Goal: Transaction & Acquisition: Purchase product/service

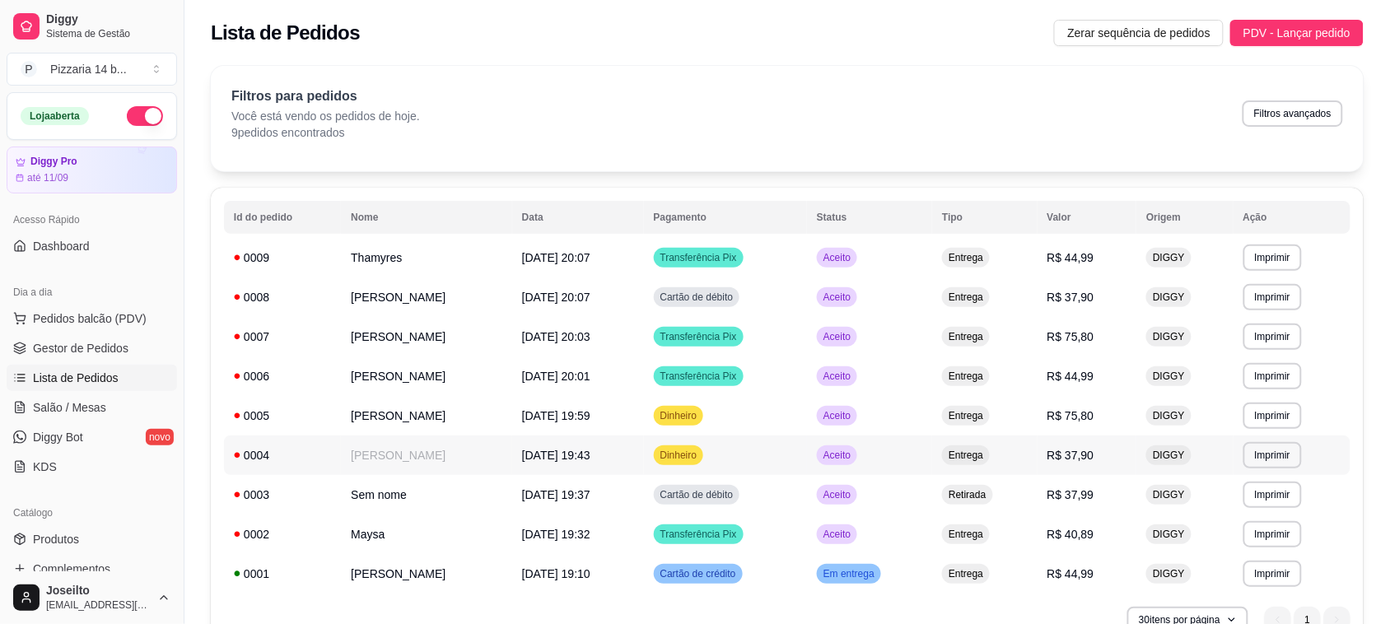
click at [273, 467] on td "0004" at bounding box center [282, 456] width 117 height 40
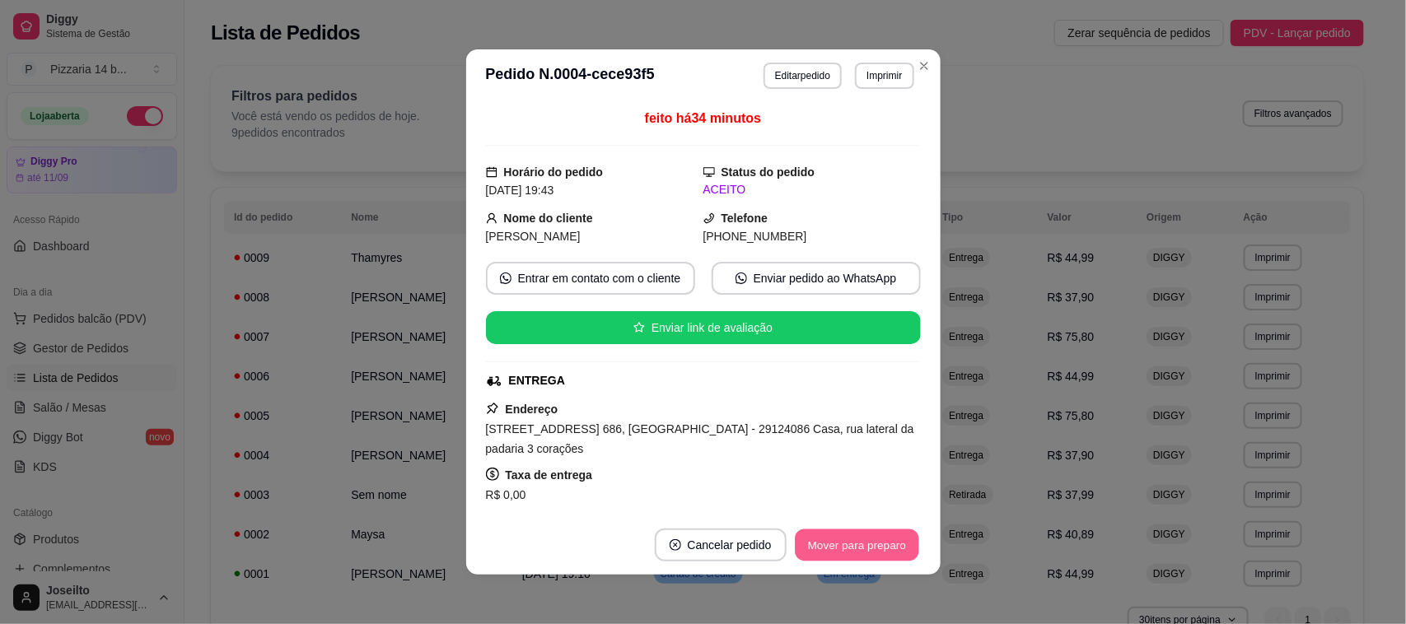
click at [887, 548] on button "Mover para preparo" at bounding box center [857, 546] width 124 height 32
click at [887, 548] on button "Mover para entrega" at bounding box center [858, 546] width 124 height 32
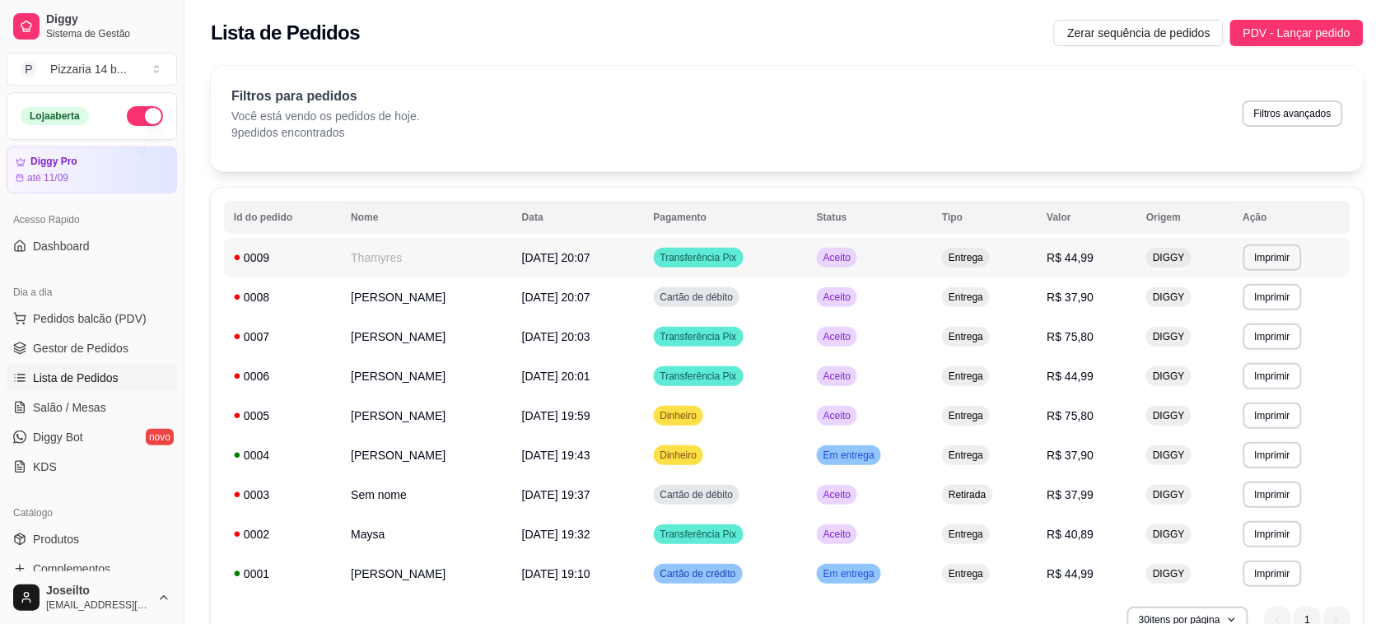
click at [282, 260] on div "0009" at bounding box center [282, 258] width 97 height 16
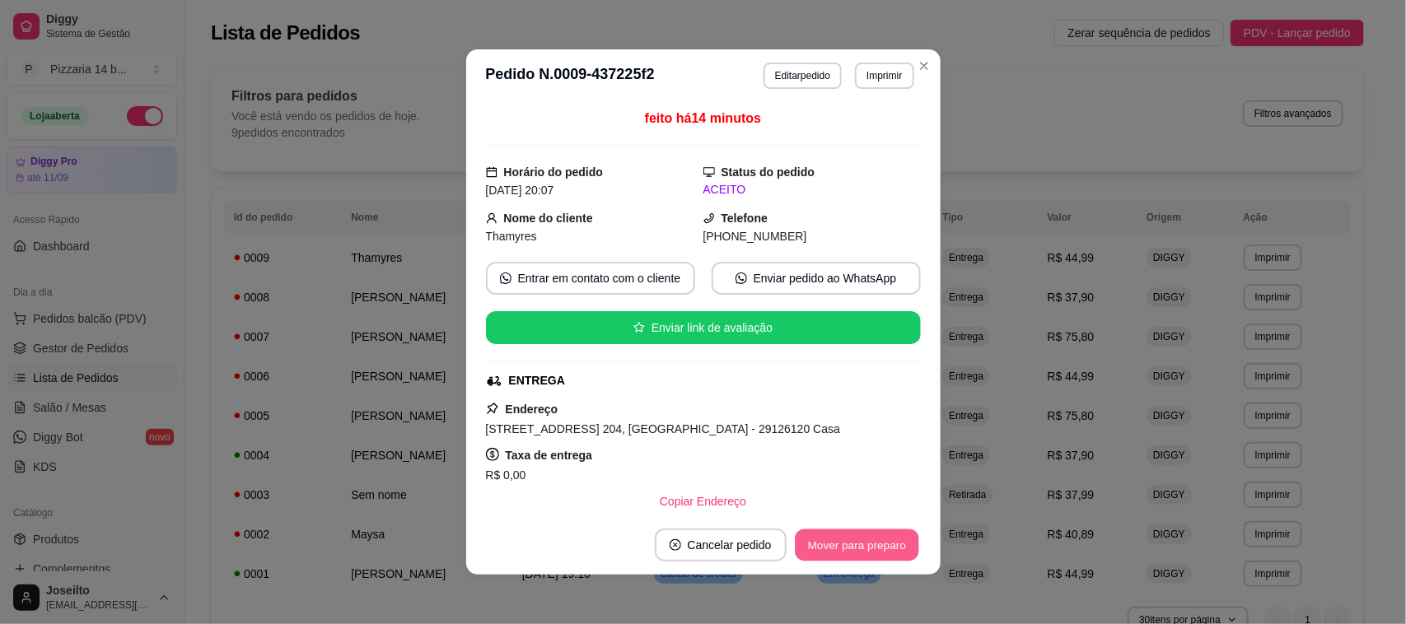
click at [845, 550] on button "Mover para preparo" at bounding box center [857, 546] width 124 height 32
click at [847, 550] on button "Mover para entrega" at bounding box center [858, 546] width 124 height 32
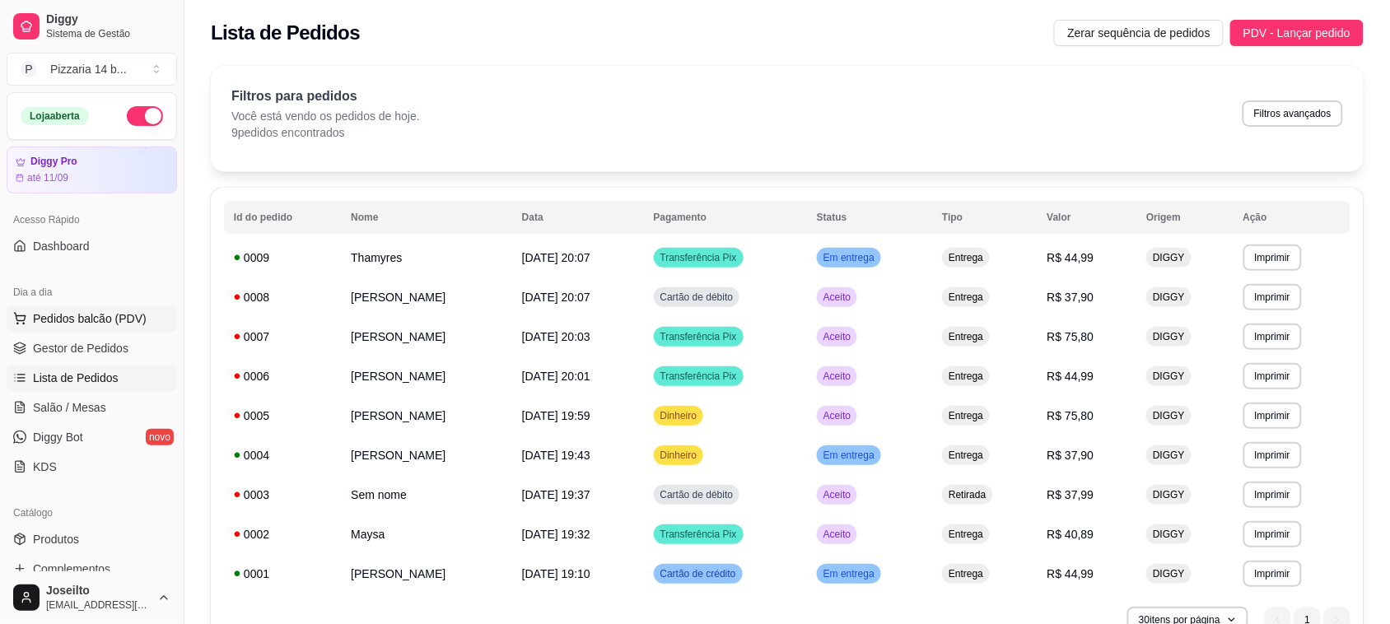
click at [66, 311] on span "Pedidos balcão (PDV)" at bounding box center [90, 319] width 114 height 16
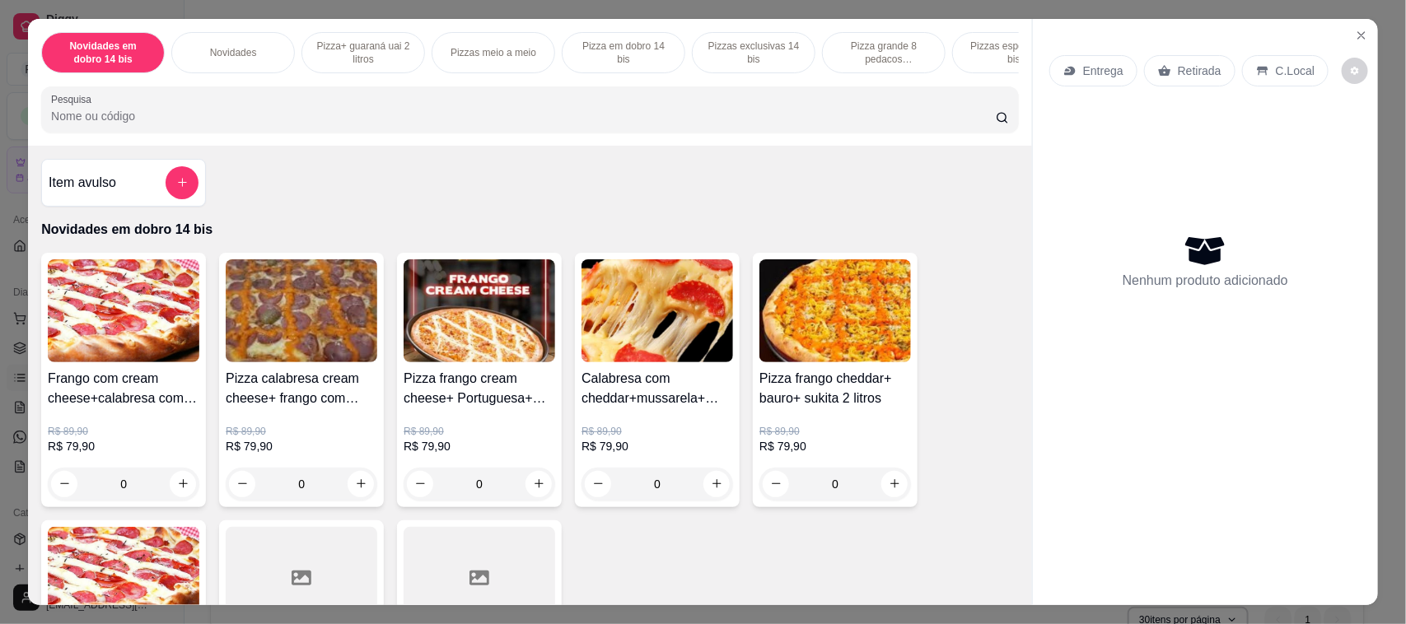
click at [907, 54] on p "Pizza grande 8 pedacos promocionais" at bounding box center [884, 53] width 96 height 26
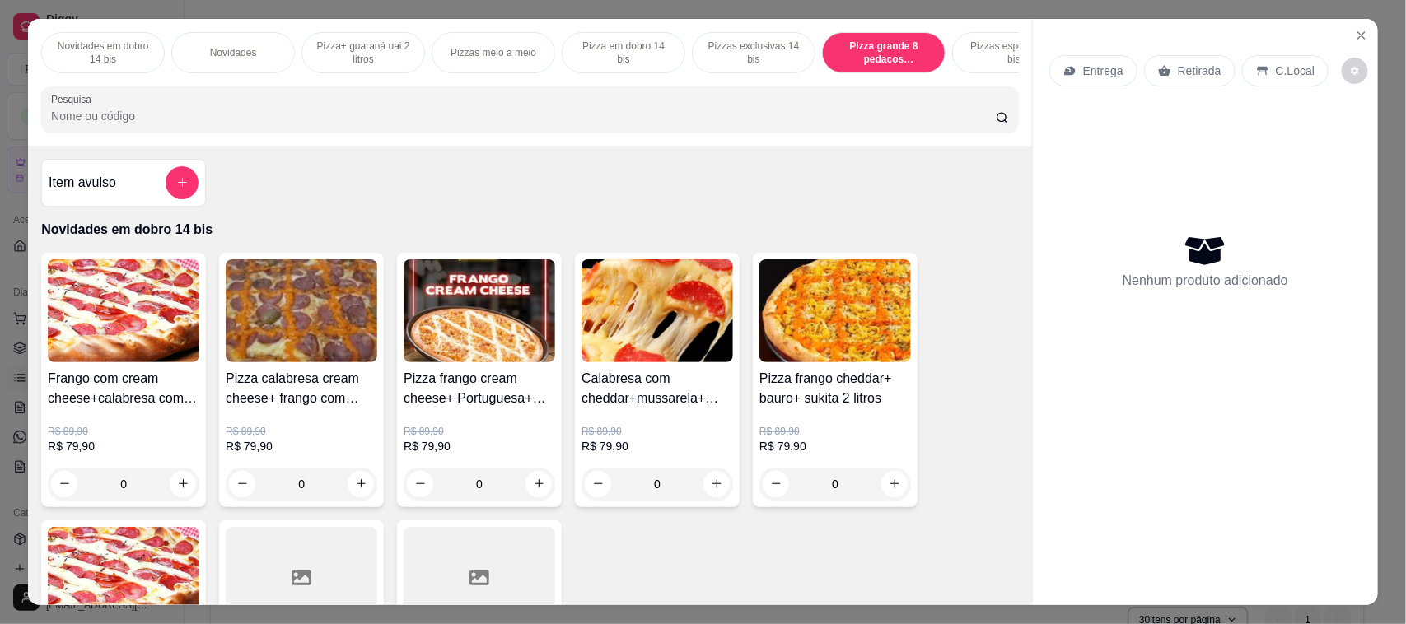
scroll to position [34, 0]
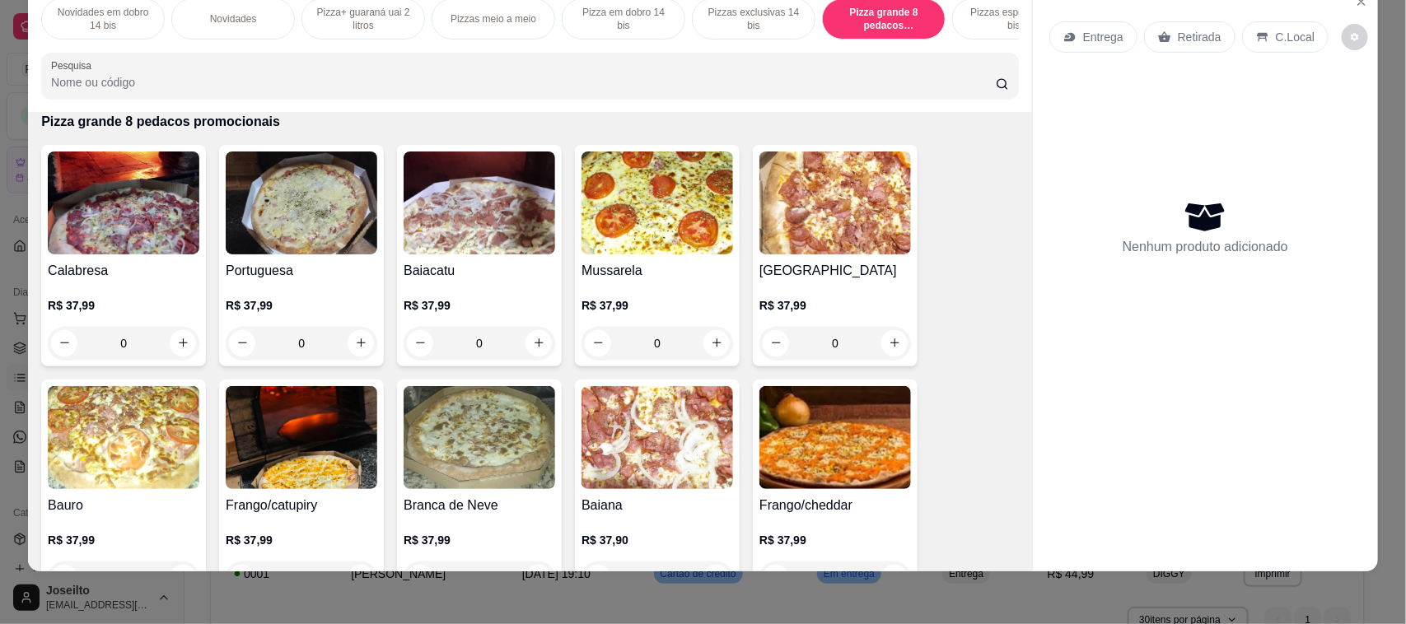
click at [468, 91] on input "Pesquisa" at bounding box center [523, 82] width 945 height 16
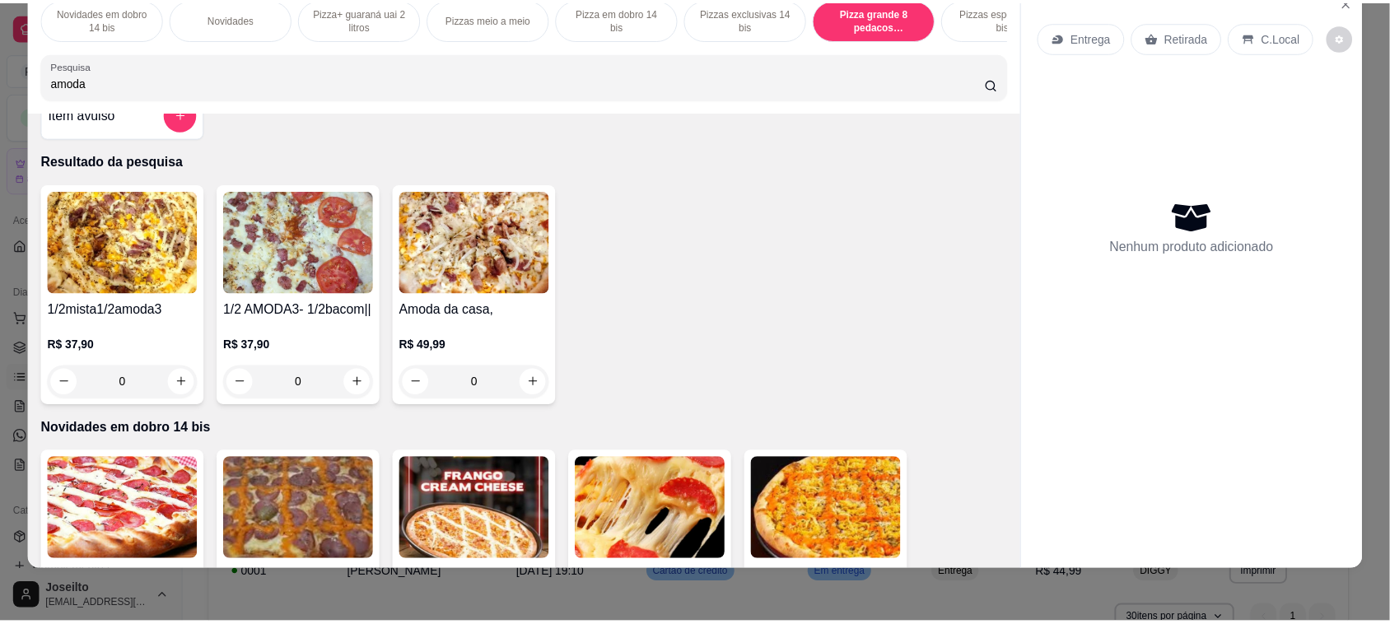
scroll to position [0, 0]
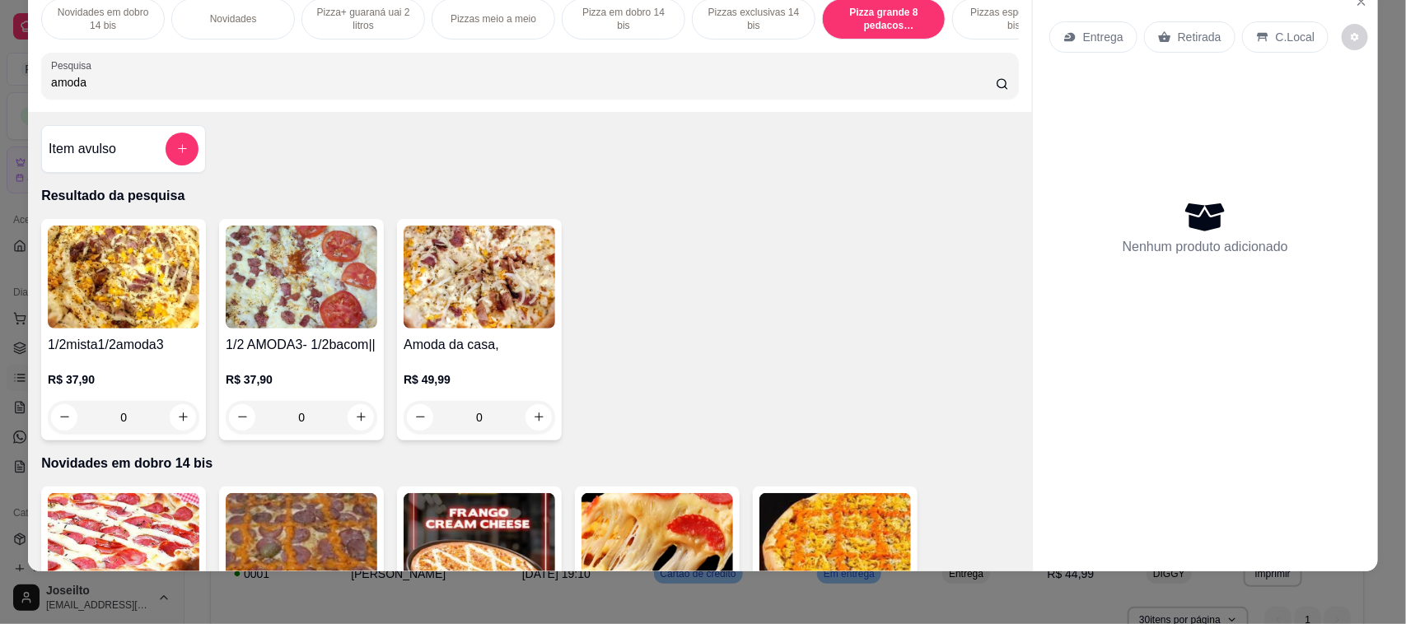
type input "amoda"
click at [289, 309] on img at bounding box center [302, 277] width 152 height 103
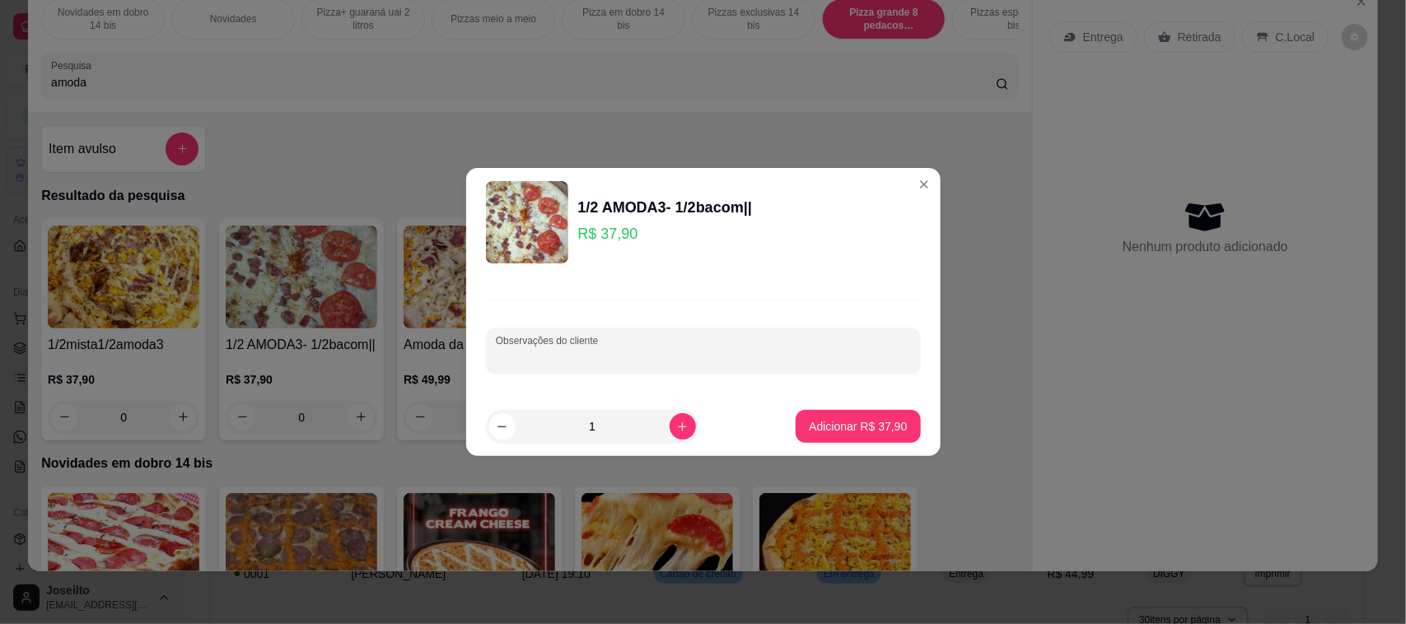
click at [583, 352] on input "Observações do cliente" at bounding box center [703, 357] width 415 height 16
type input "1/2 amoda2"
click at [840, 428] on p "Adicionar R$ 37,90" at bounding box center [858, 426] width 98 height 16
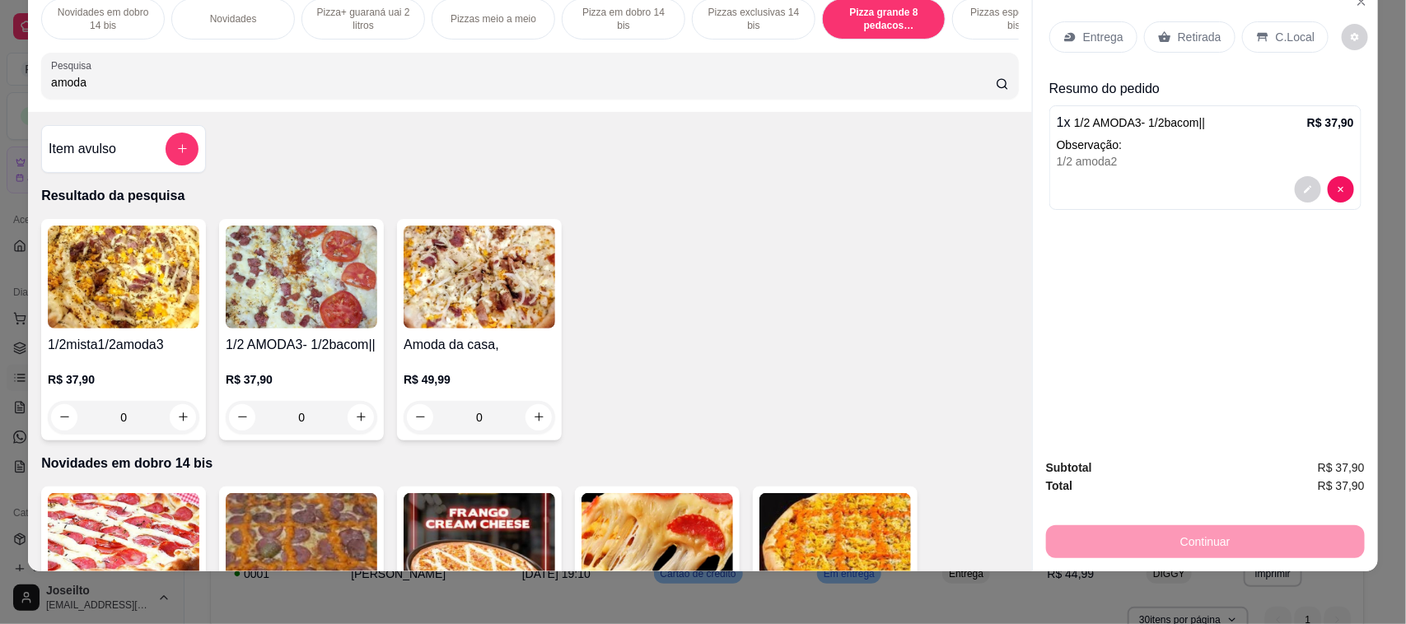
click at [1198, 35] on p "Retirada" at bounding box center [1200, 37] width 44 height 16
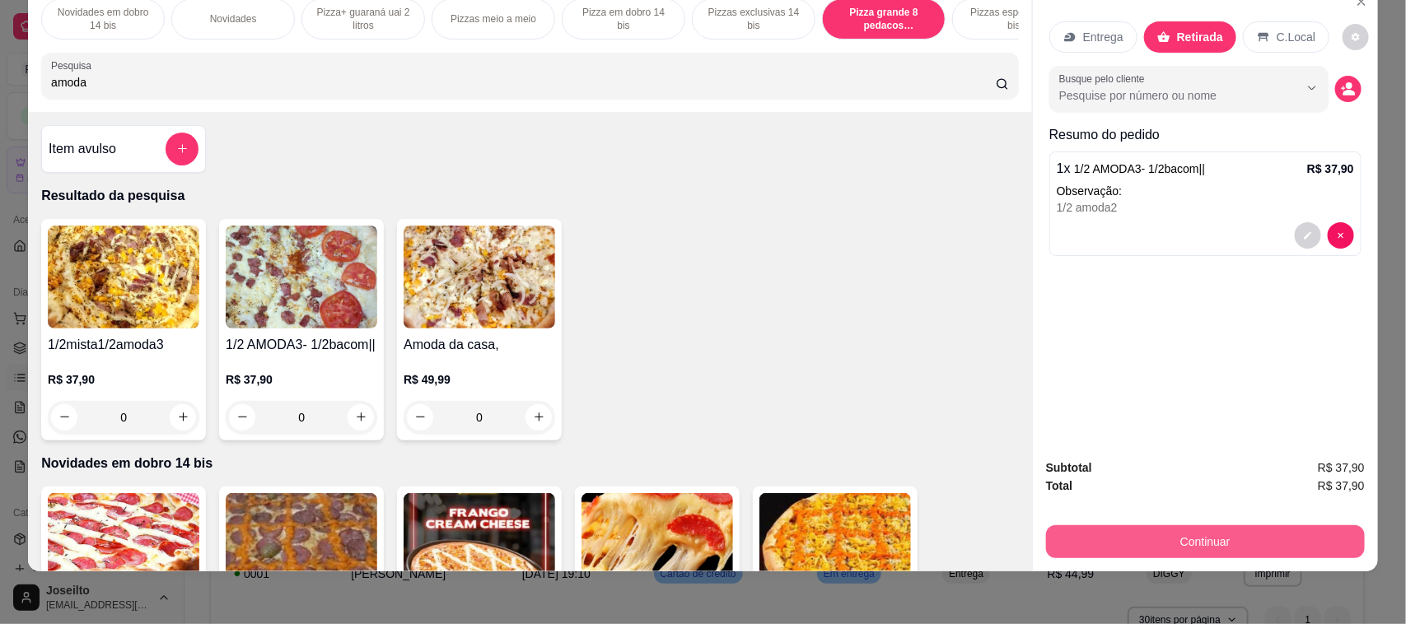
click at [1211, 544] on button "Continuar" at bounding box center [1205, 542] width 319 height 33
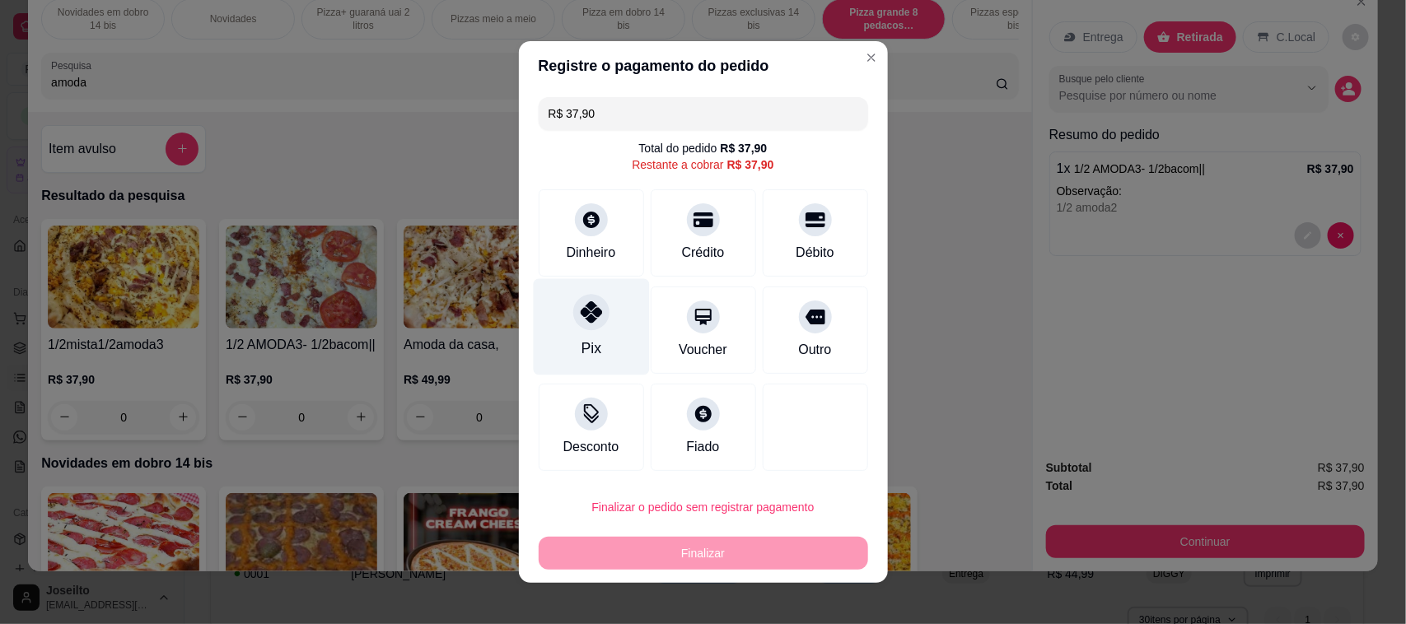
click at [582, 359] on div "Pix" at bounding box center [591, 348] width 20 height 21
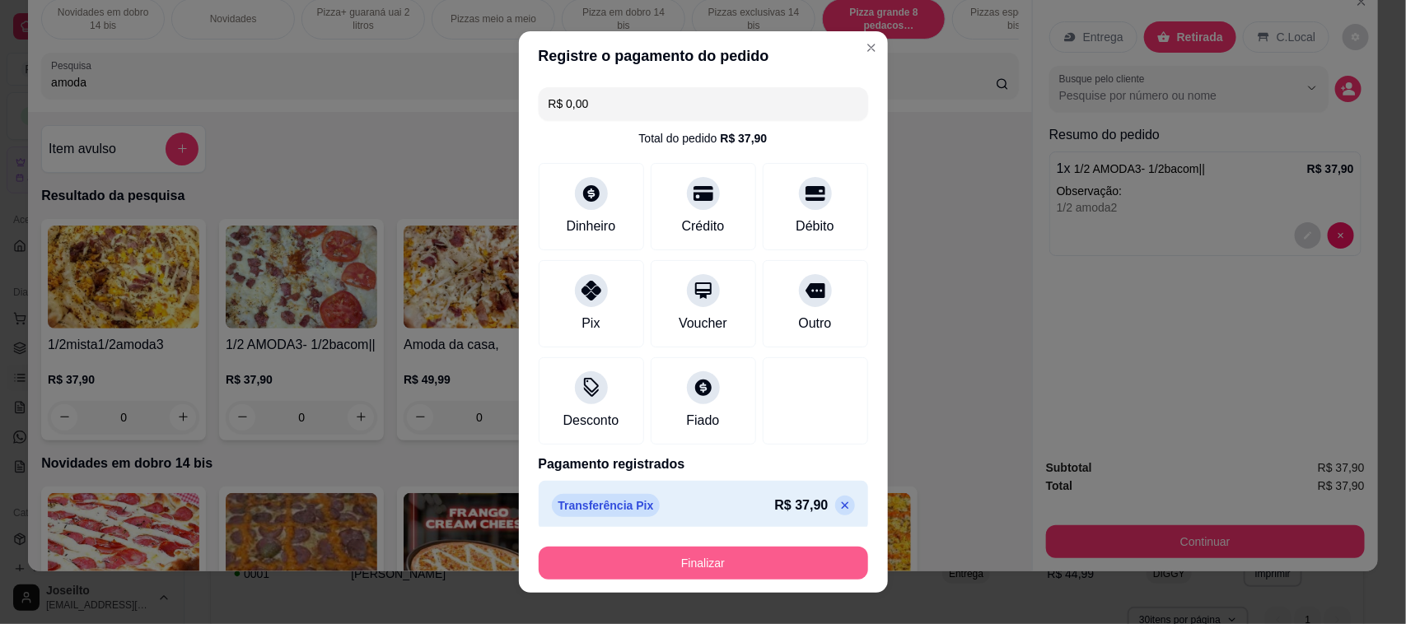
click at [725, 564] on button "Finalizar" at bounding box center [703, 563] width 329 height 33
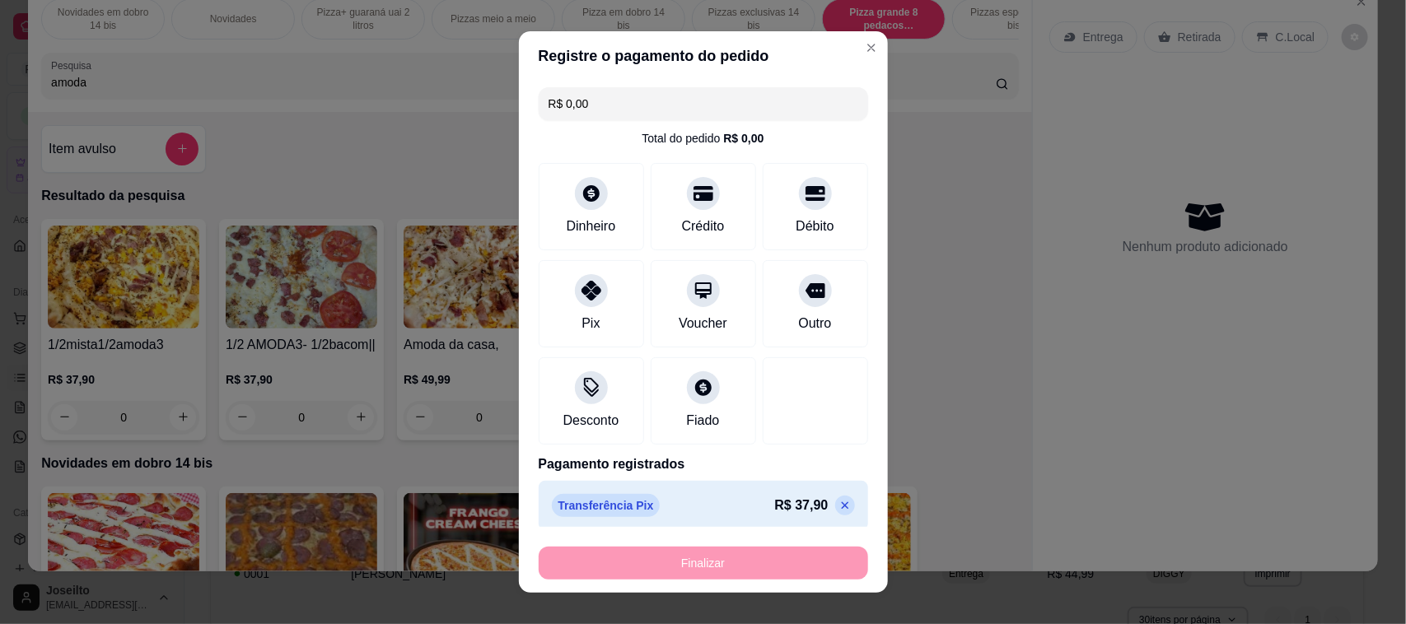
type input "-R$ 37,90"
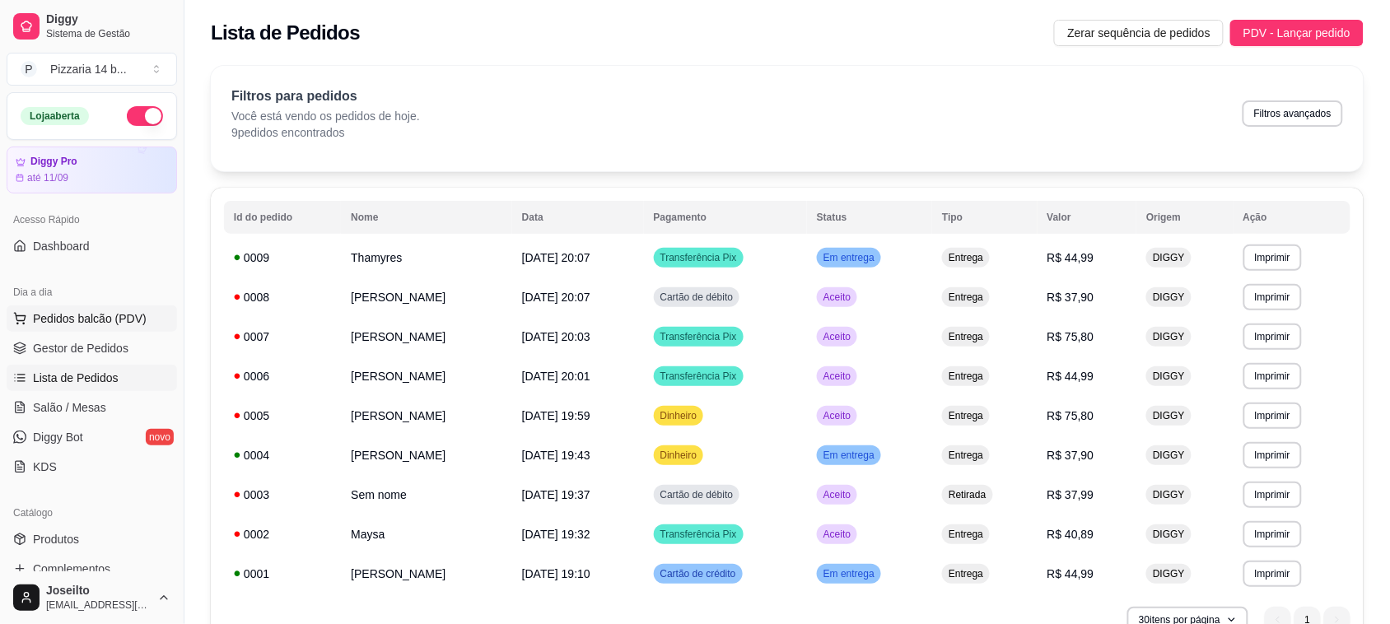
click at [85, 323] on span "Pedidos balcão (PDV)" at bounding box center [90, 319] width 114 height 16
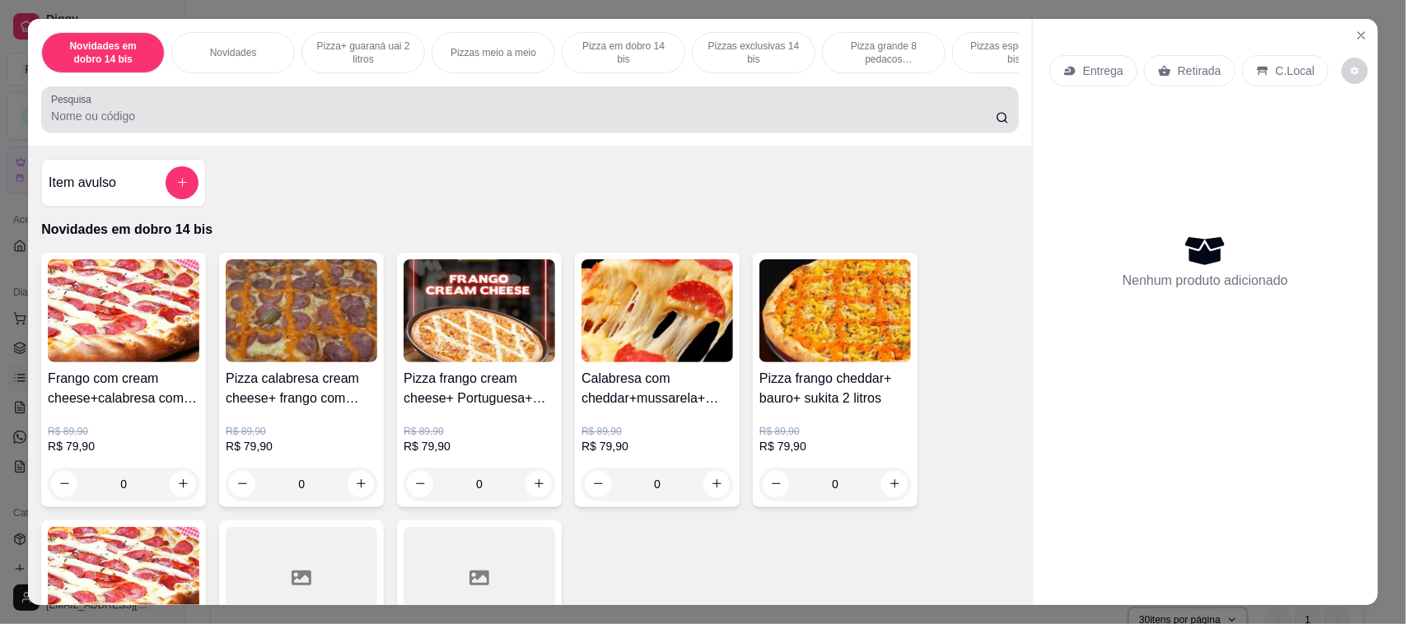
click at [315, 116] on div at bounding box center [530, 109] width 958 height 33
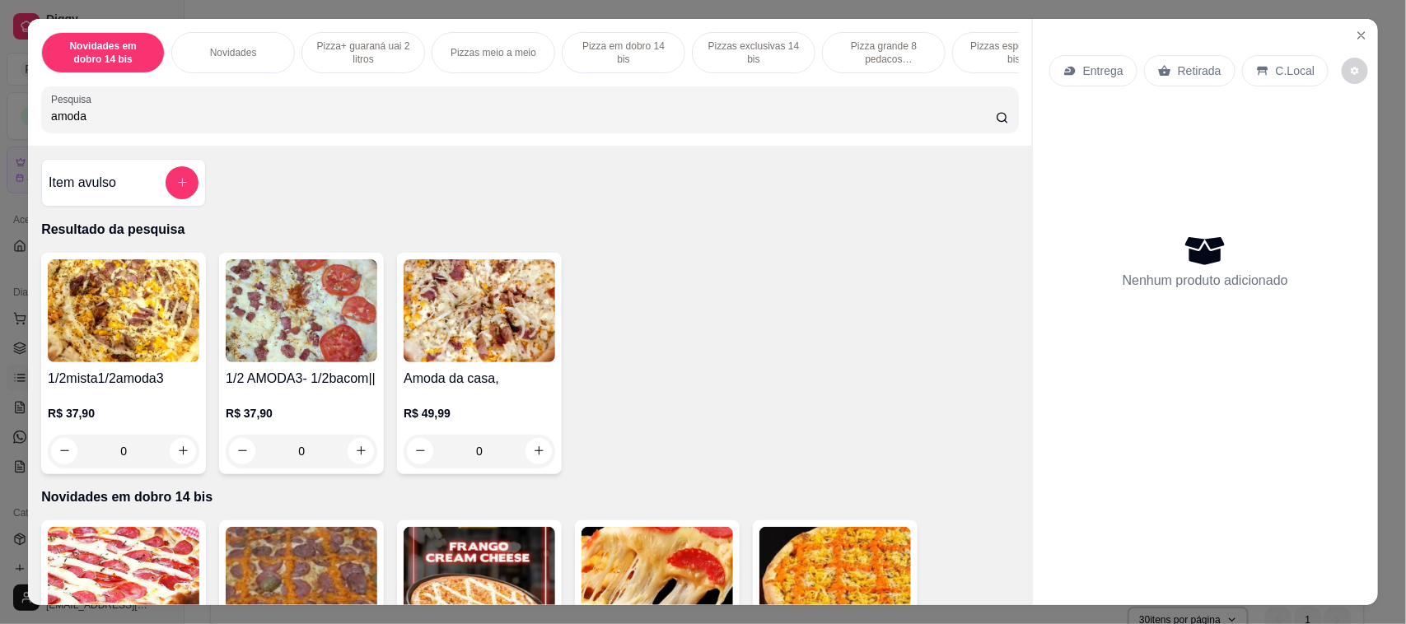
type input "amoda"
click at [283, 362] on img at bounding box center [302, 310] width 152 height 103
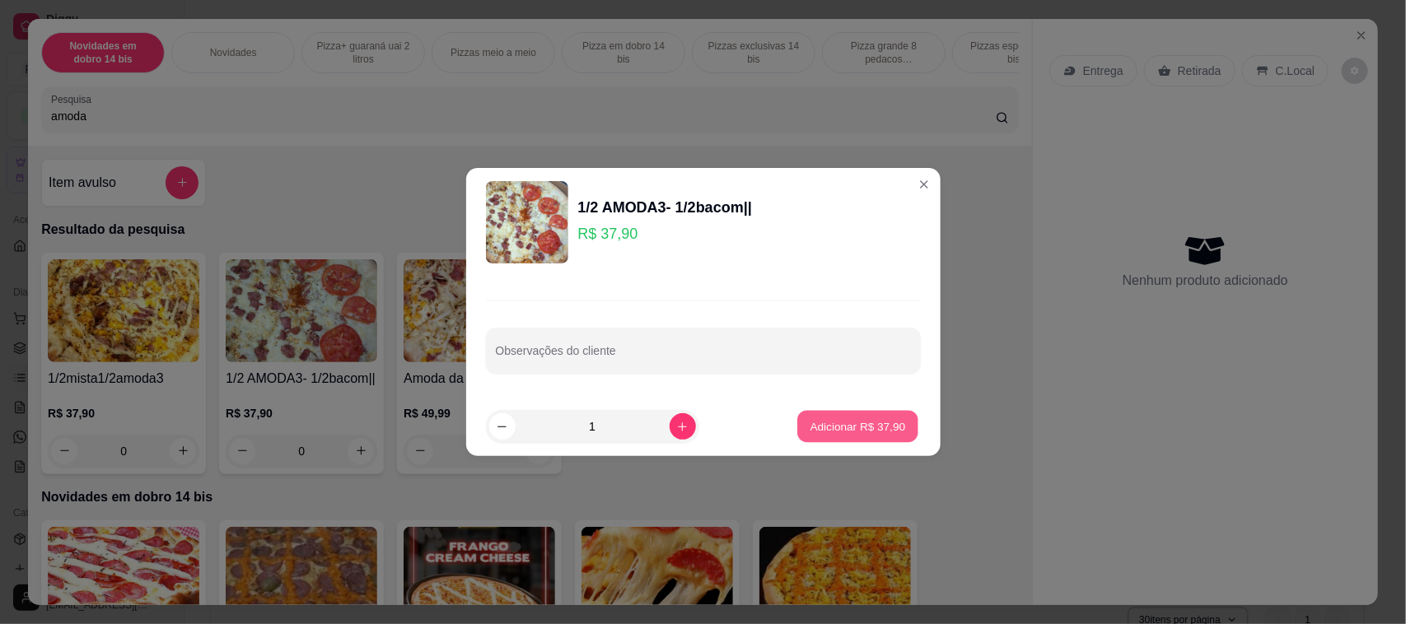
click at [829, 428] on p "Adicionar R$ 37,90" at bounding box center [859, 426] width 96 height 16
type input "1"
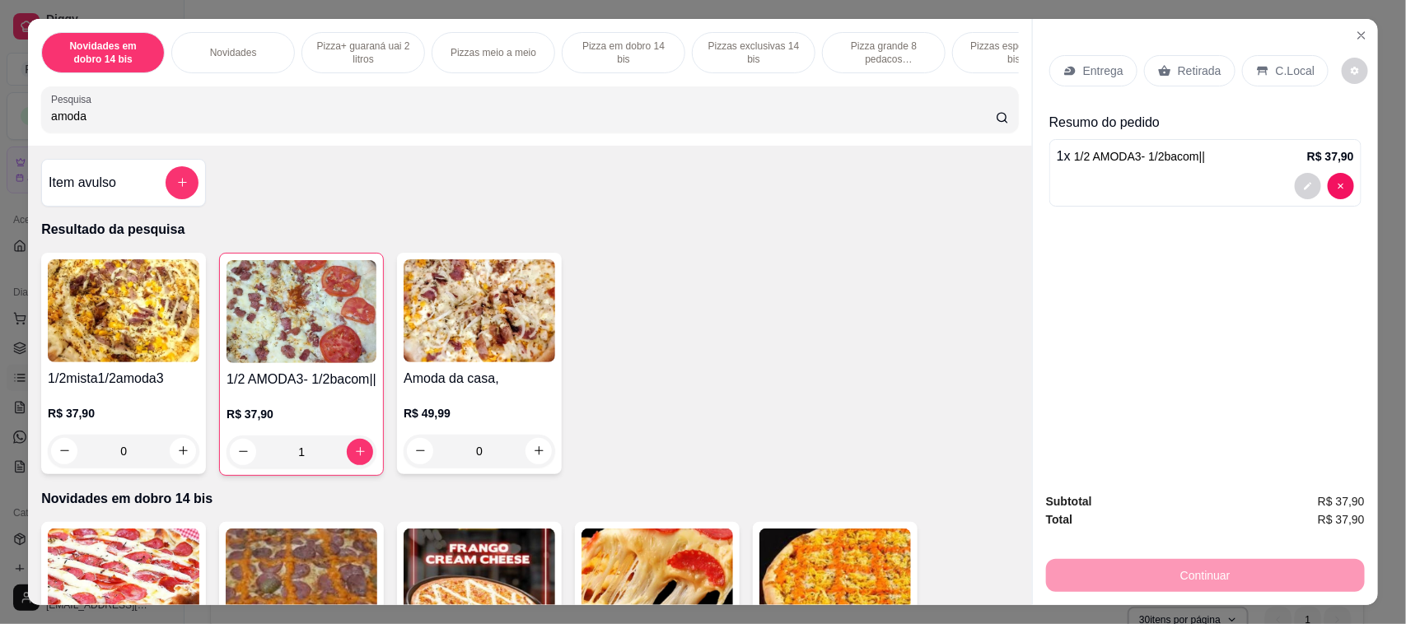
click at [1203, 72] on p "Retirada" at bounding box center [1200, 71] width 44 height 16
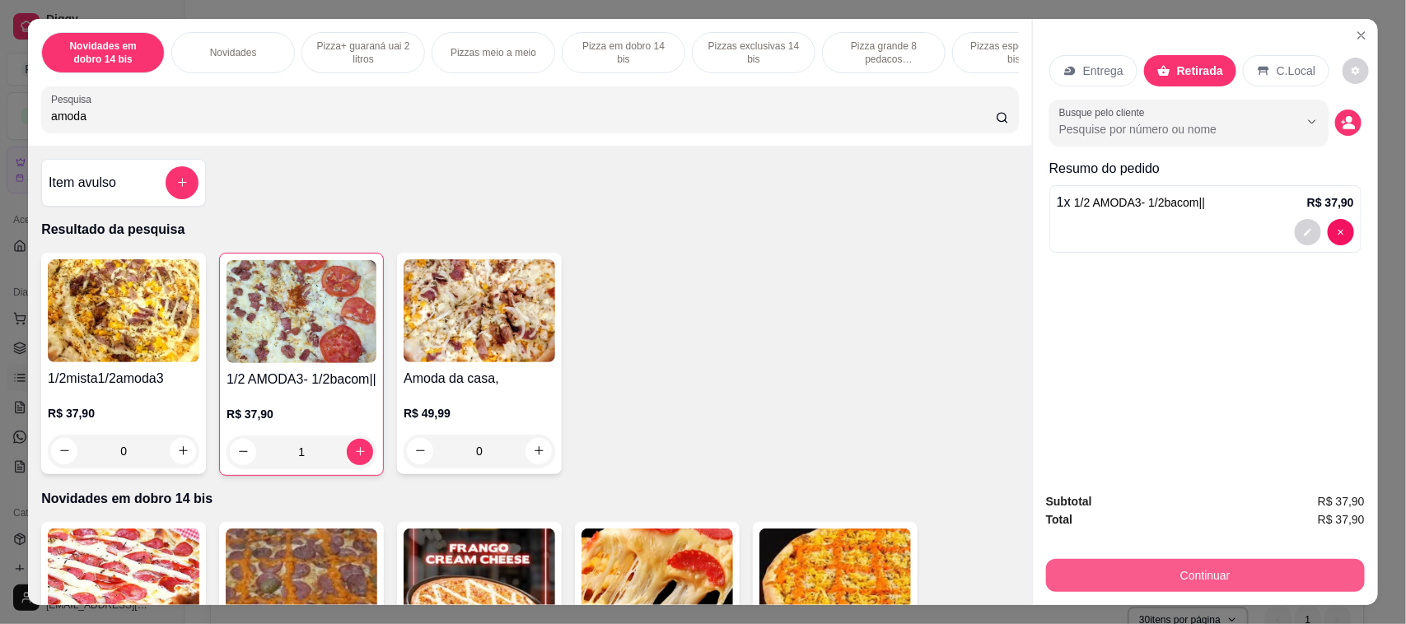
click at [1237, 564] on button "Continuar" at bounding box center [1205, 575] width 319 height 33
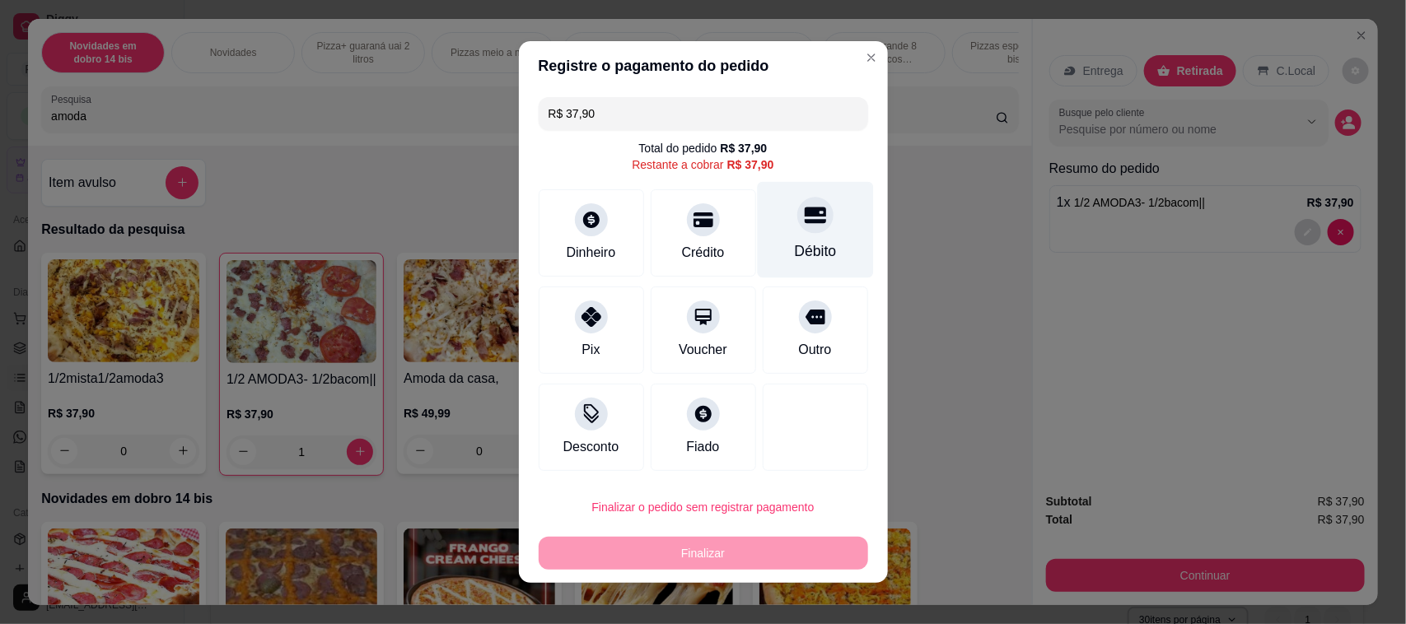
click at [804, 254] on div "Débito" at bounding box center [815, 251] width 42 height 21
type input "R$ 0,00"
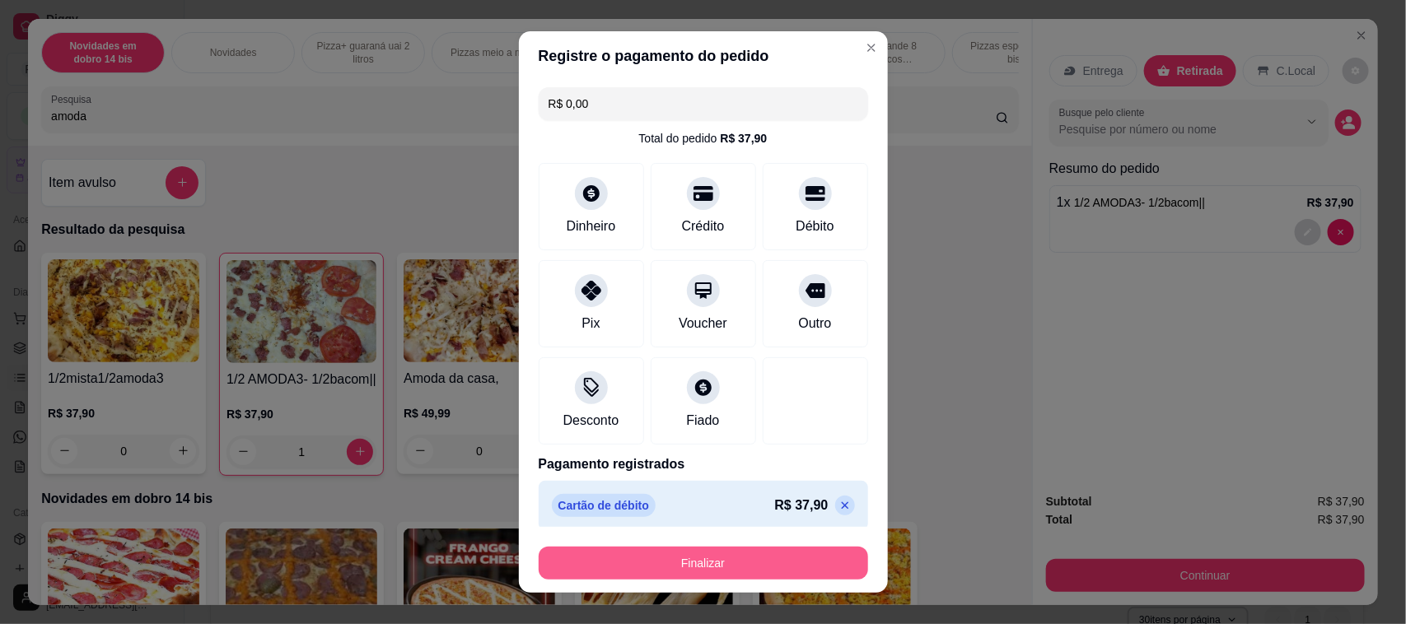
click at [710, 565] on button "Finalizar" at bounding box center [703, 563] width 329 height 33
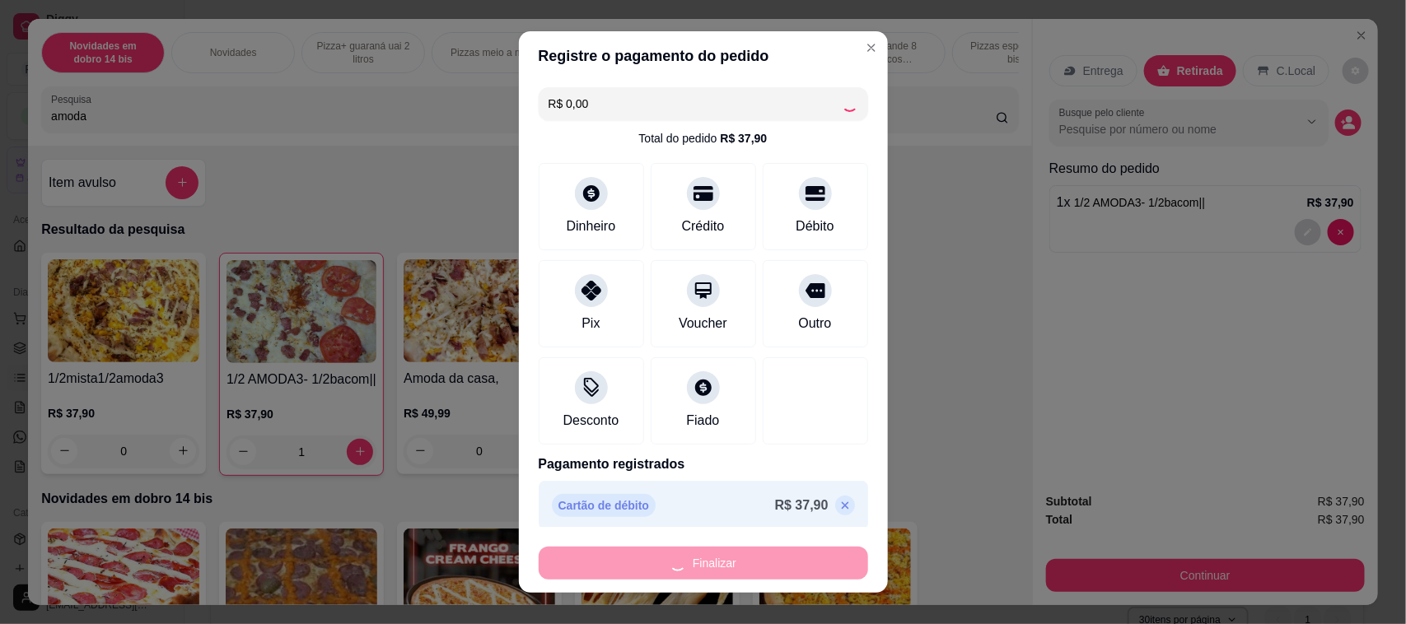
type input "0"
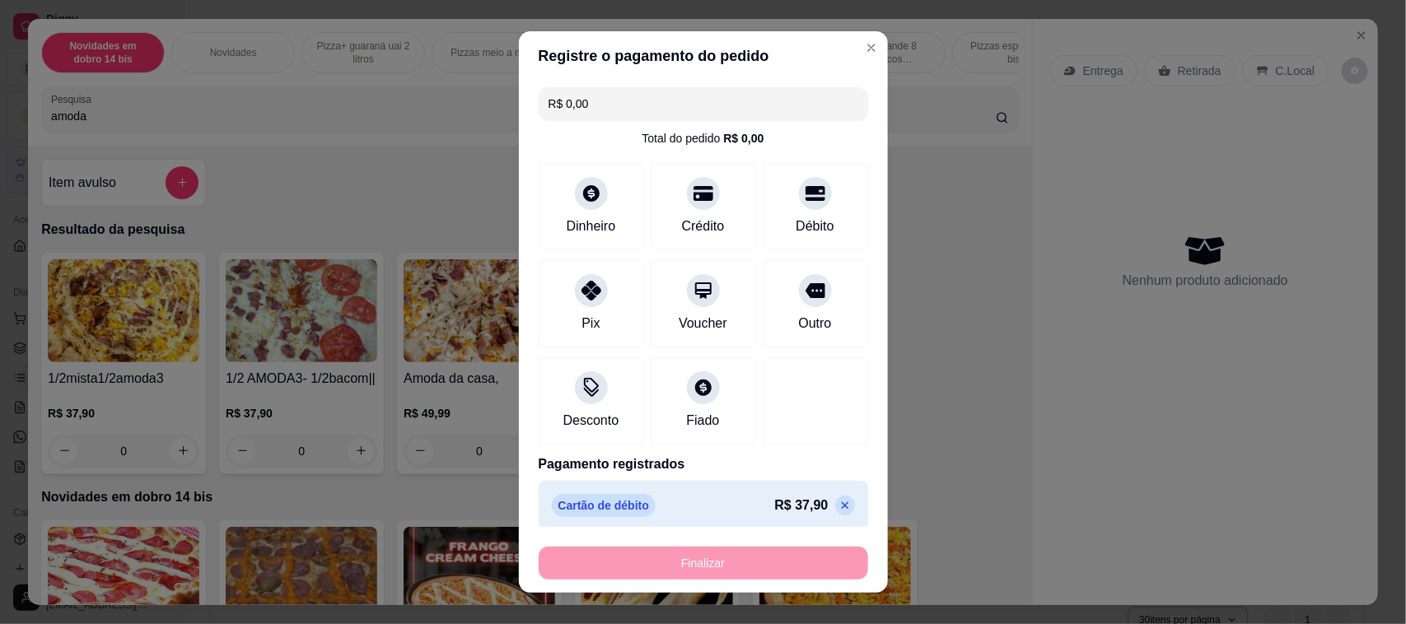
type input "-R$ 37,90"
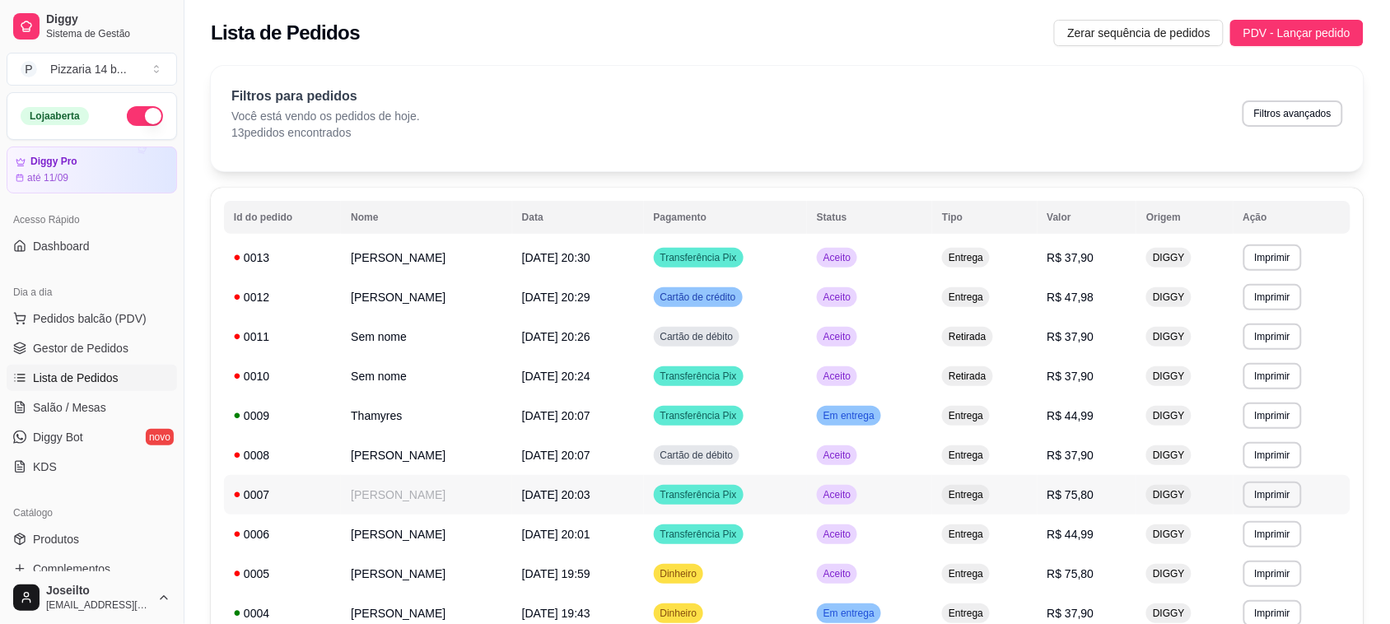
click at [299, 495] on div "0007" at bounding box center [282, 495] width 97 height 16
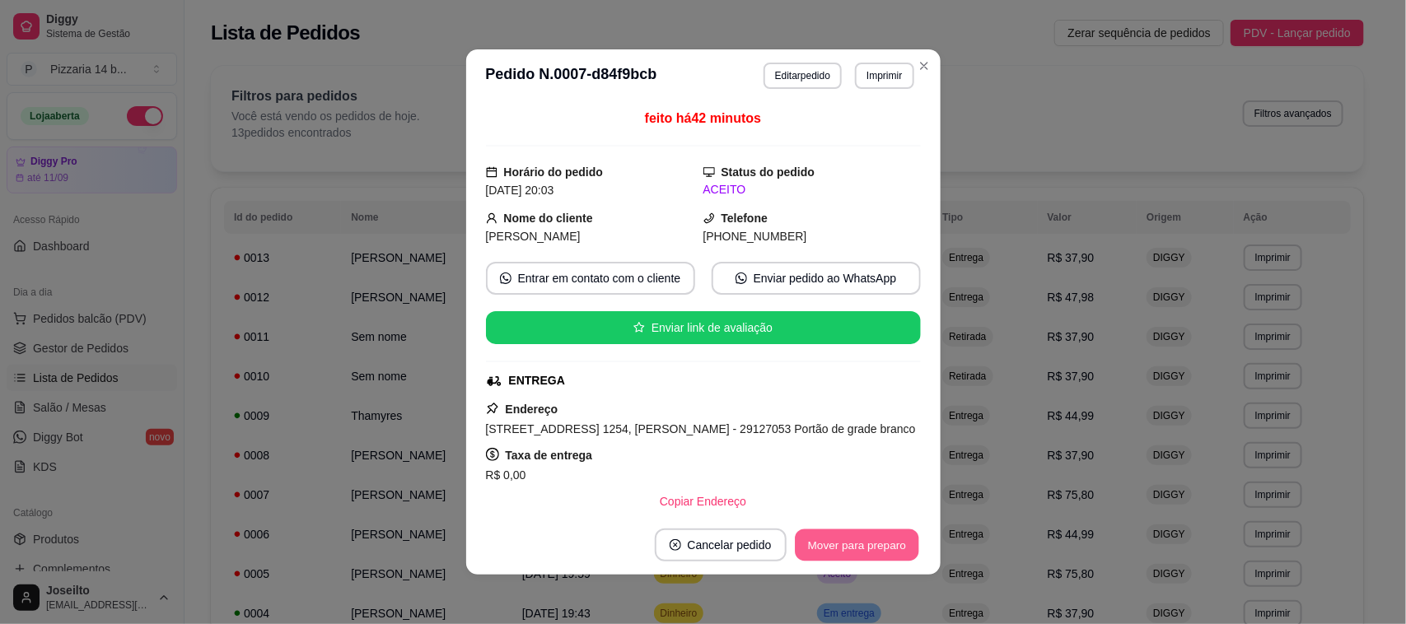
click at [820, 535] on button "Mover para preparo" at bounding box center [857, 546] width 124 height 32
click at [820, 535] on button "Mover para entrega" at bounding box center [858, 546] width 124 height 32
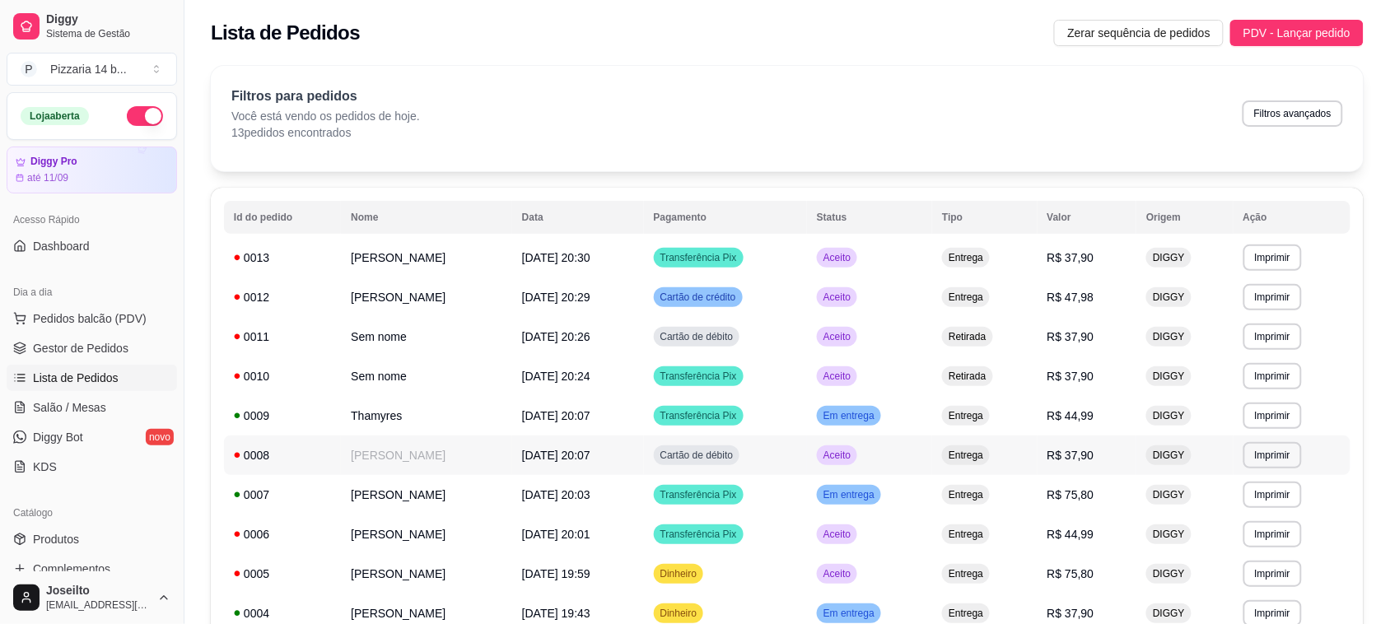
click at [278, 462] on div "0008" at bounding box center [282, 455] width 97 height 16
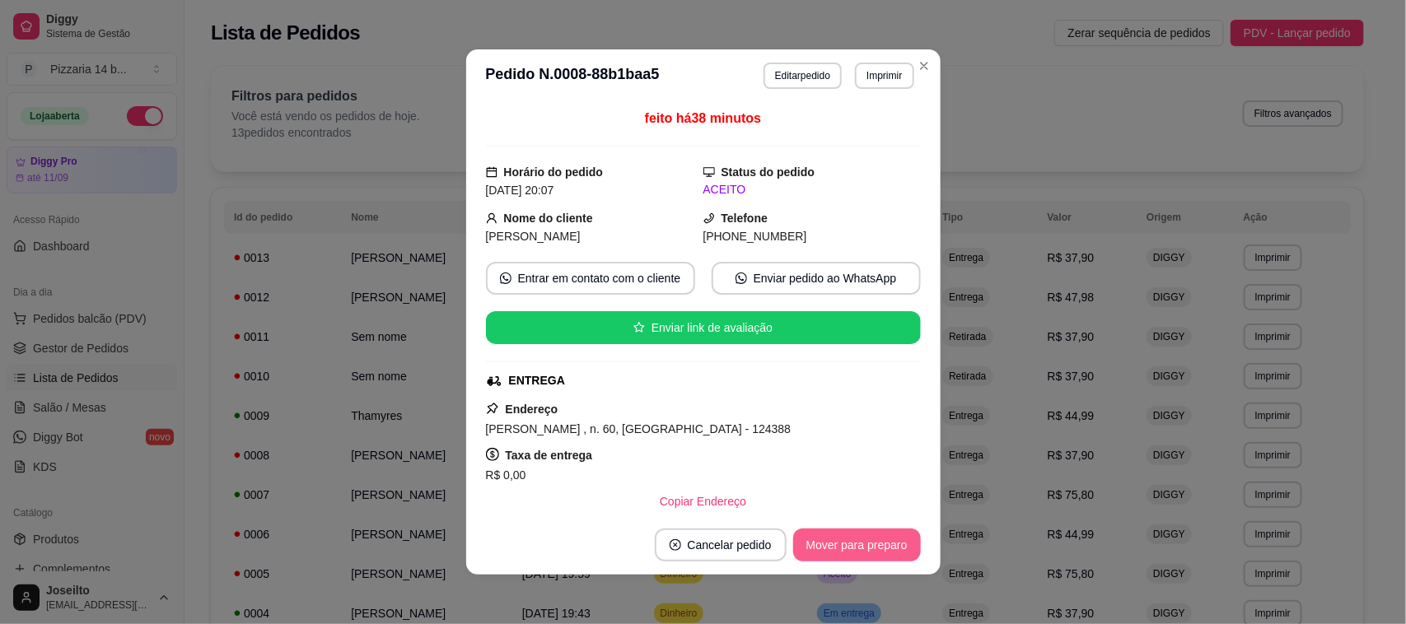
click at [843, 558] on button "Mover para preparo" at bounding box center [857, 545] width 128 height 33
click at [843, 558] on button "Mover para entrega" at bounding box center [858, 546] width 124 height 32
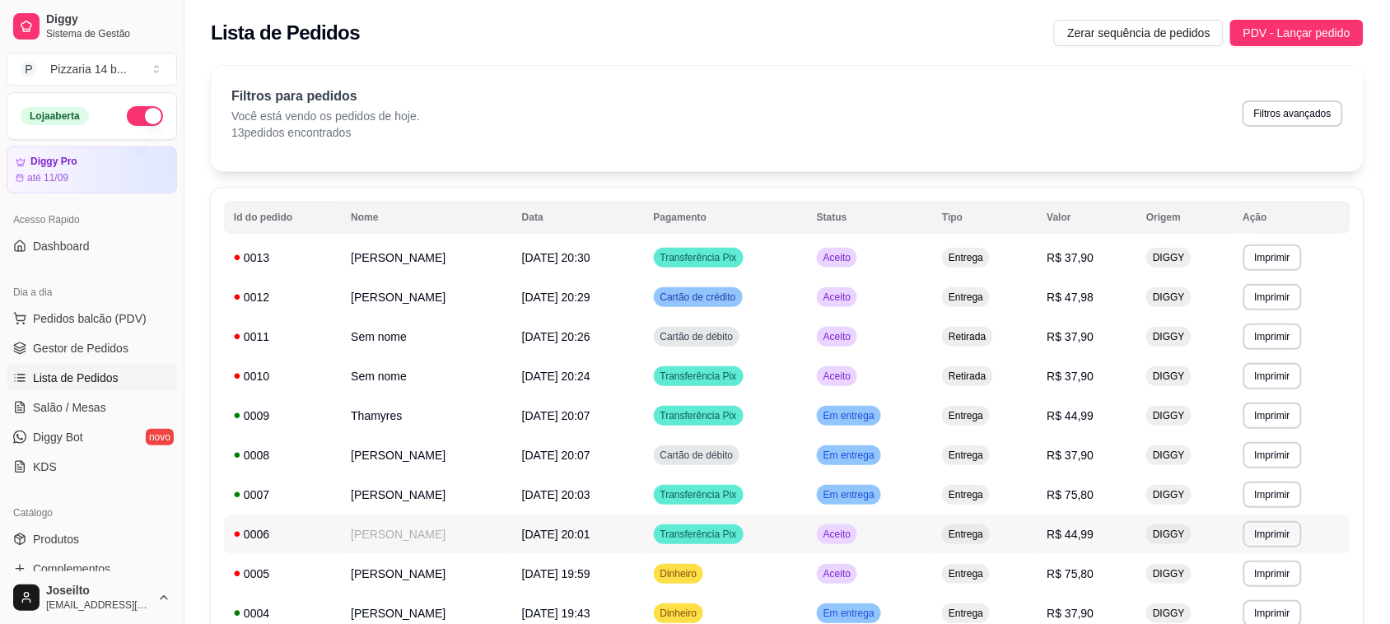
click at [288, 540] on div "0006" at bounding box center [282, 534] width 97 height 16
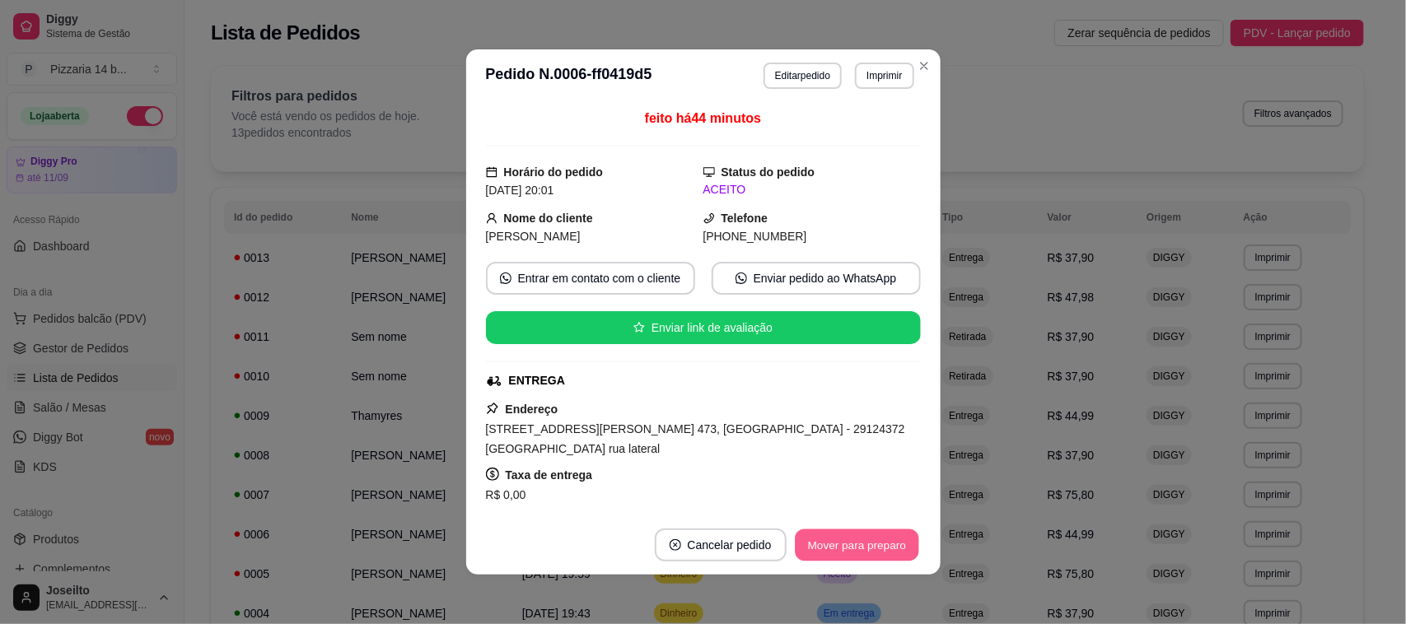
click at [832, 557] on button "Mover para preparo" at bounding box center [857, 546] width 124 height 32
click at [832, 557] on button "Mover para entrega" at bounding box center [858, 546] width 124 height 32
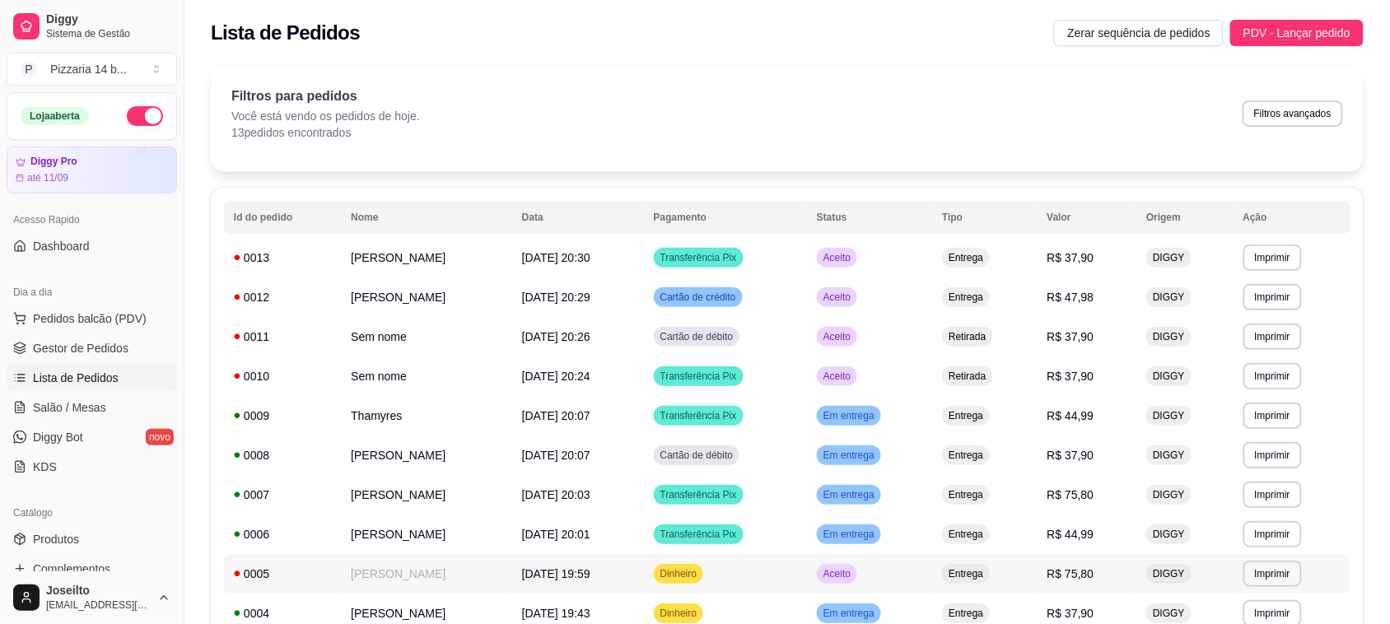
click at [310, 570] on div "0005" at bounding box center [282, 574] width 97 height 16
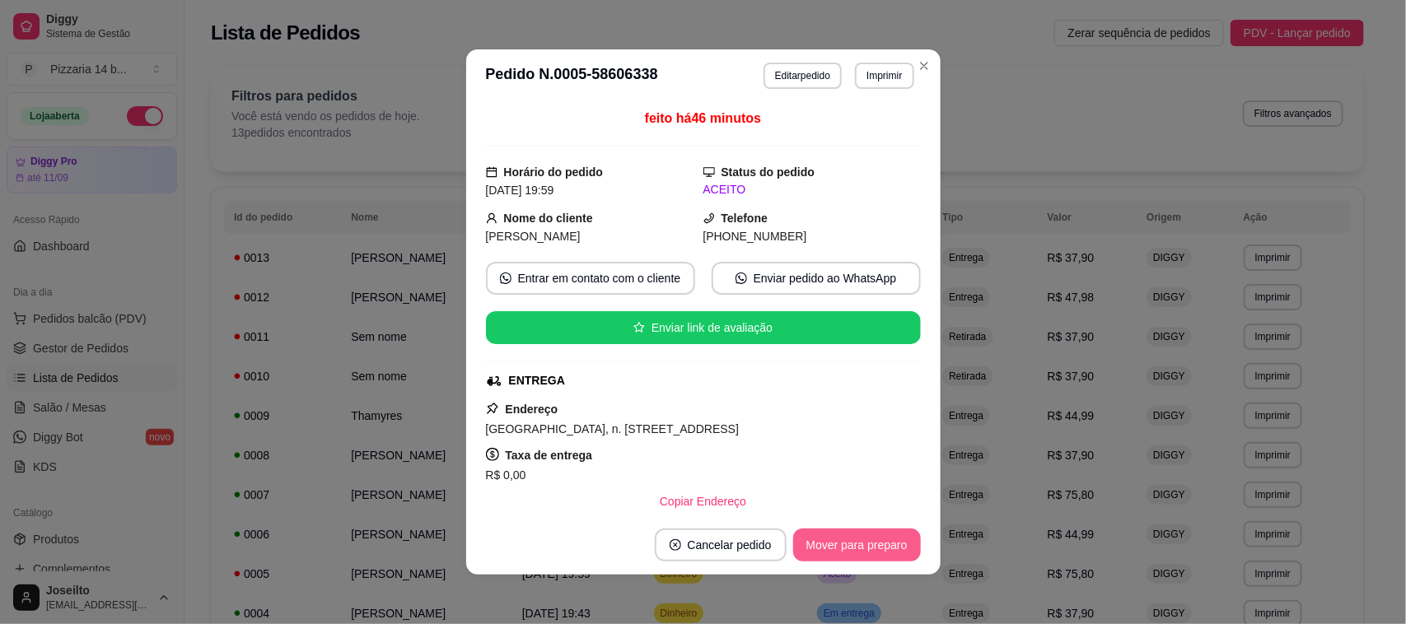
click at [842, 554] on button "Mover para preparo" at bounding box center [857, 545] width 128 height 33
click at [842, 554] on button "Mover para entrega" at bounding box center [858, 546] width 124 height 32
click at [924, 77] on header "**********" at bounding box center [703, 75] width 474 height 53
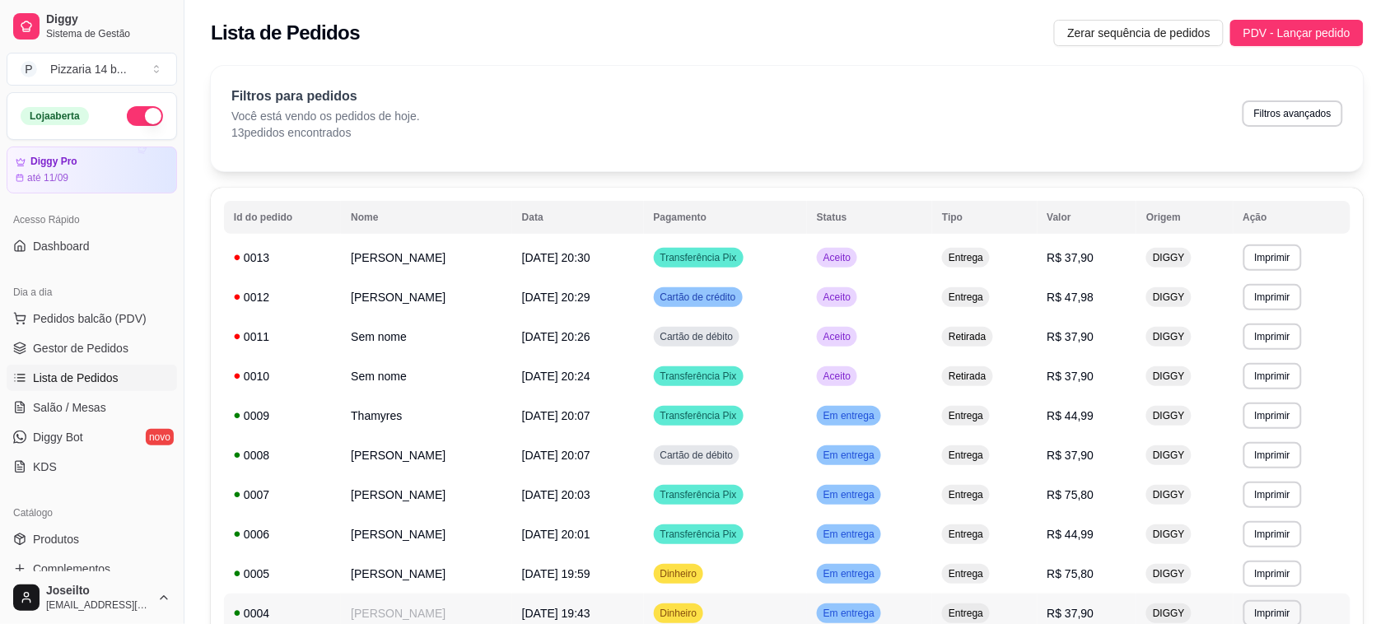
click at [309, 610] on div "0004" at bounding box center [282, 613] width 97 height 16
click at [341, 412] on td "Thamyres" at bounding box center [426, 416] width 171 height 40
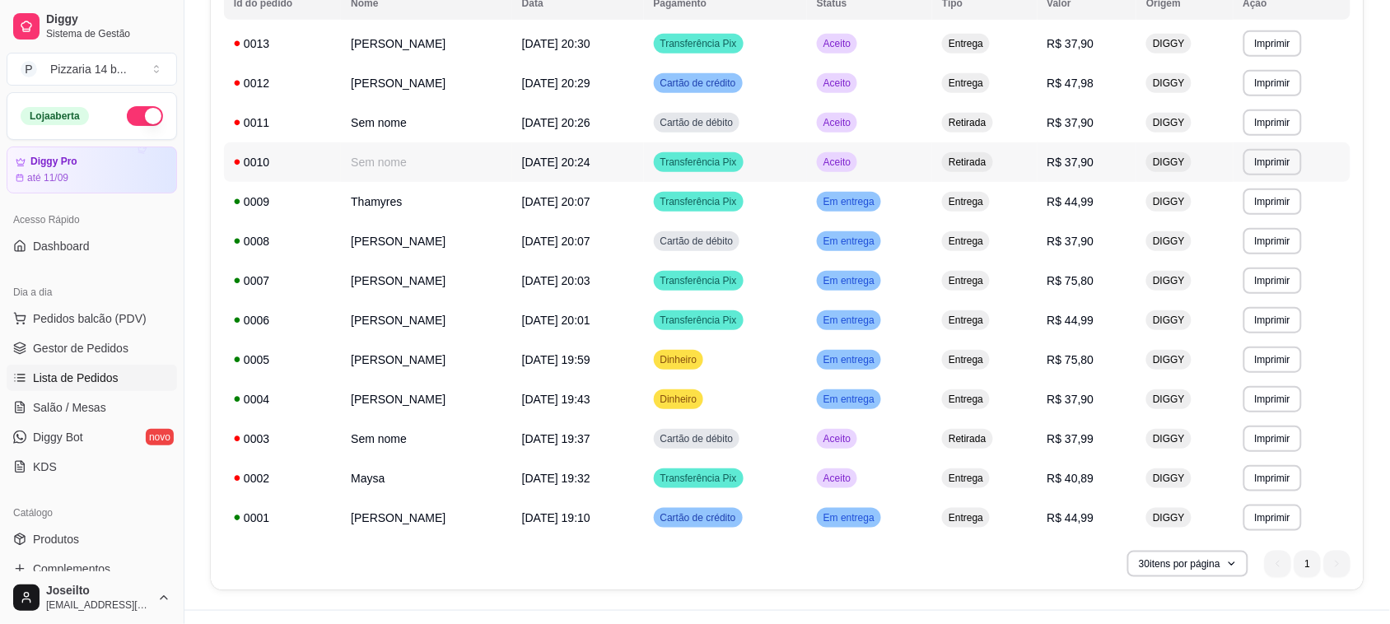
scroll to position [247, 0]
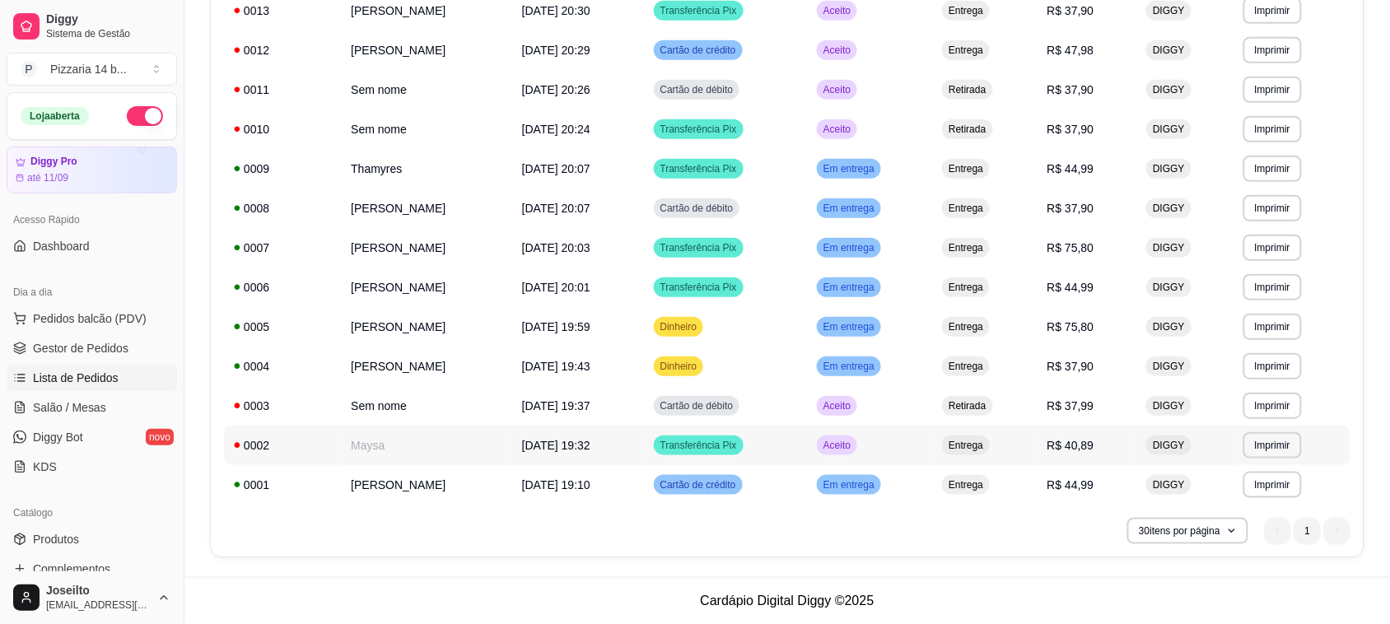
click at [309, 438] on div "0002" at bounding box center [282, 445] width 97 height 16
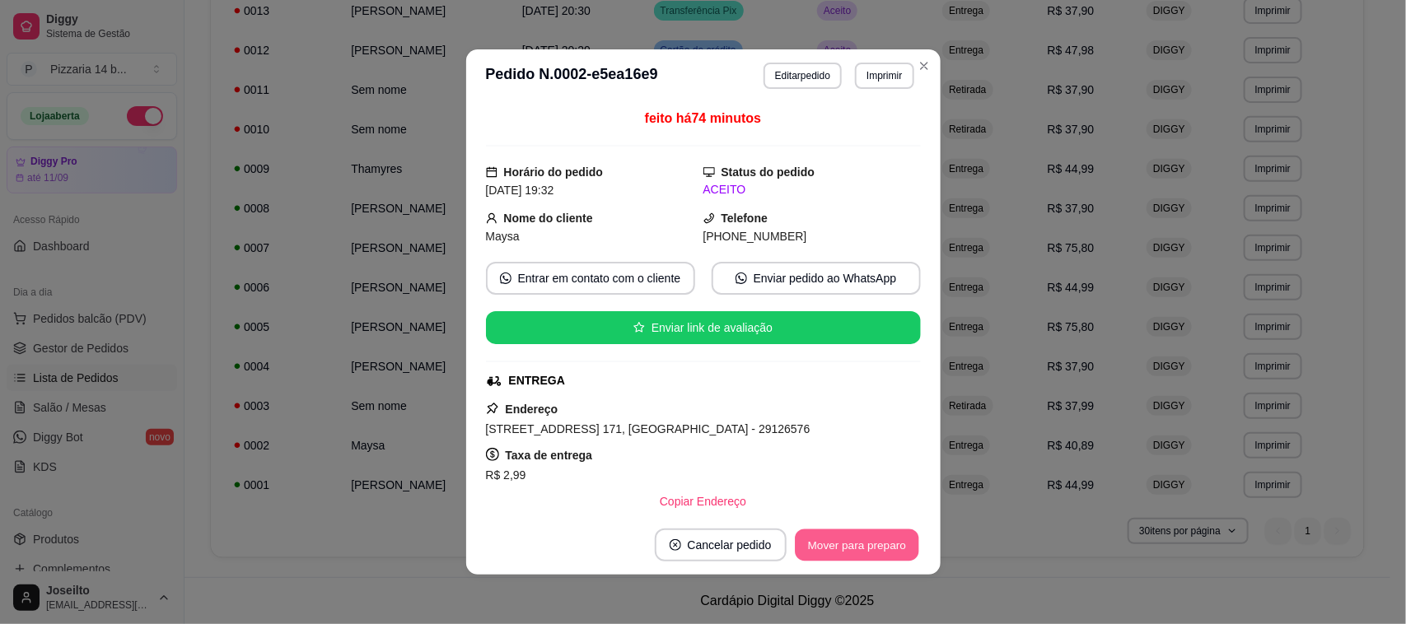
click at [858, 549] on button "Mover para preparo" at bounding box center [857, 546] width 124 height 32
click at [858, 549] on button "Mover para entrega" at bounding box center [858, 546] width 124 height 32
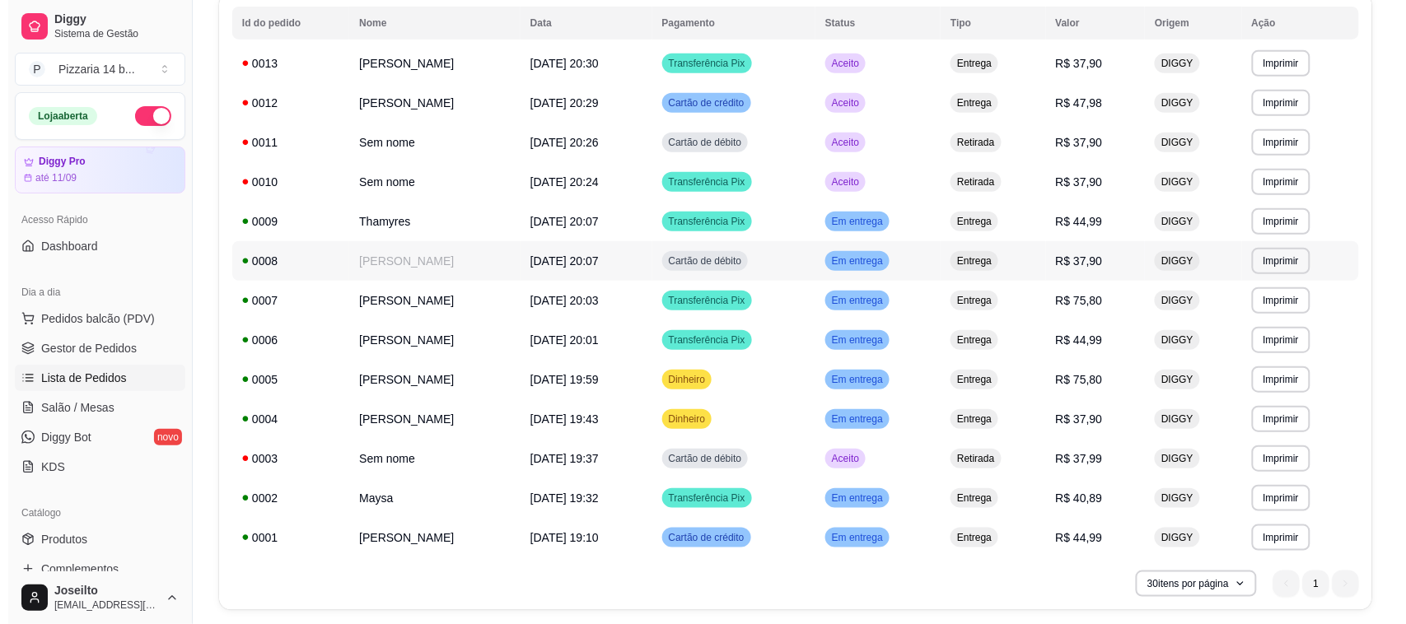
scroll to position [144, 0]
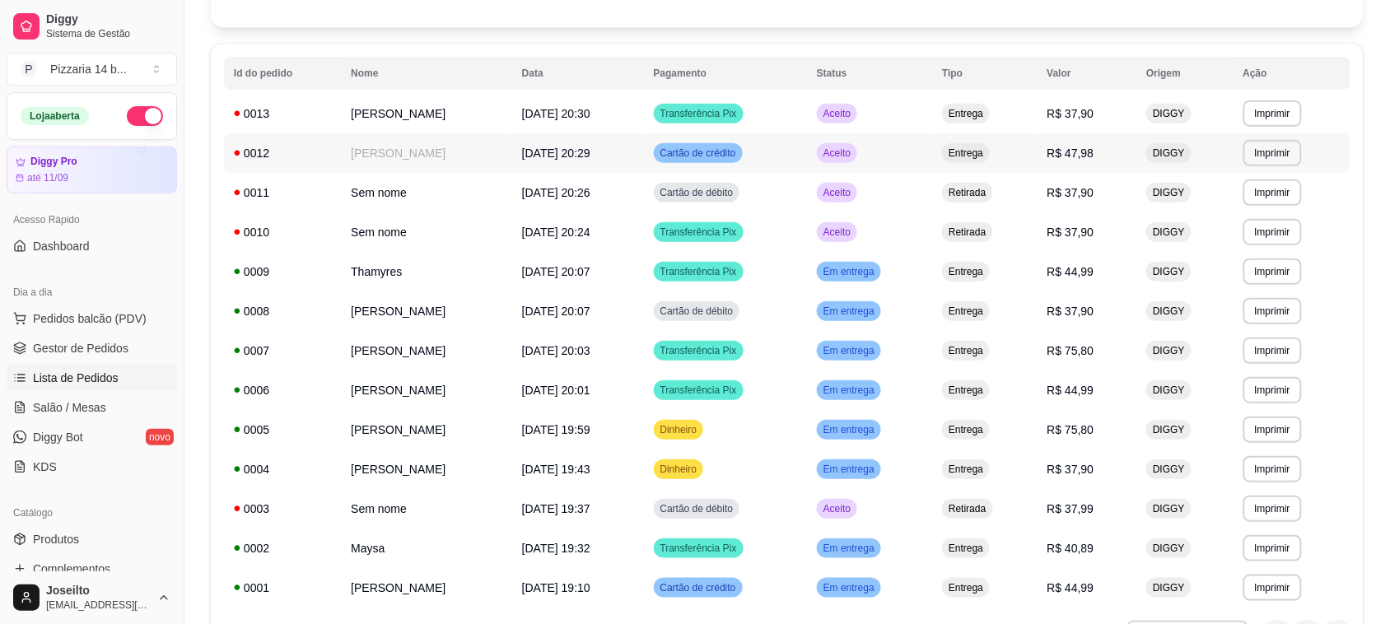
click at [341, 149] on td "[PERSON_NAME]" at bounding box center [426, 153] width 171 height 40
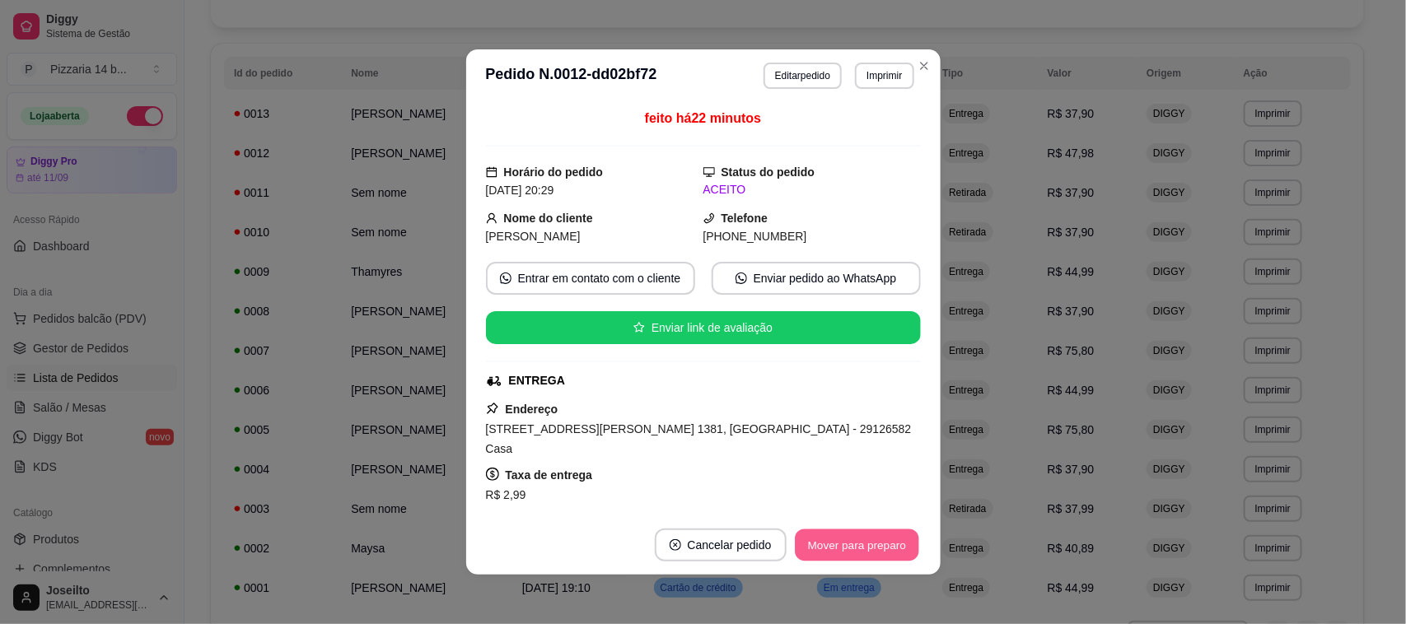
click at [799, 540] on button "Mover para preparo" at bounding box center [857, 546] width 124 height 32
click at [799, 540] on button "Mover para entrega" at bounding box center [858, 546] width 124 height 32
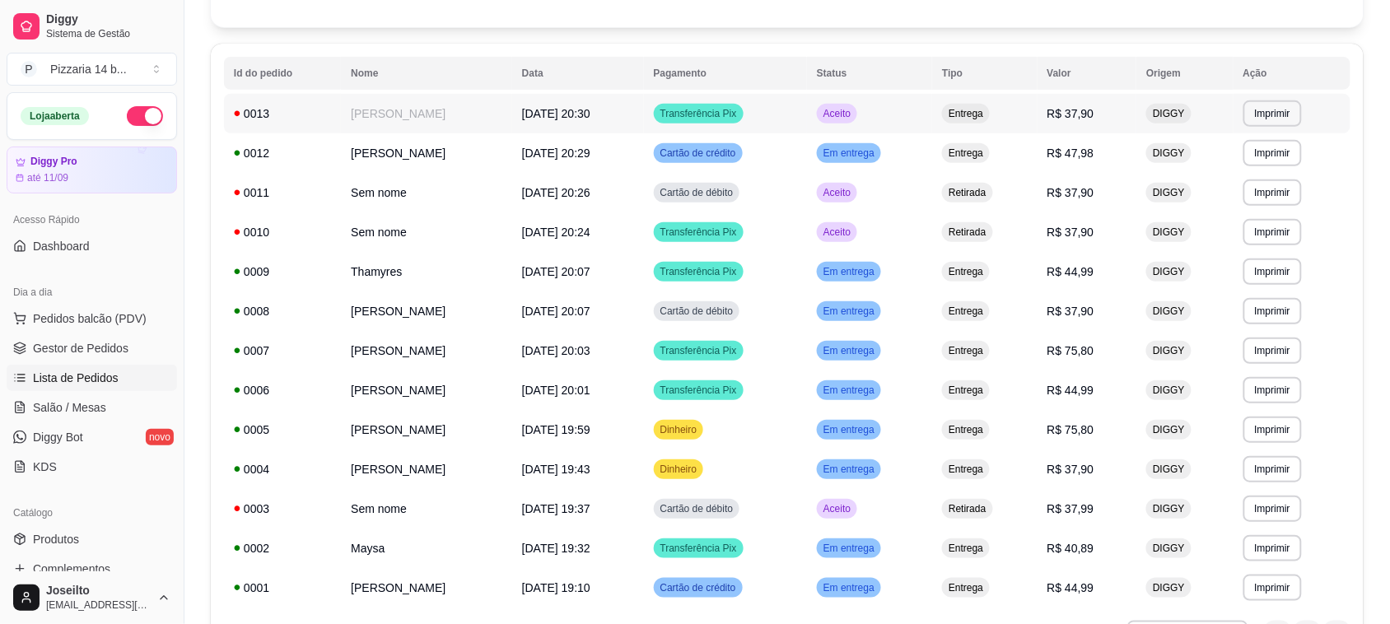
click at [299, 120] on div "0013" at bounding box center [282, 113] width 97 height 16
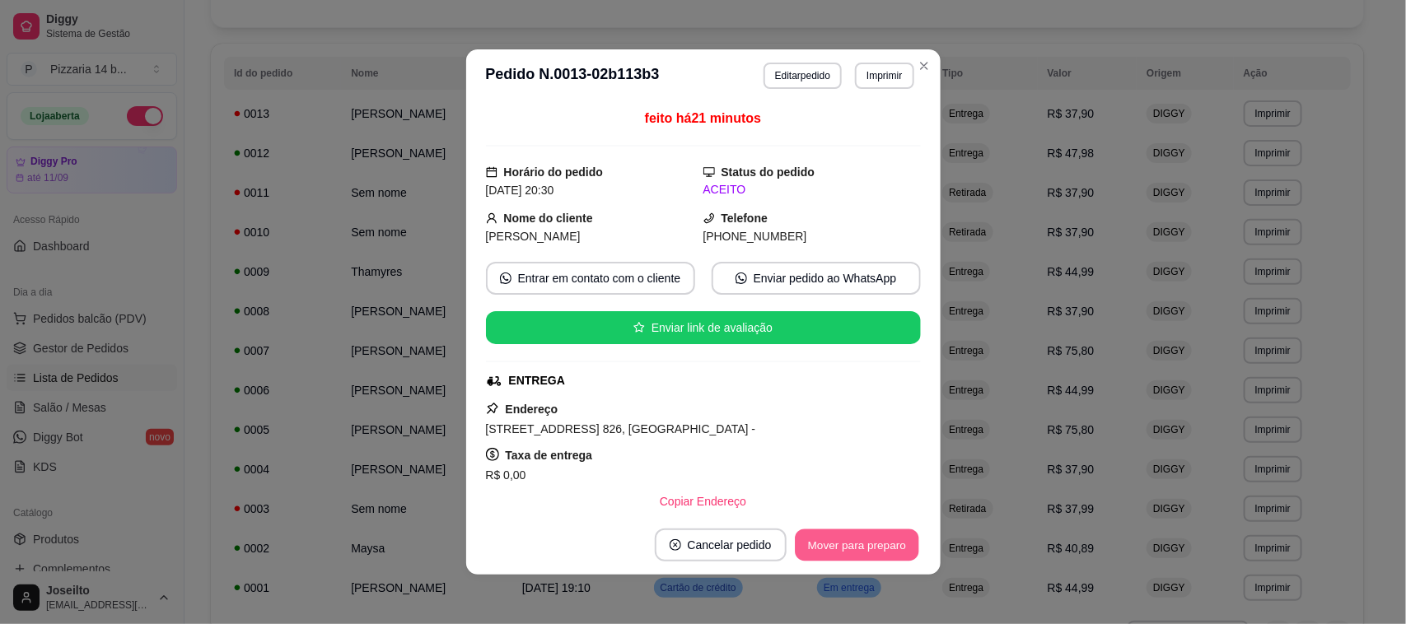
click at [840, 531] on button "Mover para preparo" at bounding box center [857, 546] width 124 height 32
click at [847, 546] on button "Mover para entrega" at bounding box center [858, 546] width 124 height 32
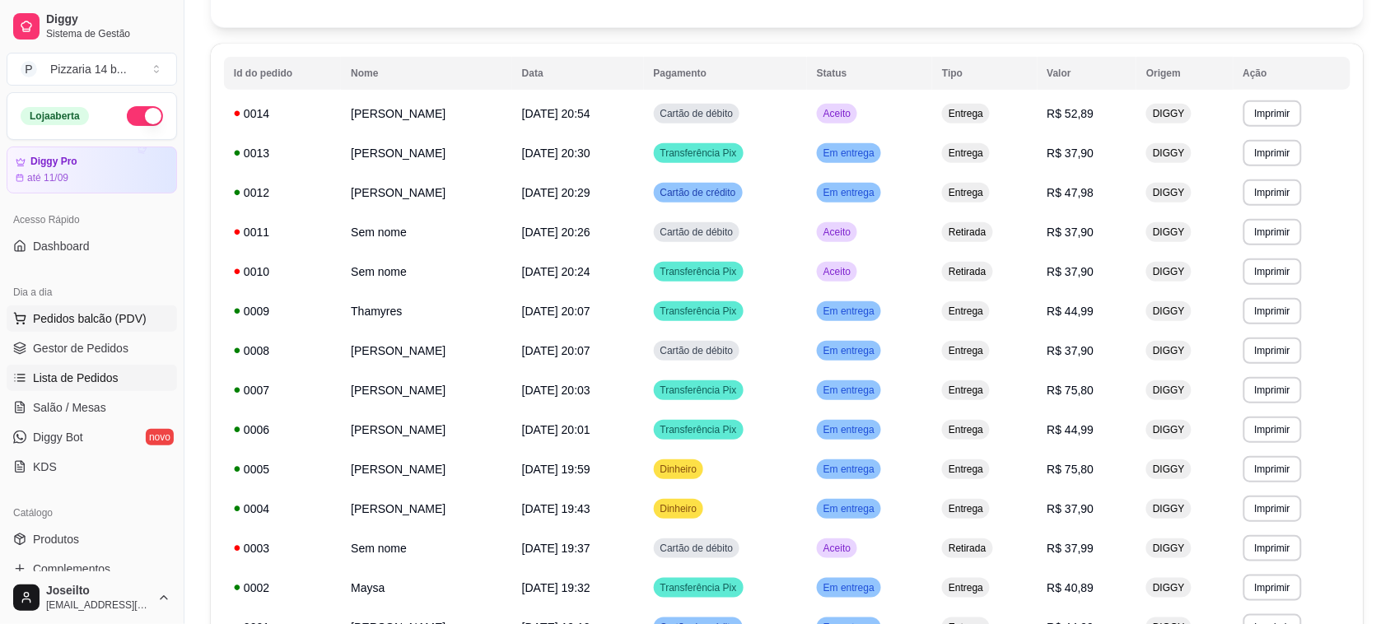
click at [109, 315] on span "Pedidos balcão (PDV)" at bounding box center [90, 319] width 114 height 16
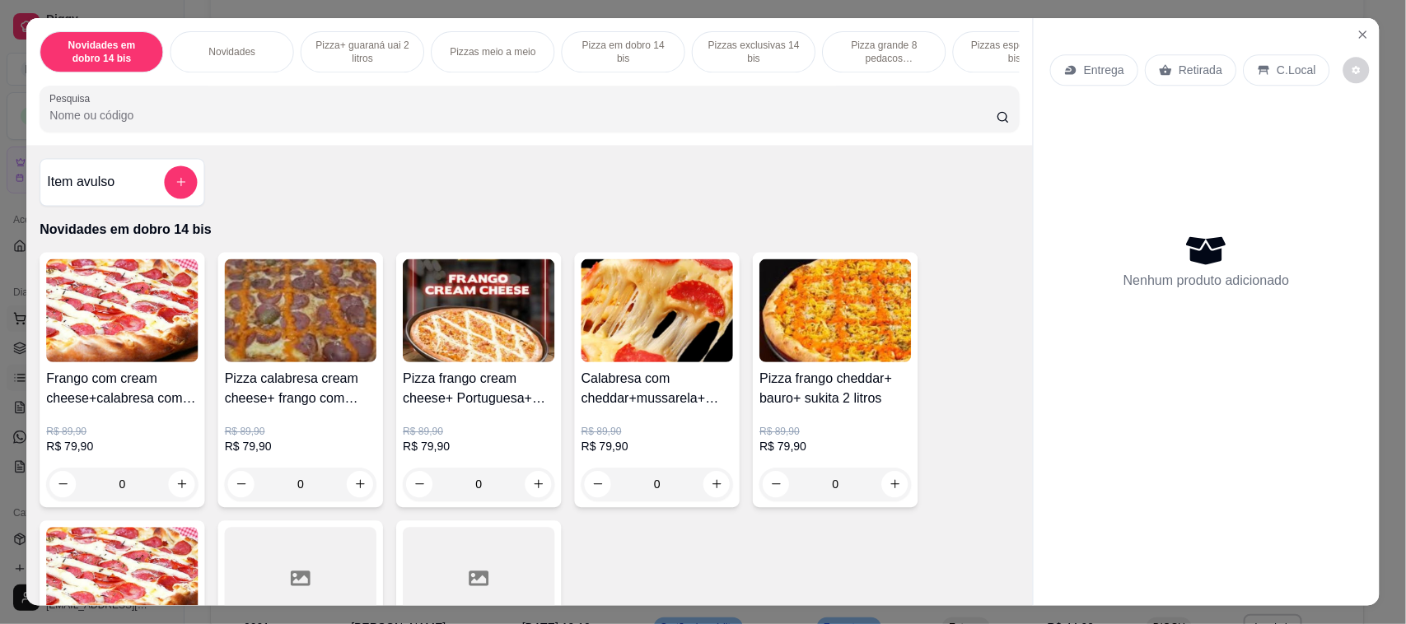
click at [109, 315] on img at bounding box center [122, 310] width 152 height 103
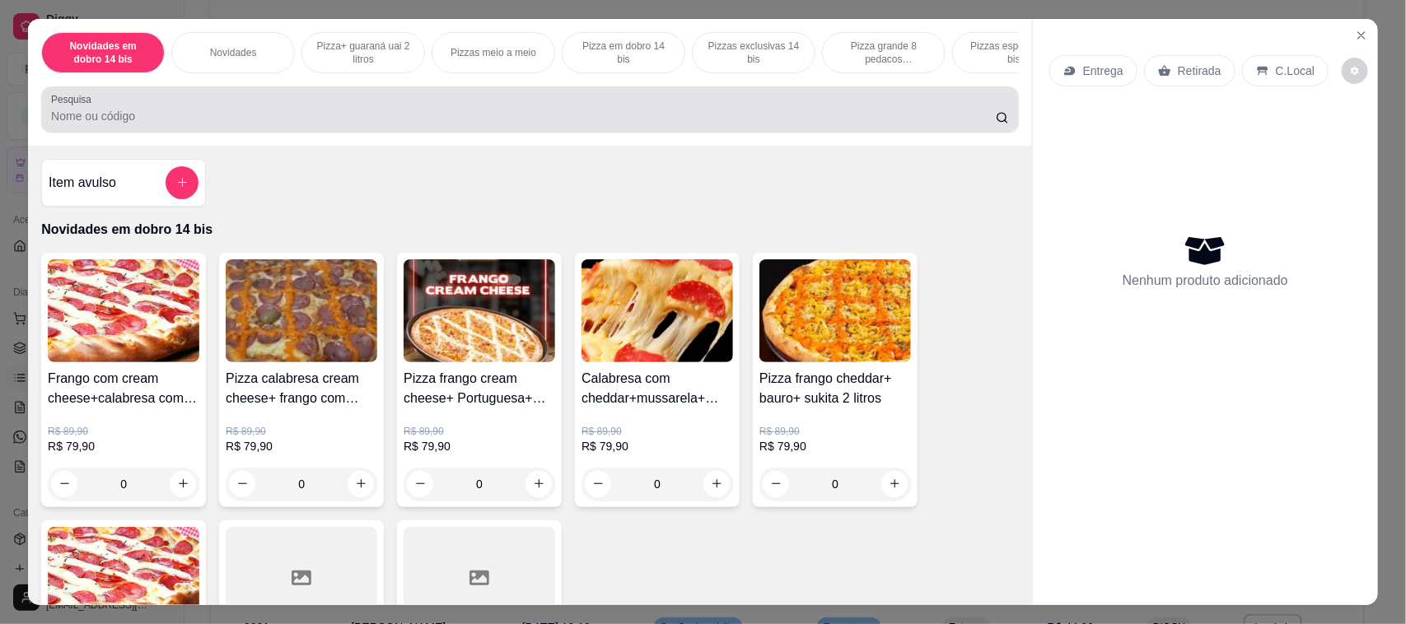
click at [343, 118] on div at bounding box center [530, 109] width 958 height 33
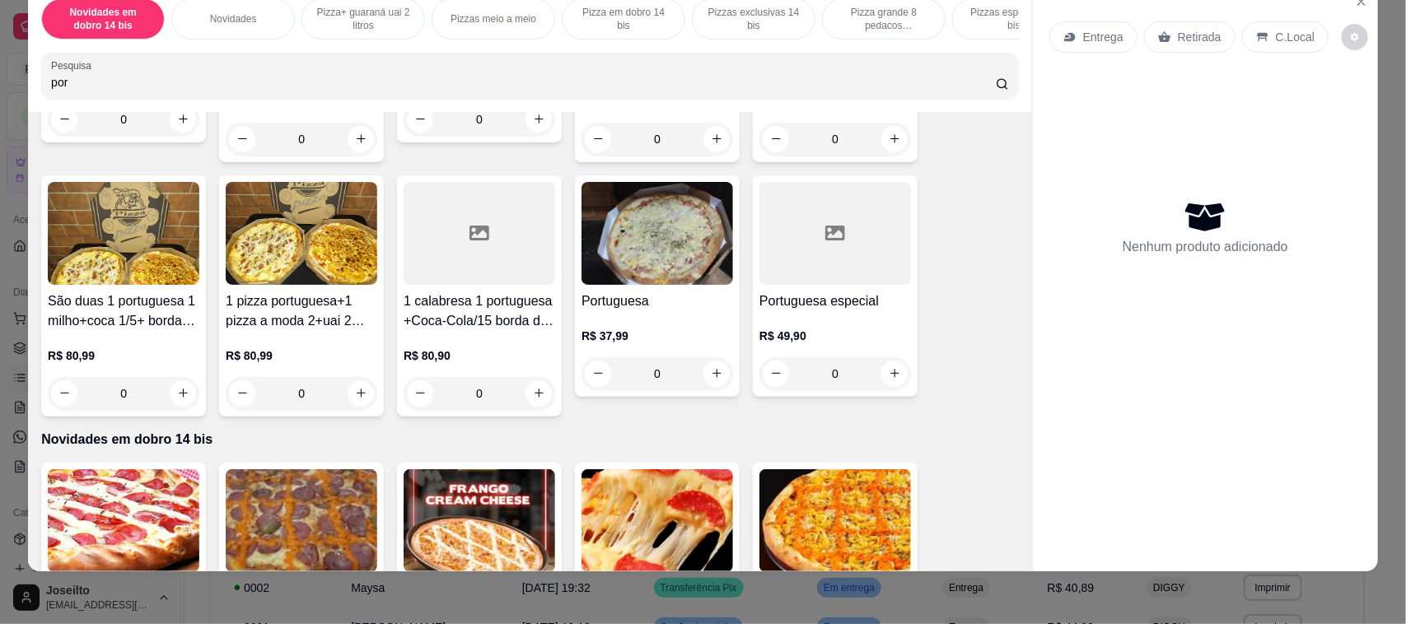
scroll to position [824, 0]
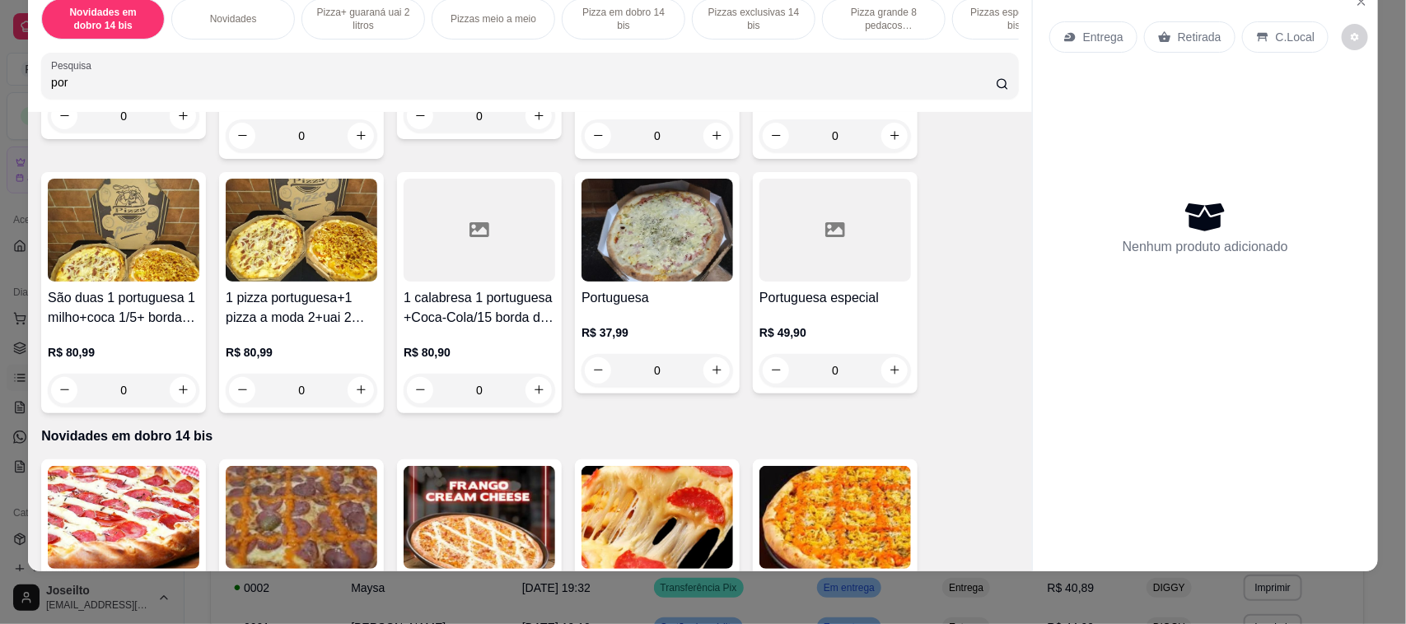
type input "por"
click at [653, 244] on img at bounding box center [658, 230] width 152 height 103
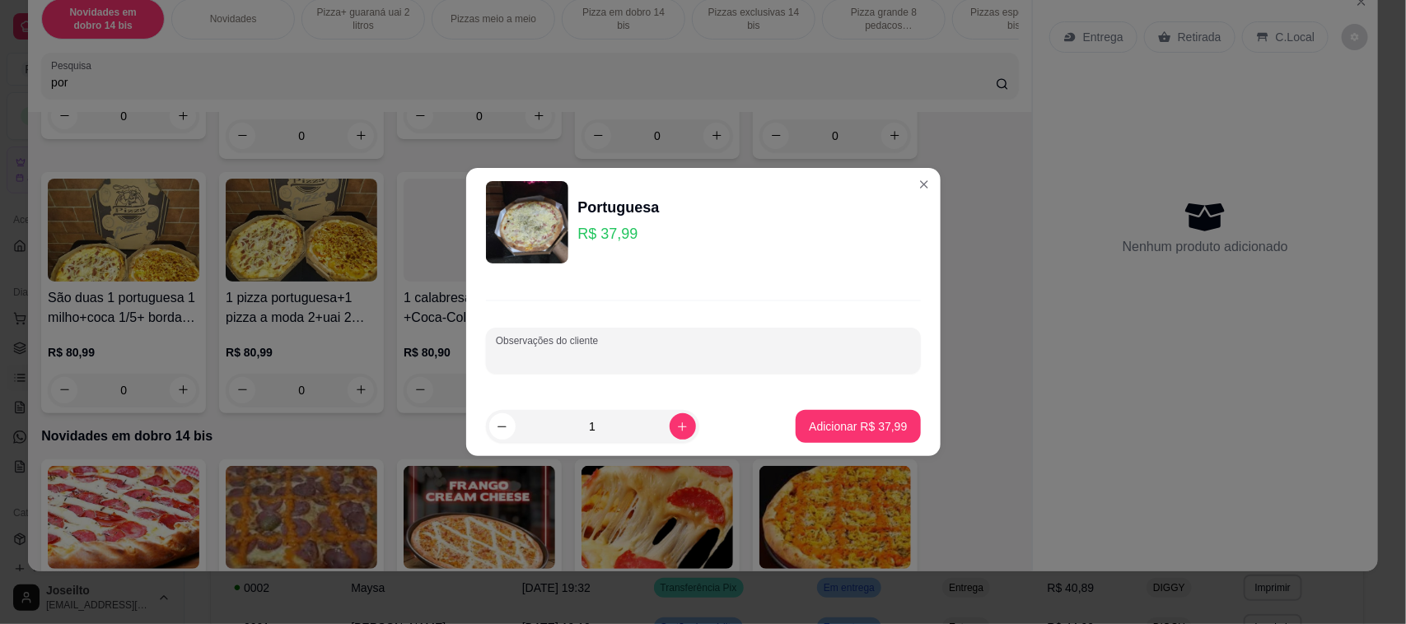
click at [618, 349] on input "Observações do cliente" at bounding box center [703, 357] width 415 height 16
type input "1/2 bacon"
click at [871, 416] on button "Adicionar R$ 37,99" at bounding box center [858, 427] width 121 height 32
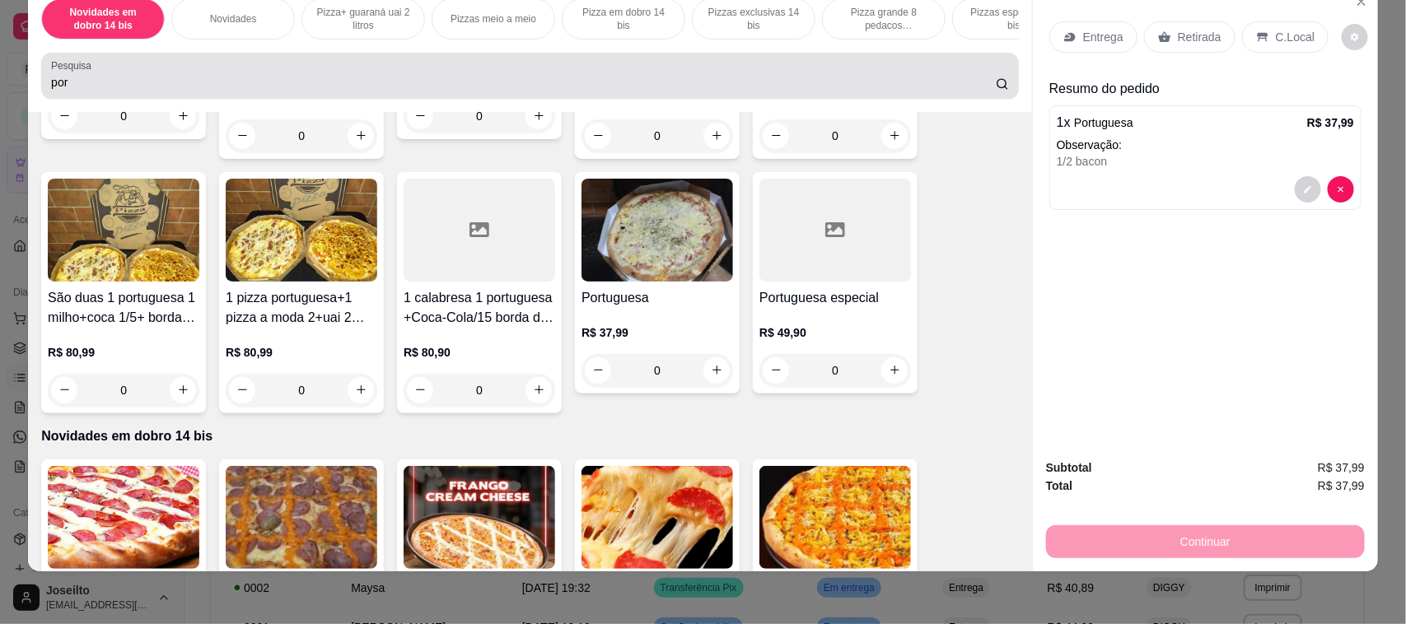
click at [334, 99] on div "Pesquisa por" at bounding box center [530, 76] width 978 height 46
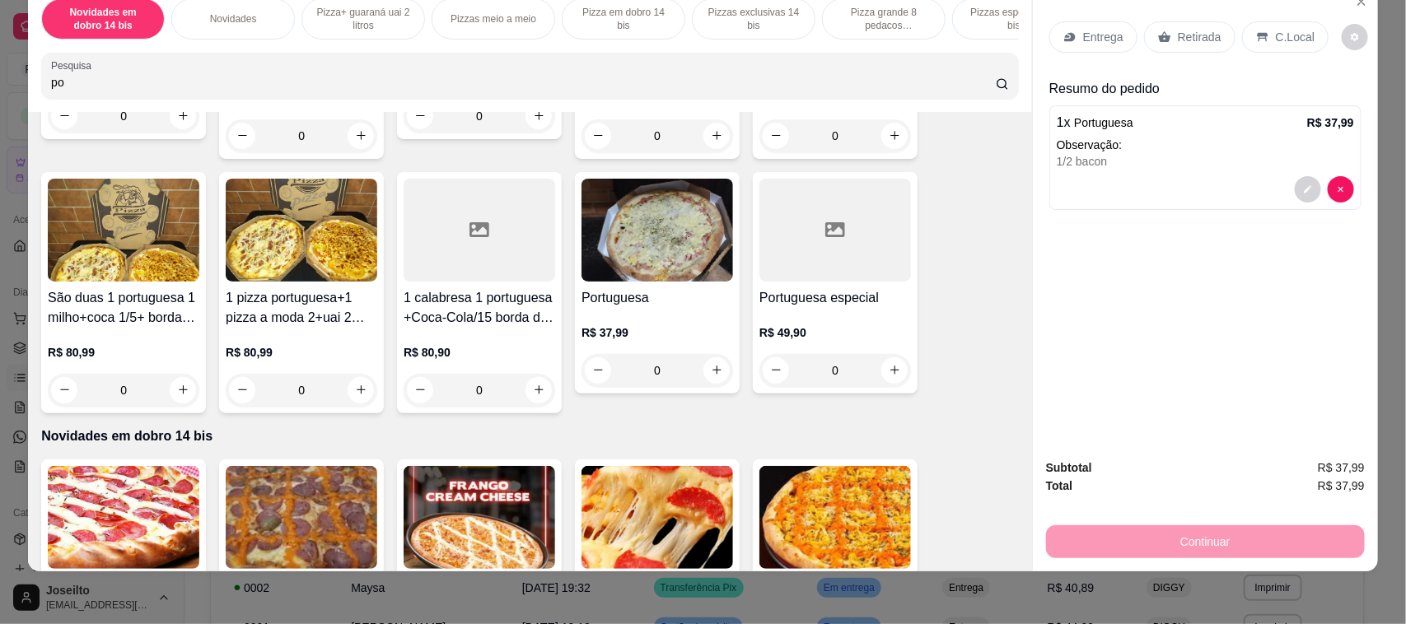
type input "p"
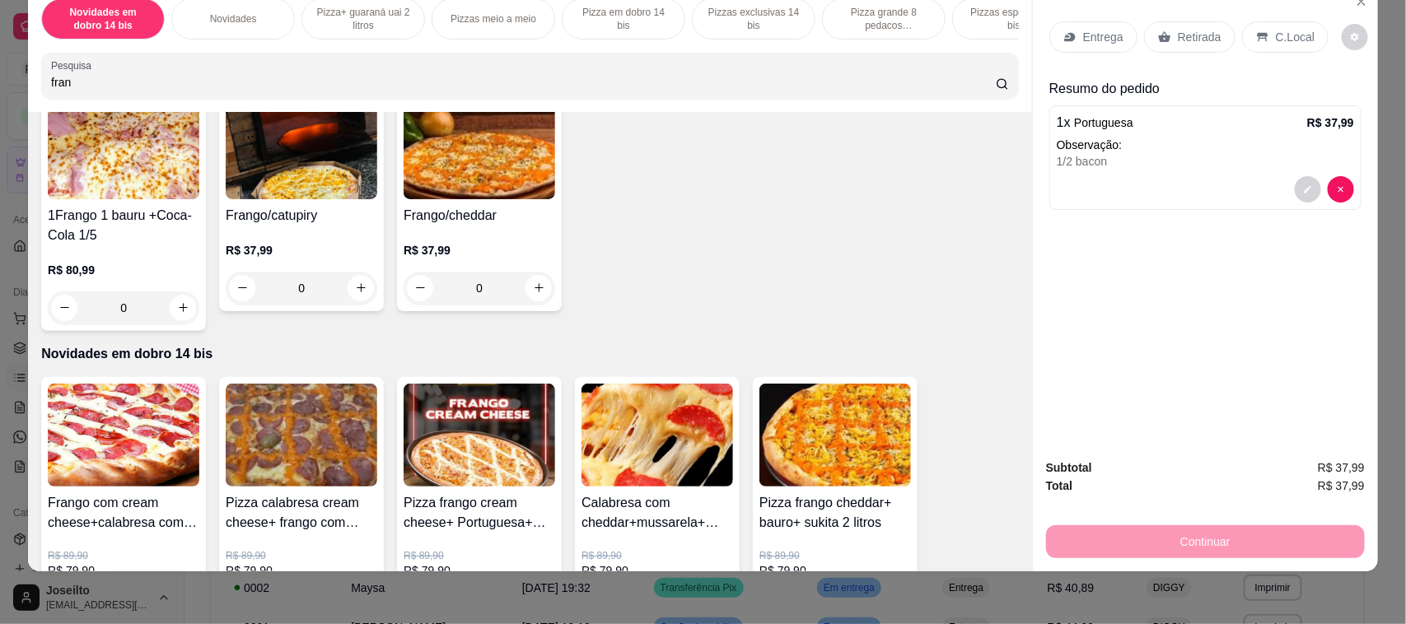
scroll to position [927, 0]
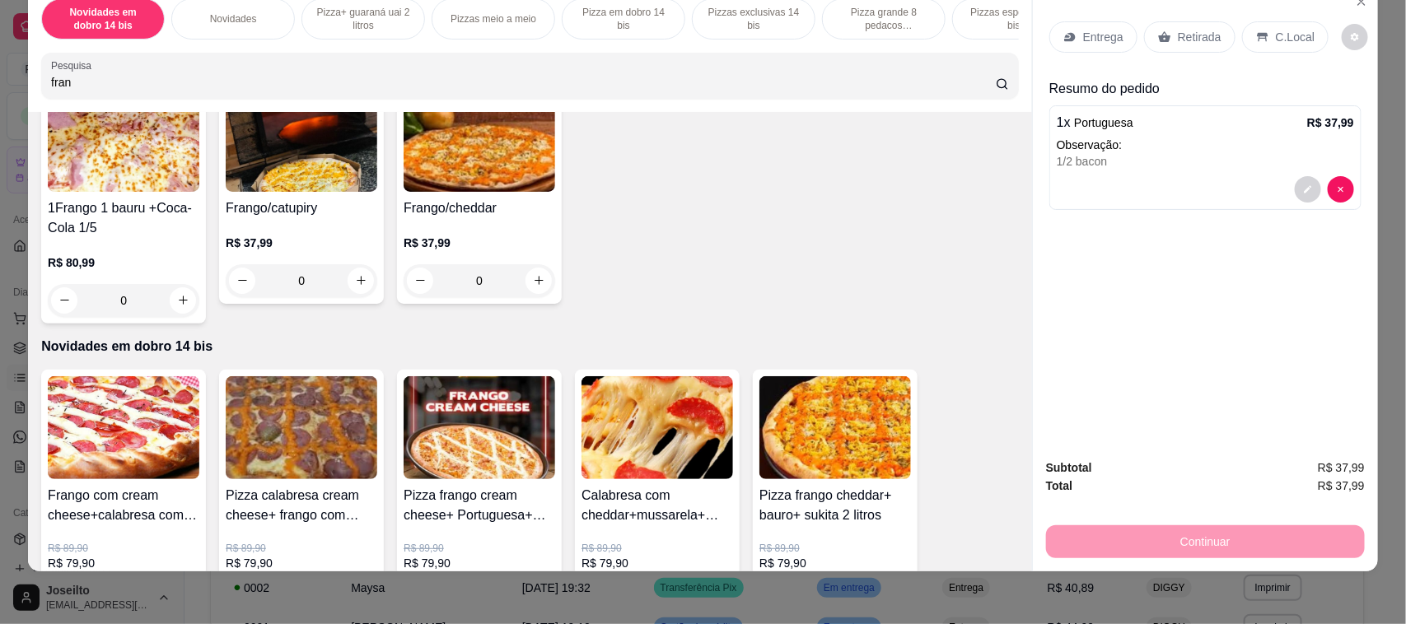
type input "fran"
click at [299, 183] on img at bounding box center [302, 140] width 152 height 103
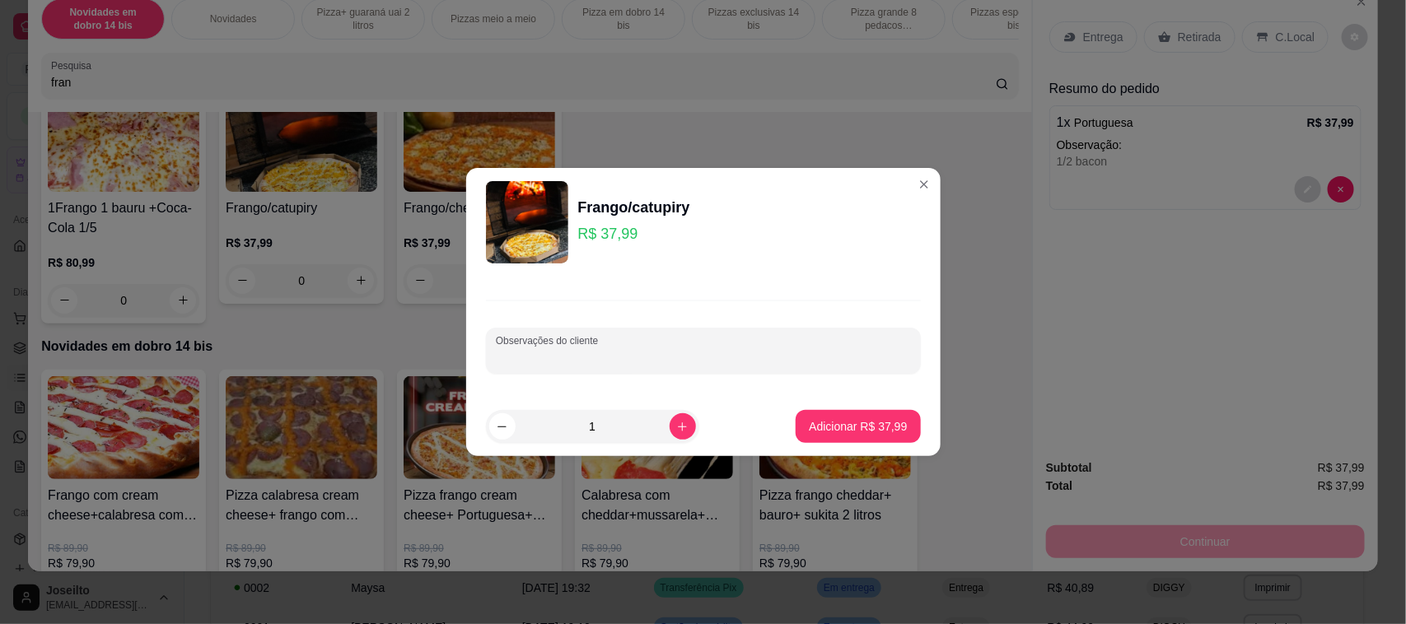
click at [546, 360] on input "Observações do cliente" at bounding box center [703, 357] width 415 height 16
type input "calabresa"
click at [870, 426] on p "Adicionar R$ 37,99" at bounding box center [858, 426] width 98 height 16
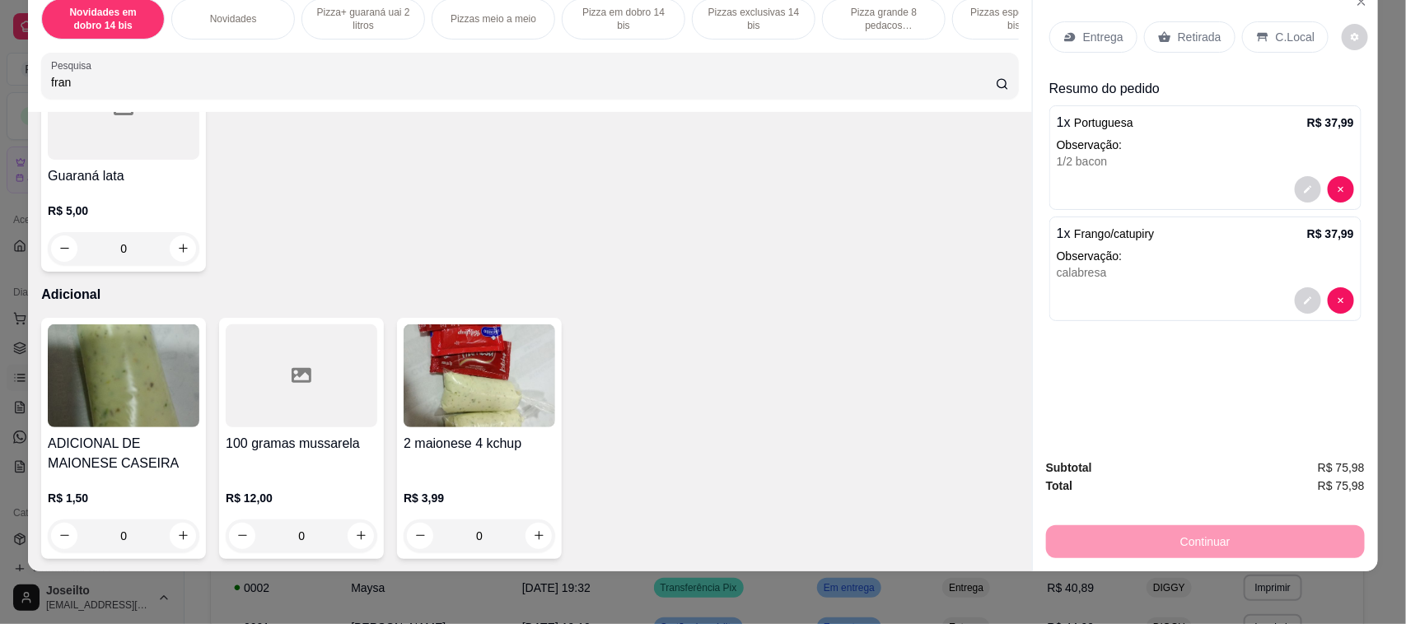
scroll to position [6470, 0]
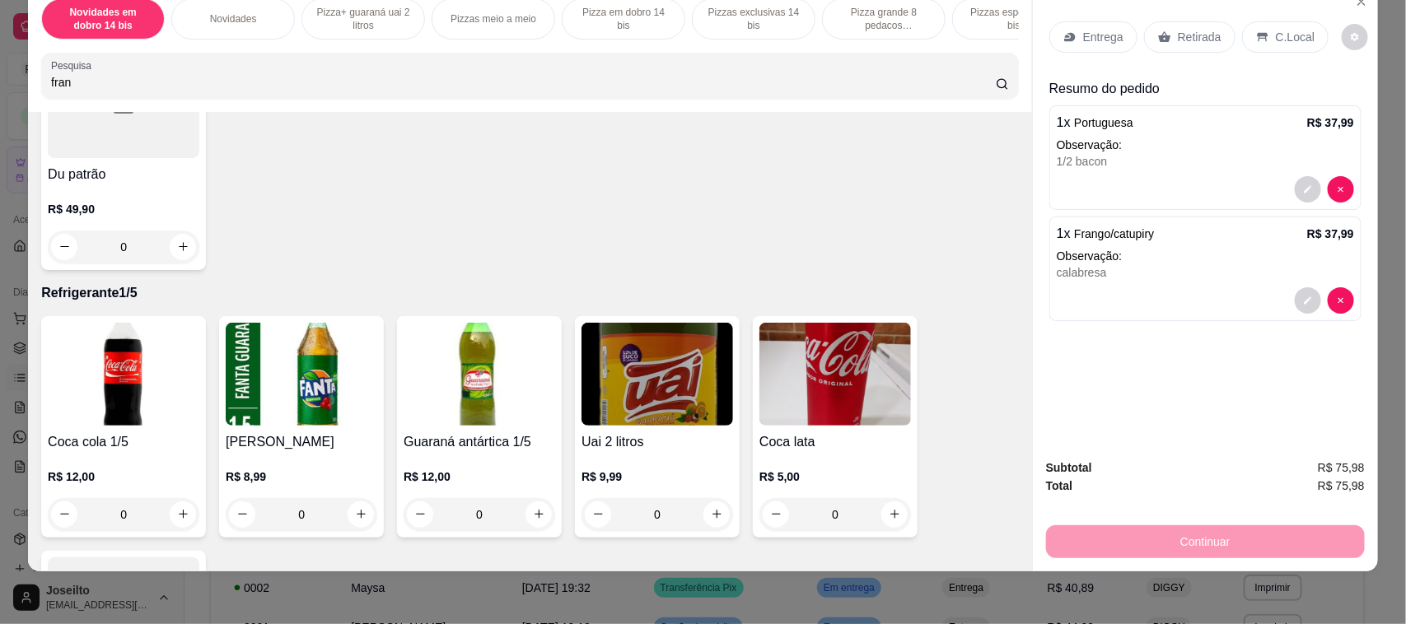
click at [633, 380] on img at bounding box center [658, 374] width 152 height 103
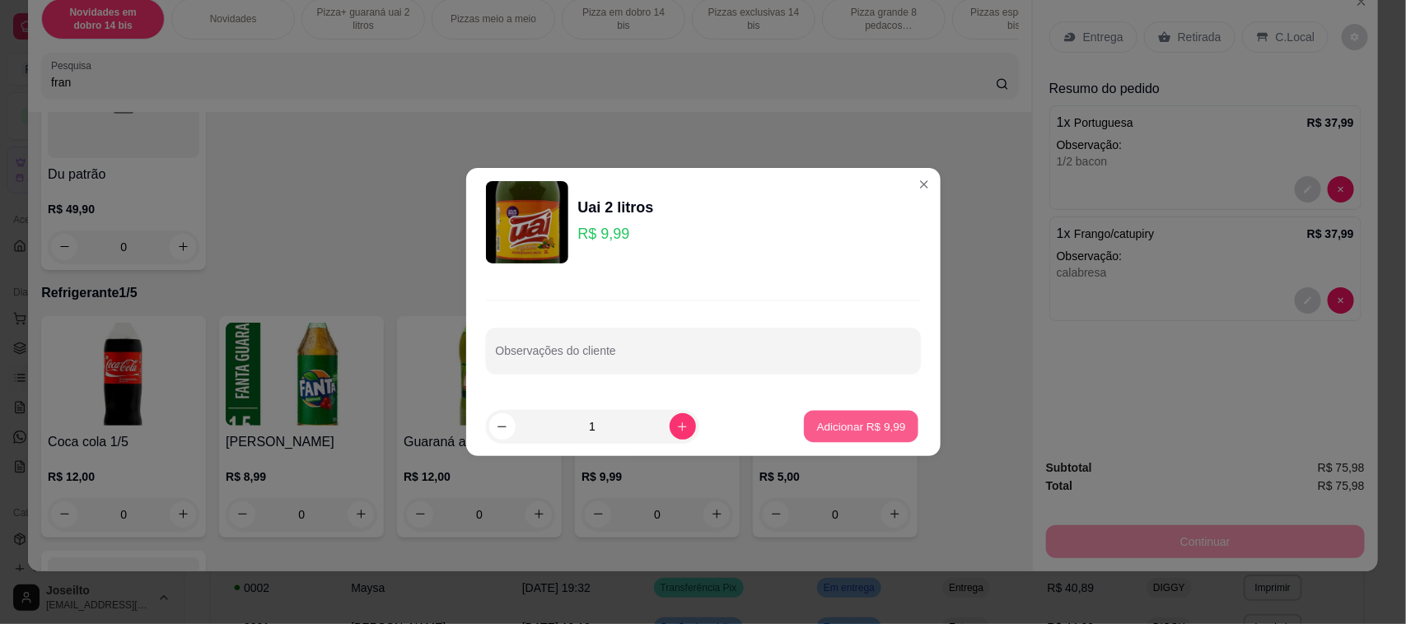
click at [865, 441] on button "Adicionar R$ 9,99" at bounding box center [861, 427] width 114 height 32
type input "1"
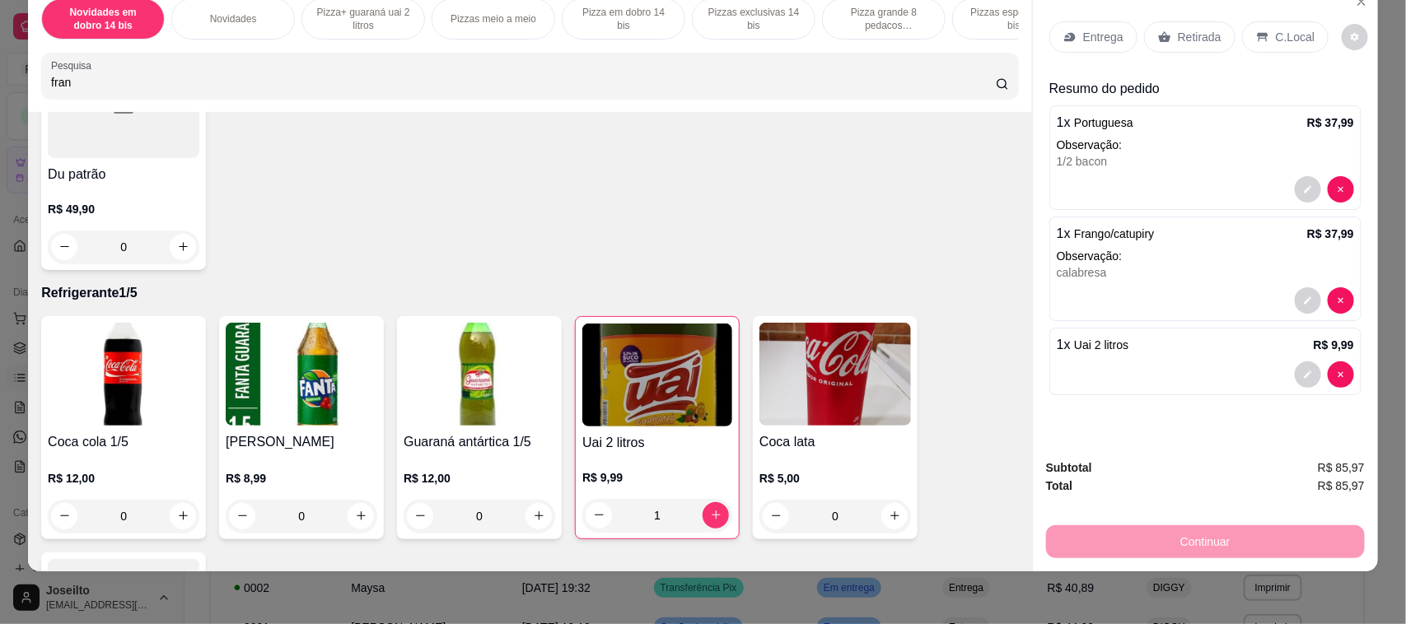
click at [1178, 39] on p "Retirada" at bounding box center [1200, 37] width 44 height 16
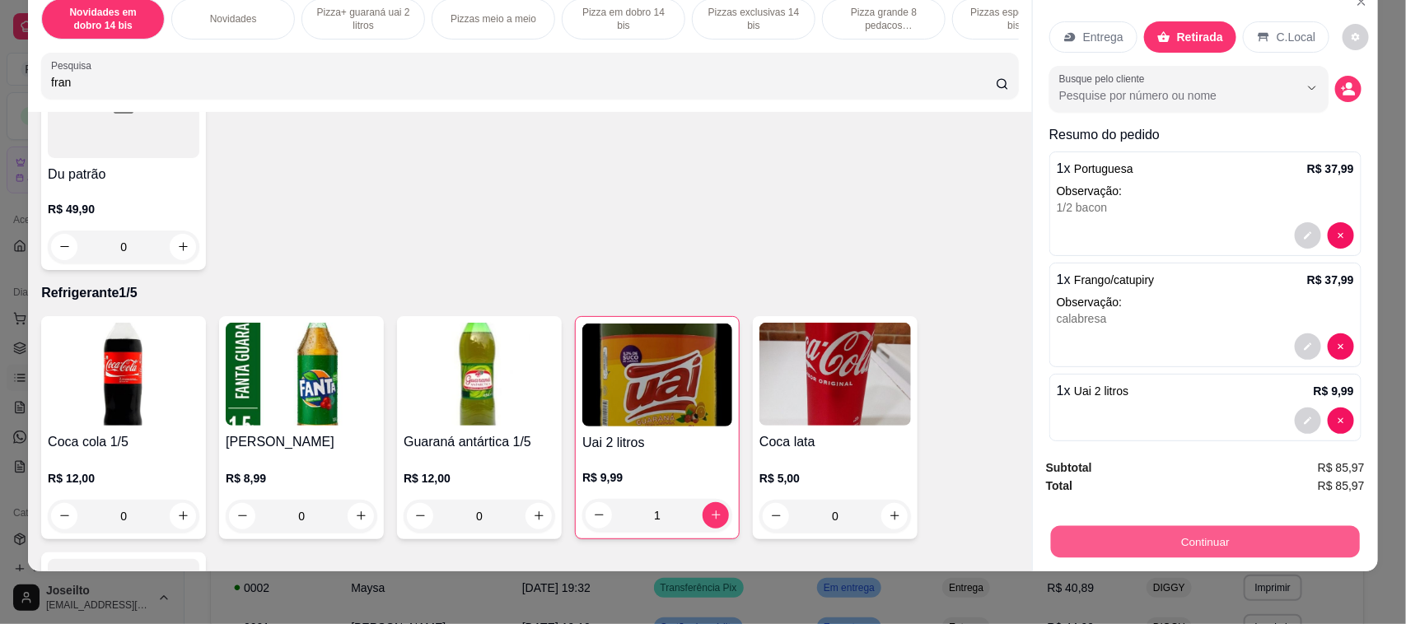
click at [1159, 546] on button "Continuar" at bounding box center [1205, 542] width 309 height 32
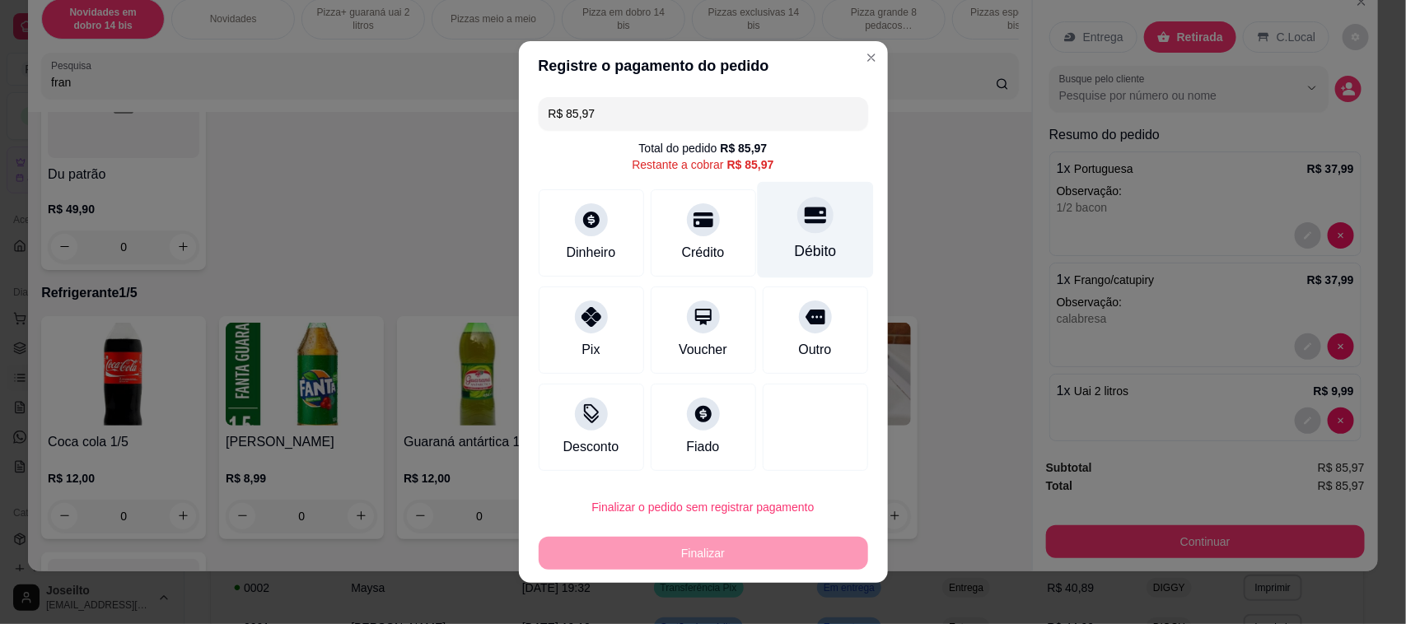
click at [773, 206] on div "Débito" at bounding box center [815, 230] width 116 height 96
type input "R$ 0,00"
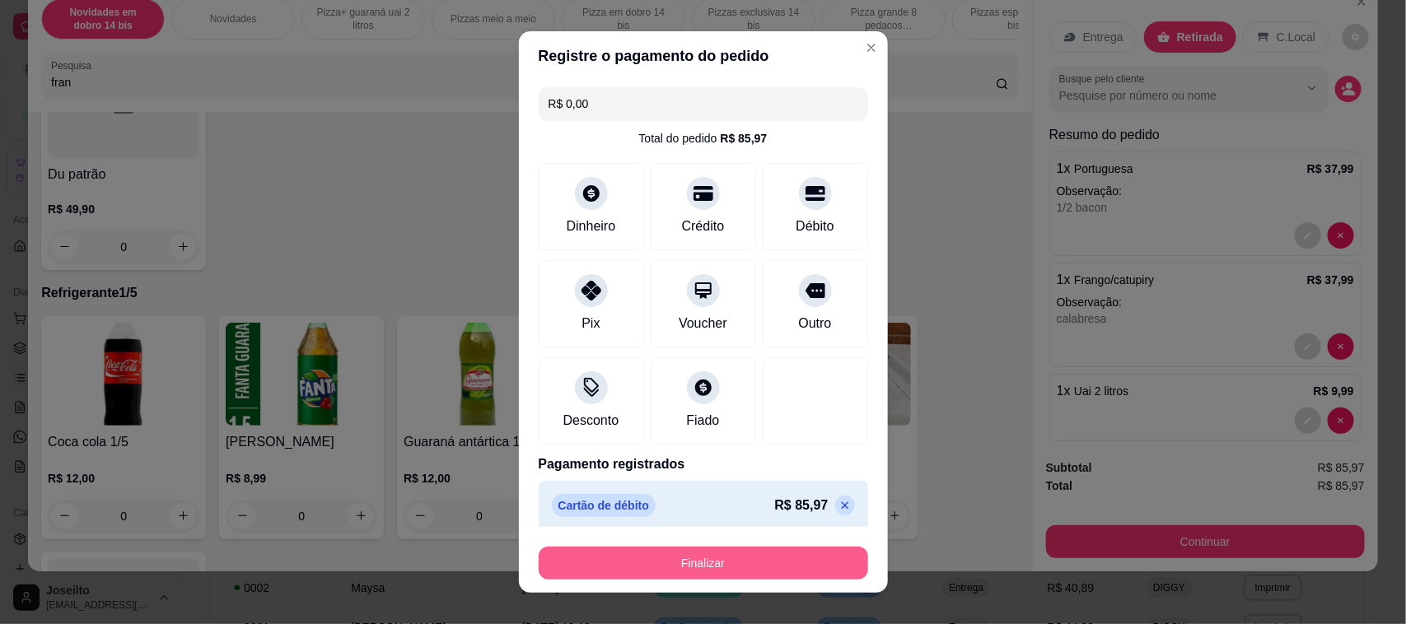
click at [674, 552] on button "Finalizar" at bounding box center [703, 563] width 329 height 33
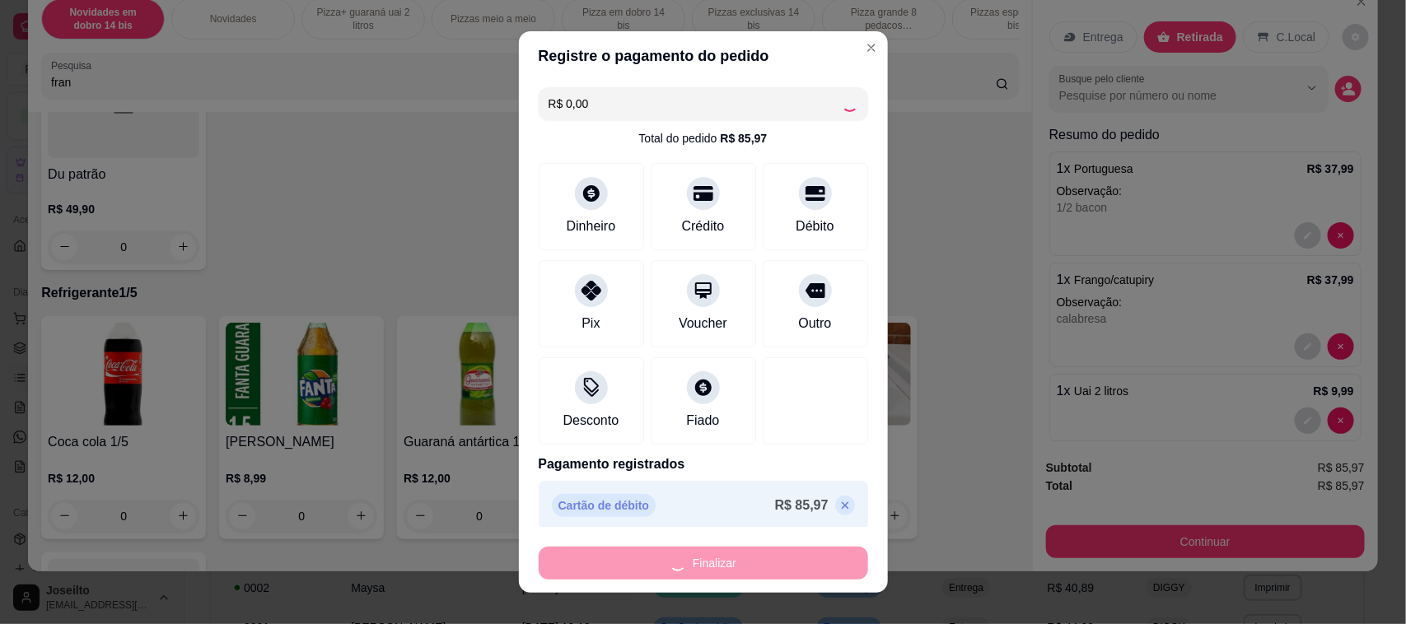
type input "0"
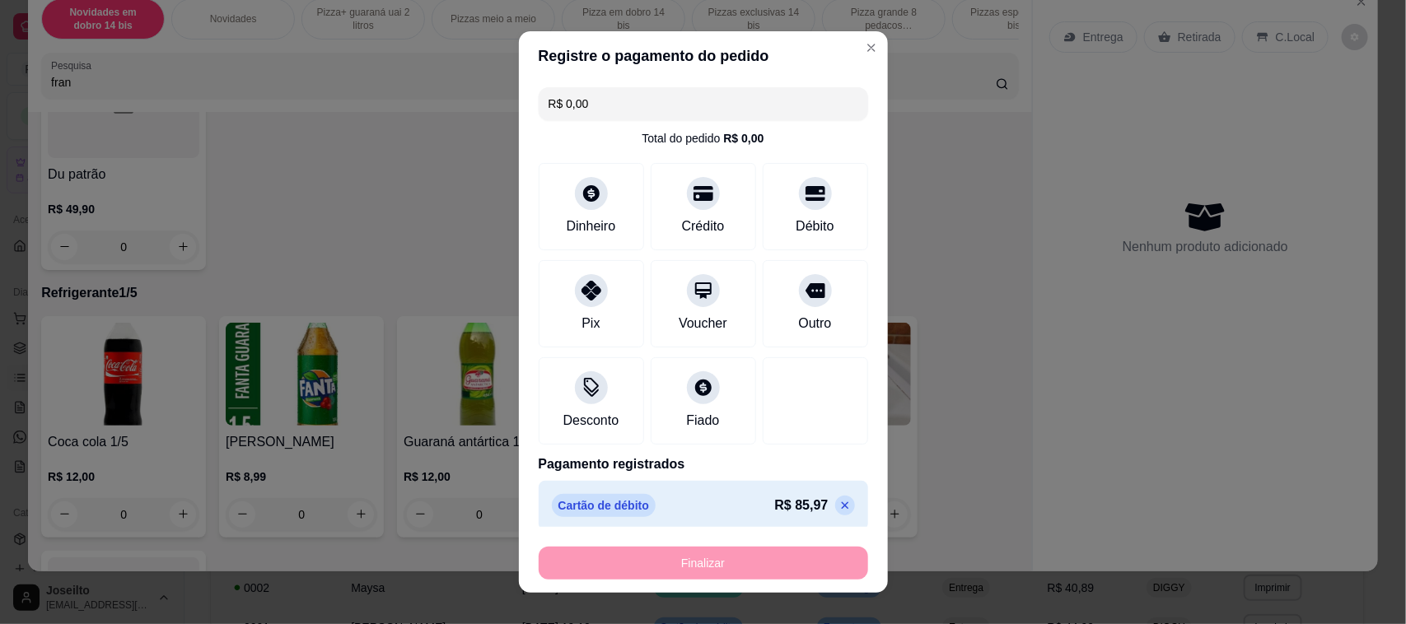
type input "-R$ 85,97"
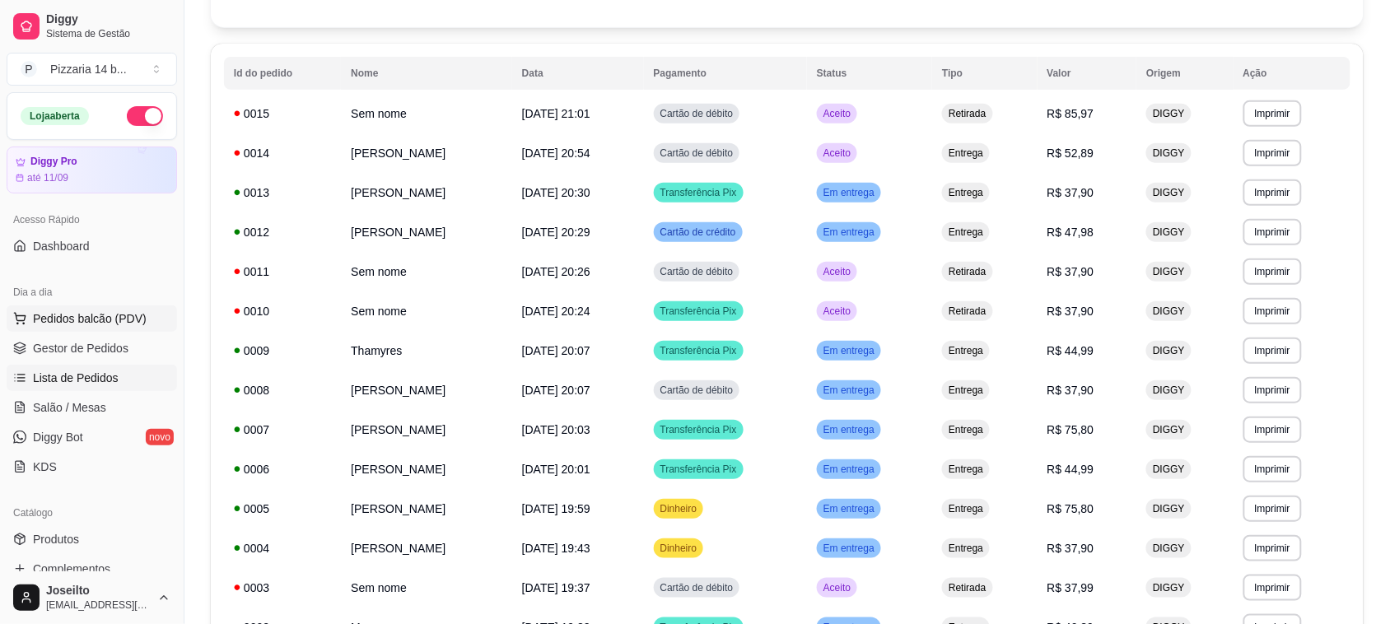
click at [122, 315] on span "Pedidos balcão (PDV)" at bounding box center [90, 319] width 114 height 16
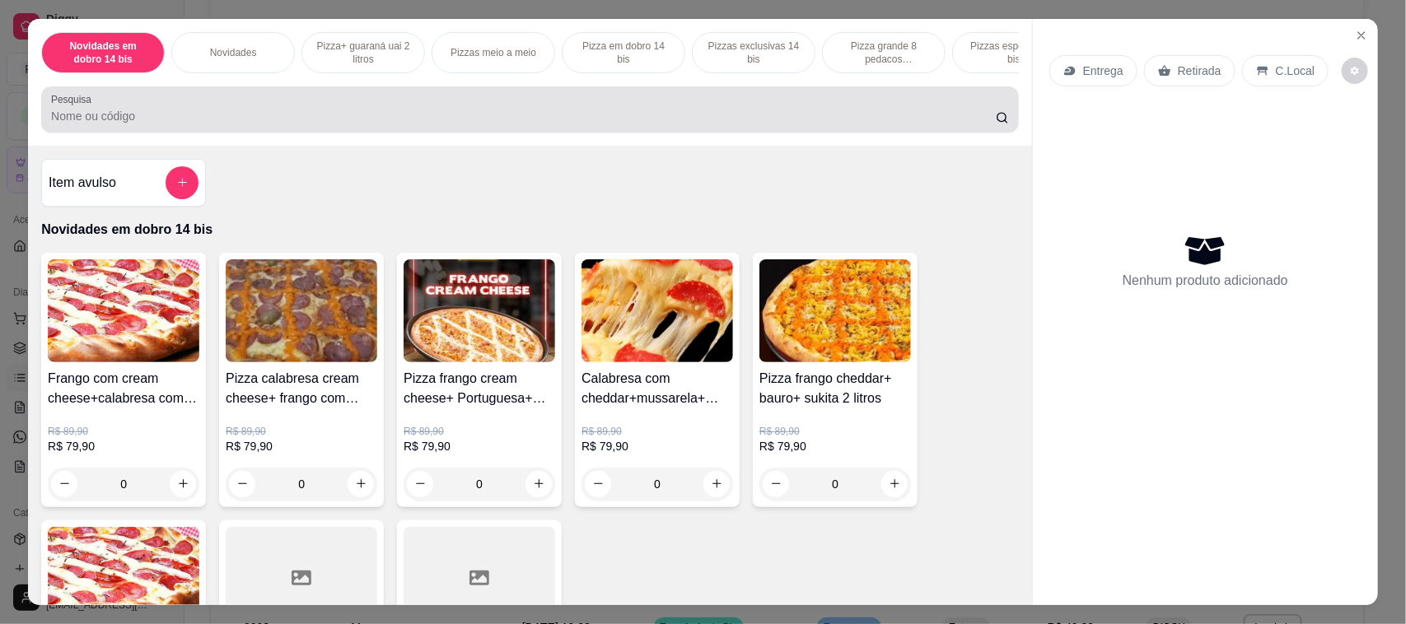
click at [355, 124] on input "Pesquisa" at bounding box center [523, 116] width 945 height 16
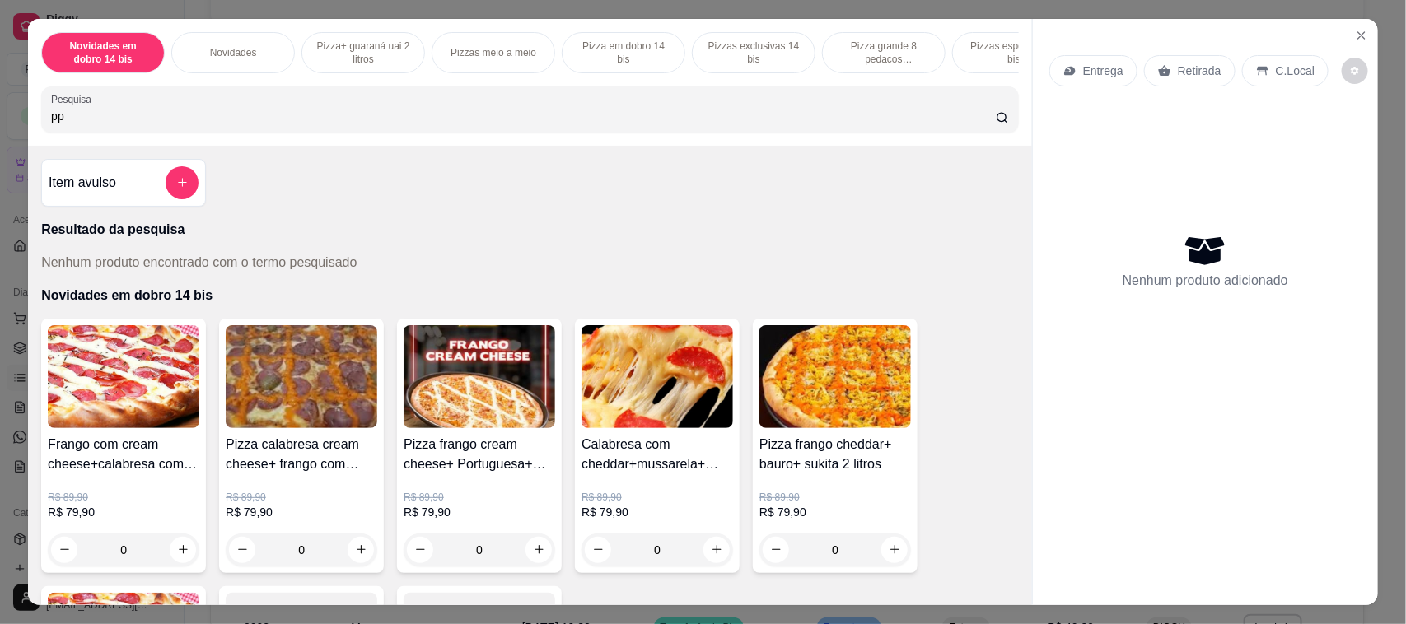
type input "p"
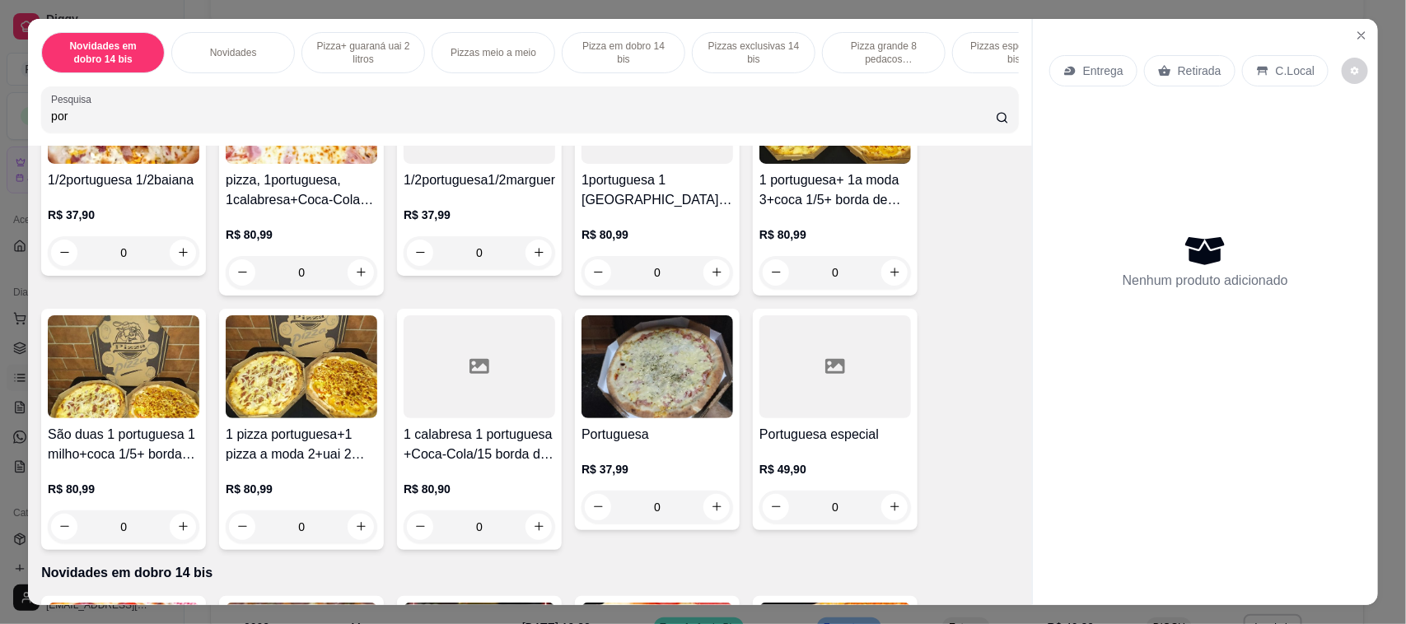
scroll to position [927, 0]
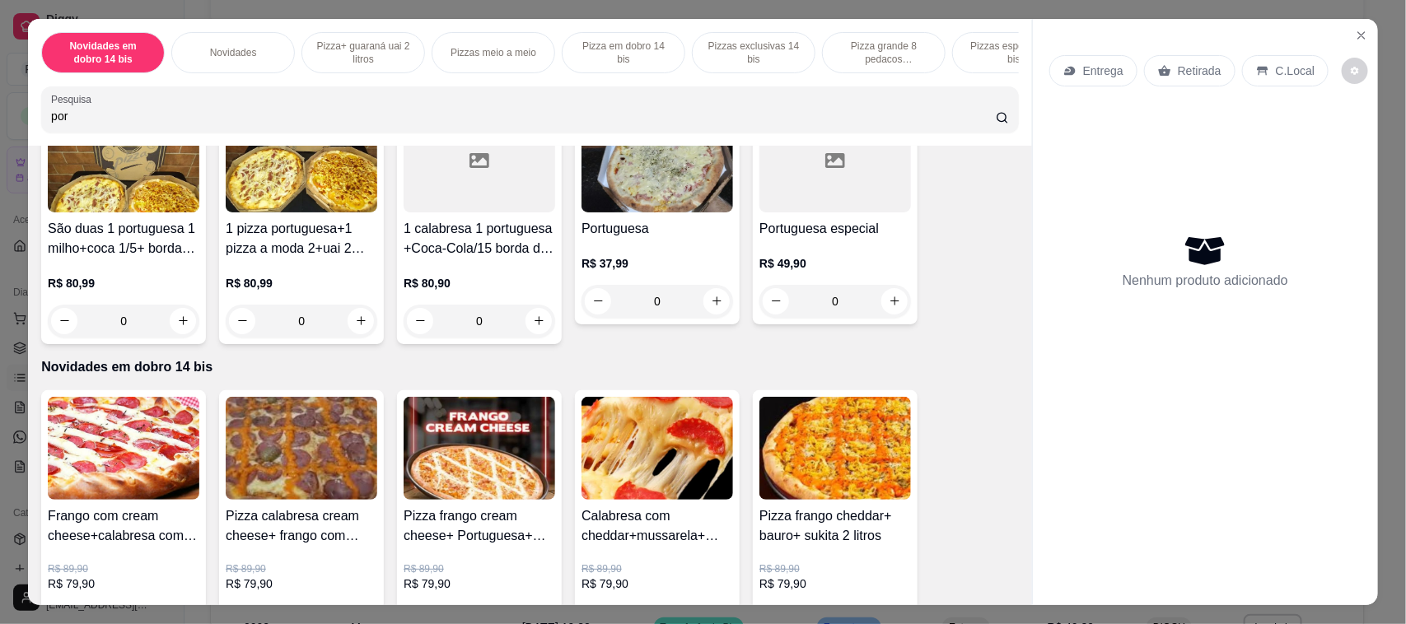
type input "por"
click at [694, 213] on img at bounding box center [658, 161] width 152 height 103
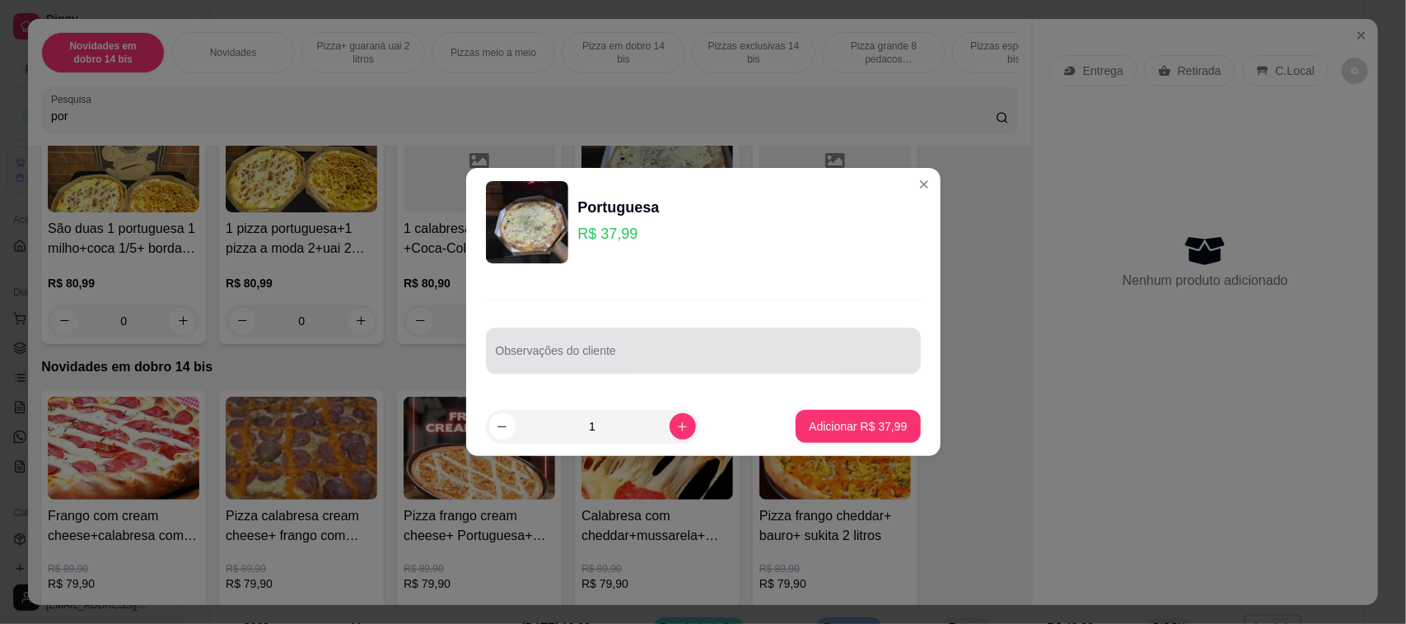
click at [605, 351] on div "Observações do cliente" at bounding box center [703, 351] width 435 height 46
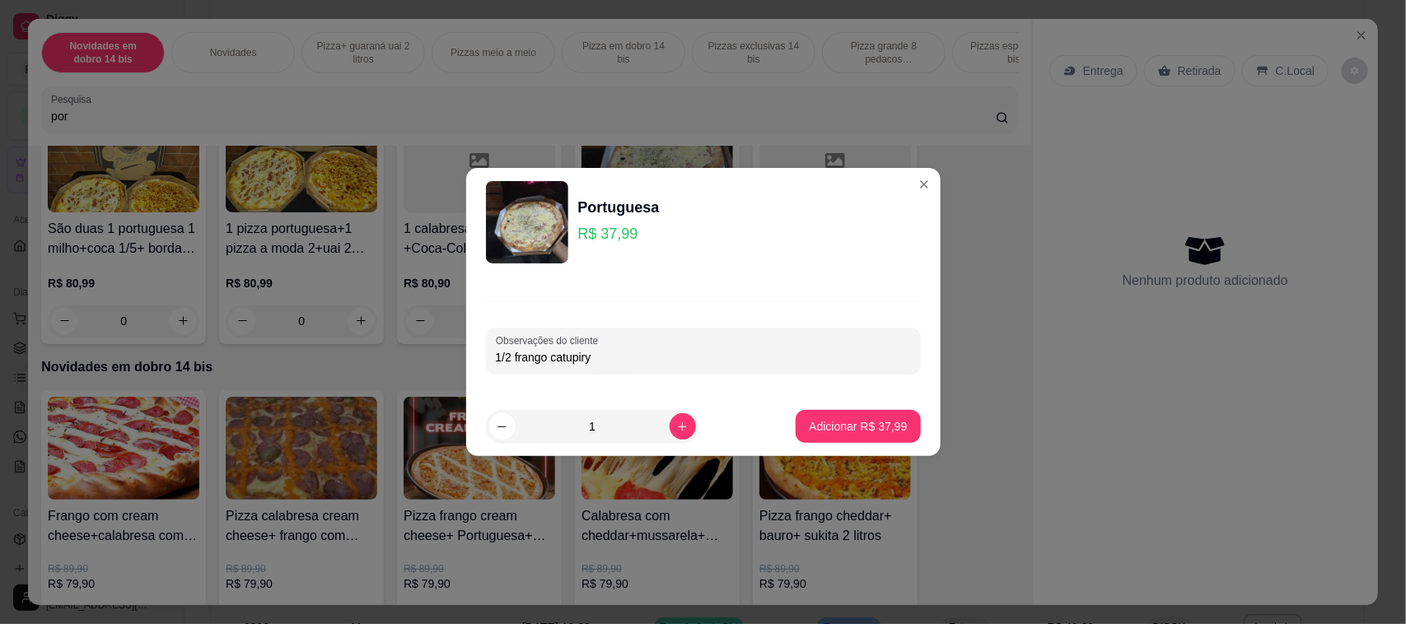
click at [838, 412] on footer "1 Adicionar R$ 37,99" at bounding box center [703, 426] width 474 height 59
click at [692, 356] on input "1/2 frango catupiry" at bounding box center [703, 357] width 415 height 16
type input "1/2 frango catupiry sem borda"
click at [888, 420] on p "Adicionar R$ 37,99" at bounding box center [859, 426] width 96 height 16
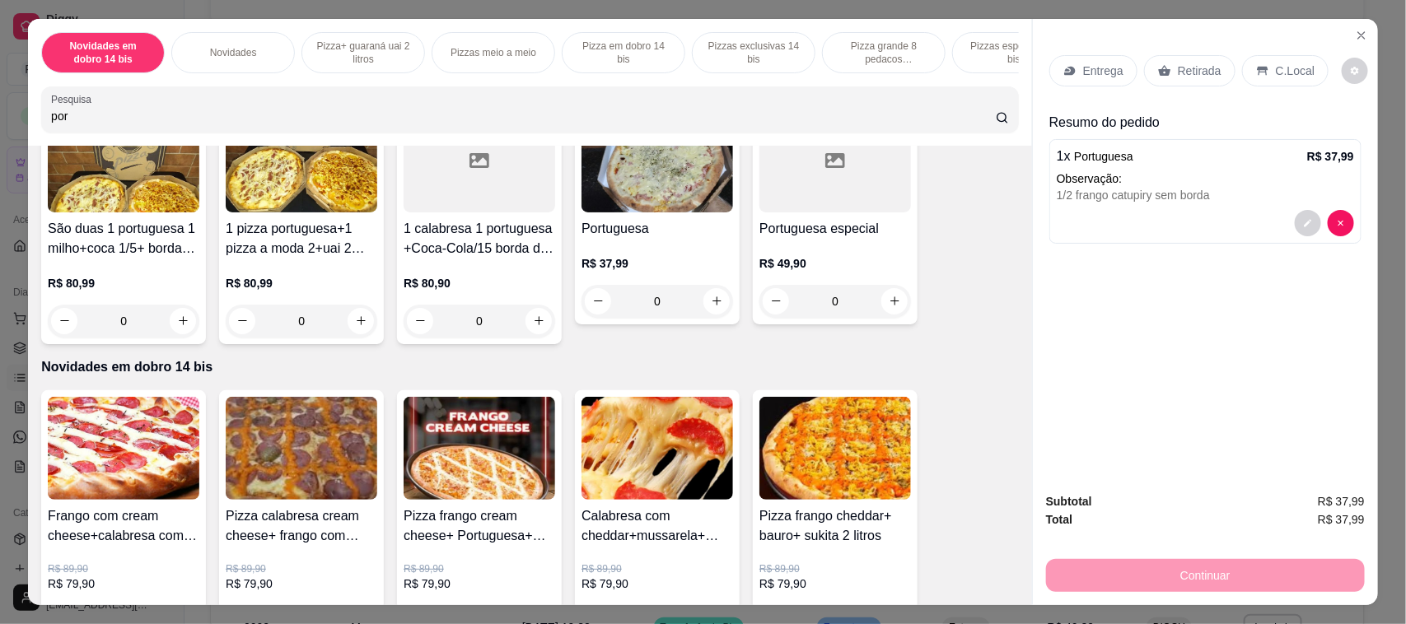
click at [1166, 62] on div "Retirada" at bounding box center [1189, 70] width 91 height 31
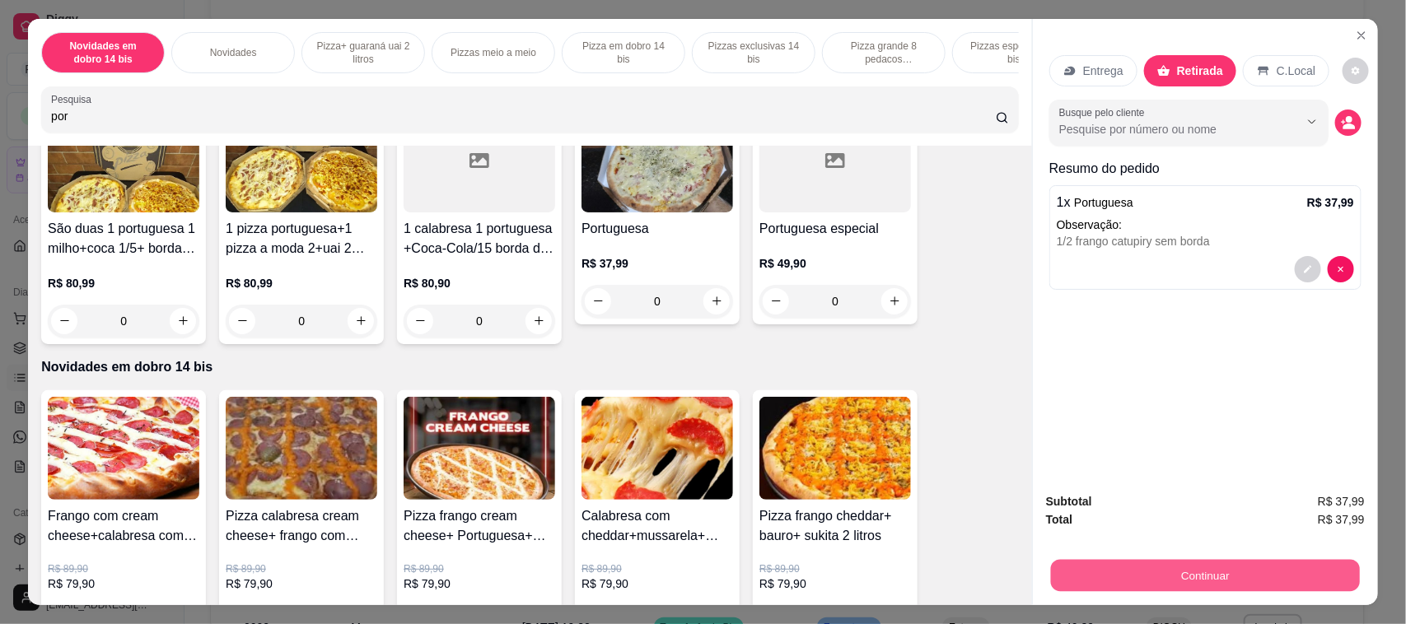
click at [1161, 575] on button "Continuar" at bounding box center [1205, 576] width 309 height 32
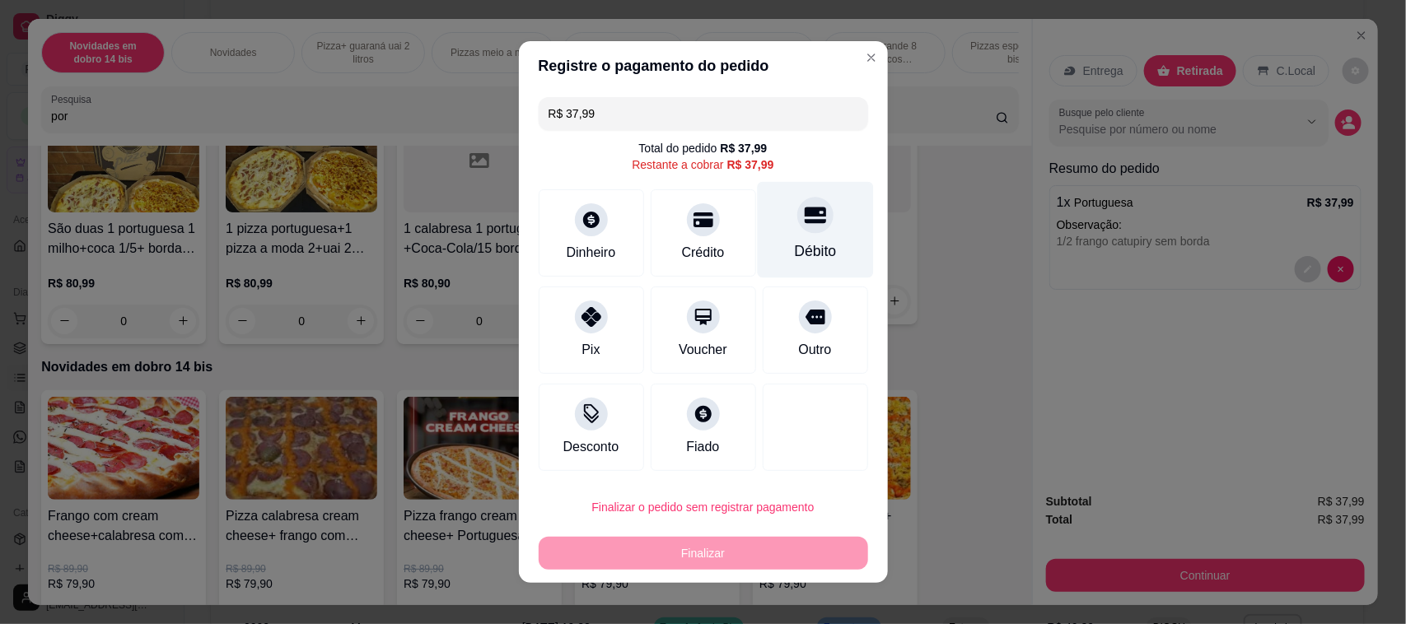
drag, startPoint x: 784, startPoint y: 228, endPoint x: 785, endPoint y: 236, distance: 8.3
click at [797, 228] on div at bounding box center [815, 215] width 36 height 36
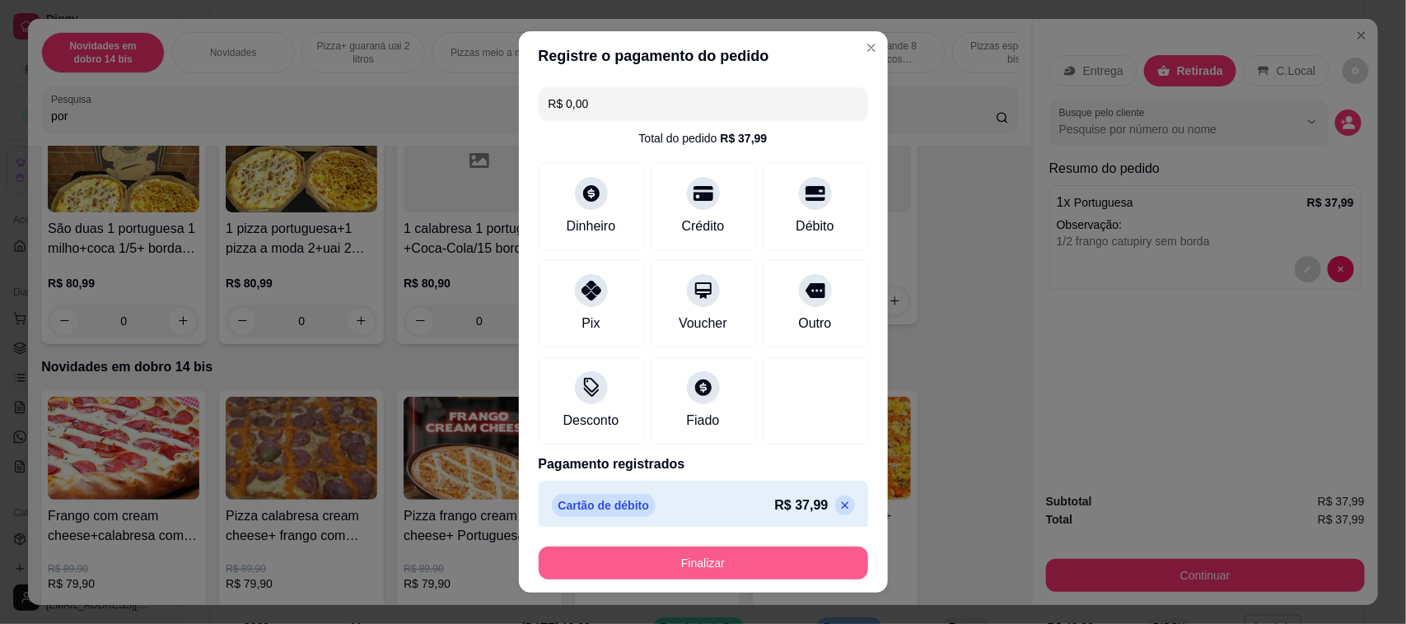
click at [738, 567] on button "Finalizar" at bounding box center [703, 563] width 329 height 33
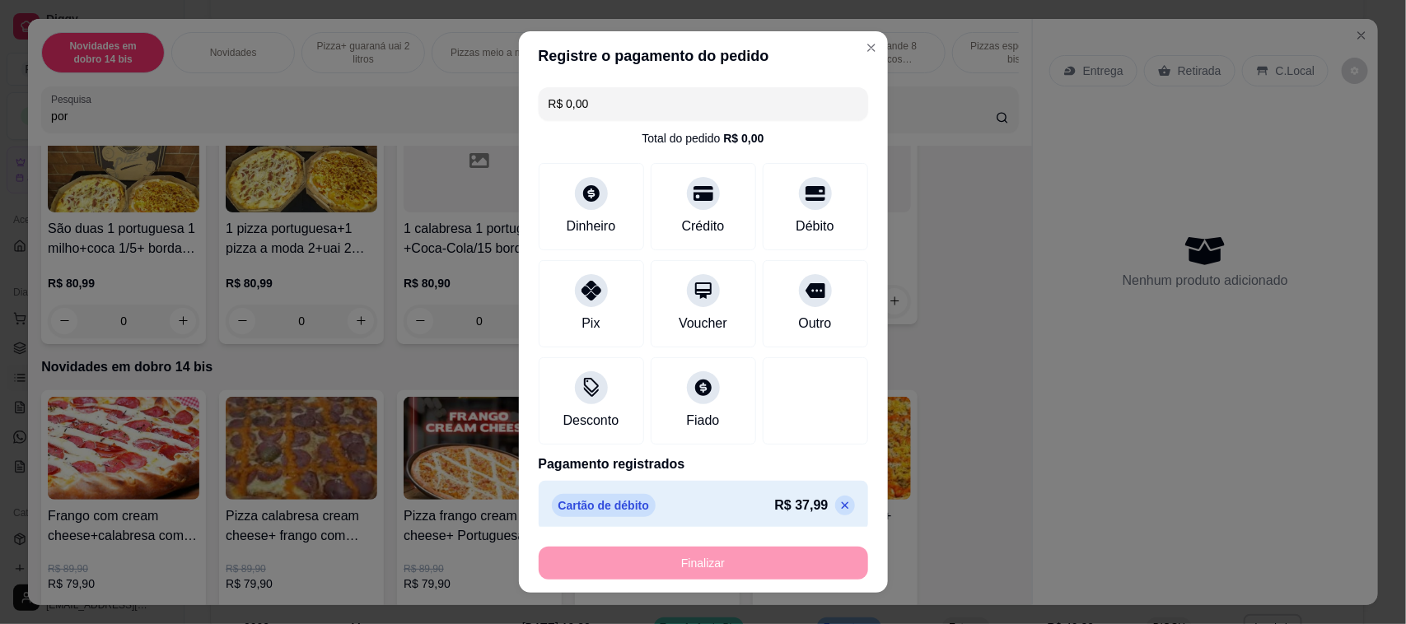
type input "-R$ 37,99"
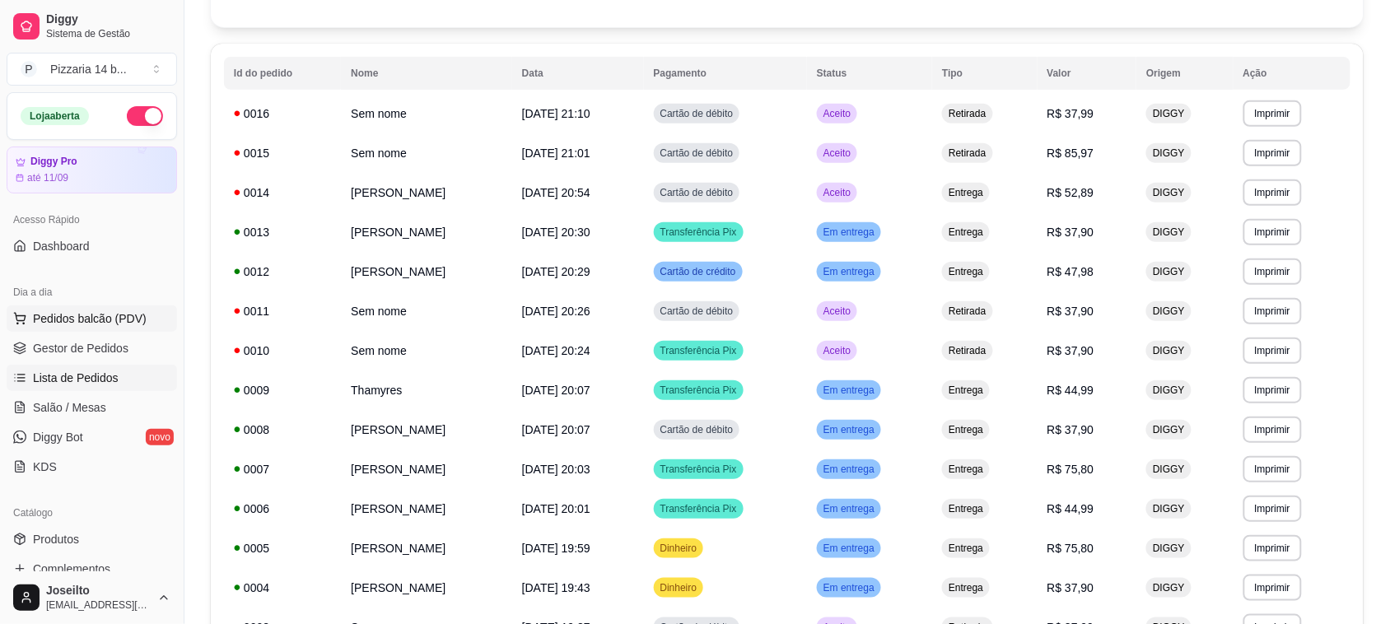
click at [124, 317] on span "Pedidos balcão (PDV)" at bounding box center [90, 319] width 114 height 16
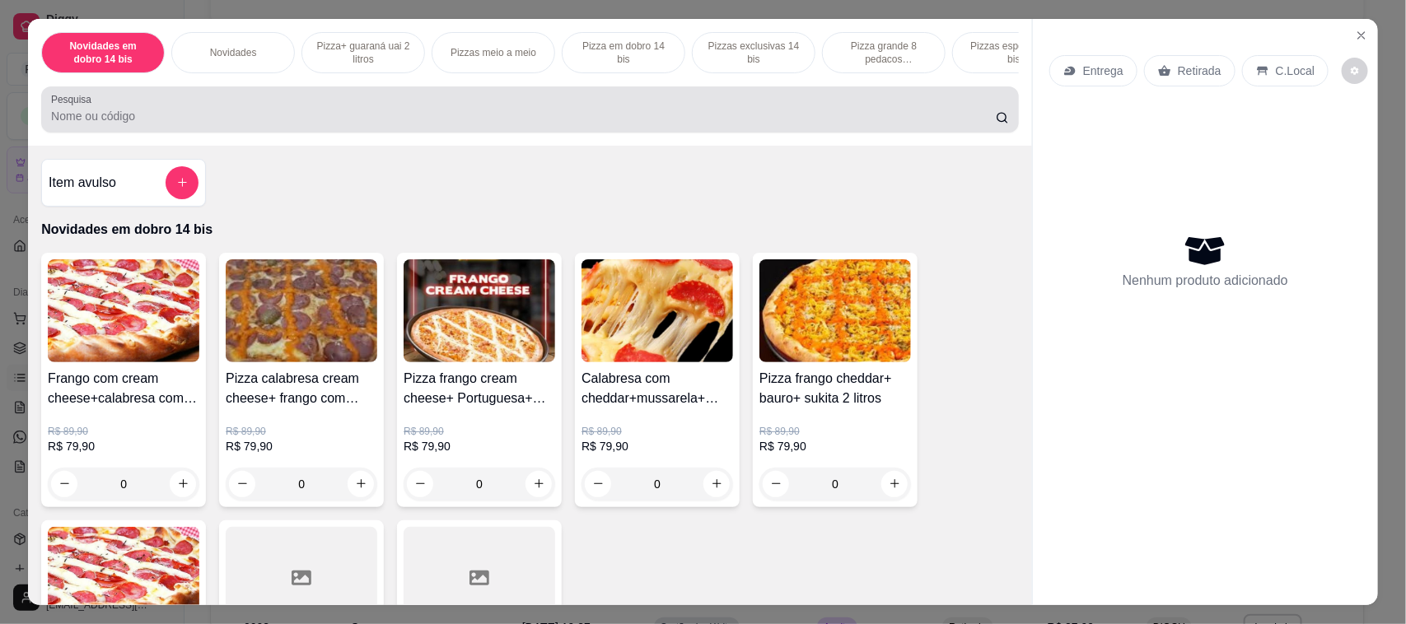
click at [373, 124] on input "Pesquisa" at bounding box center [523, 116] width 945 height 16
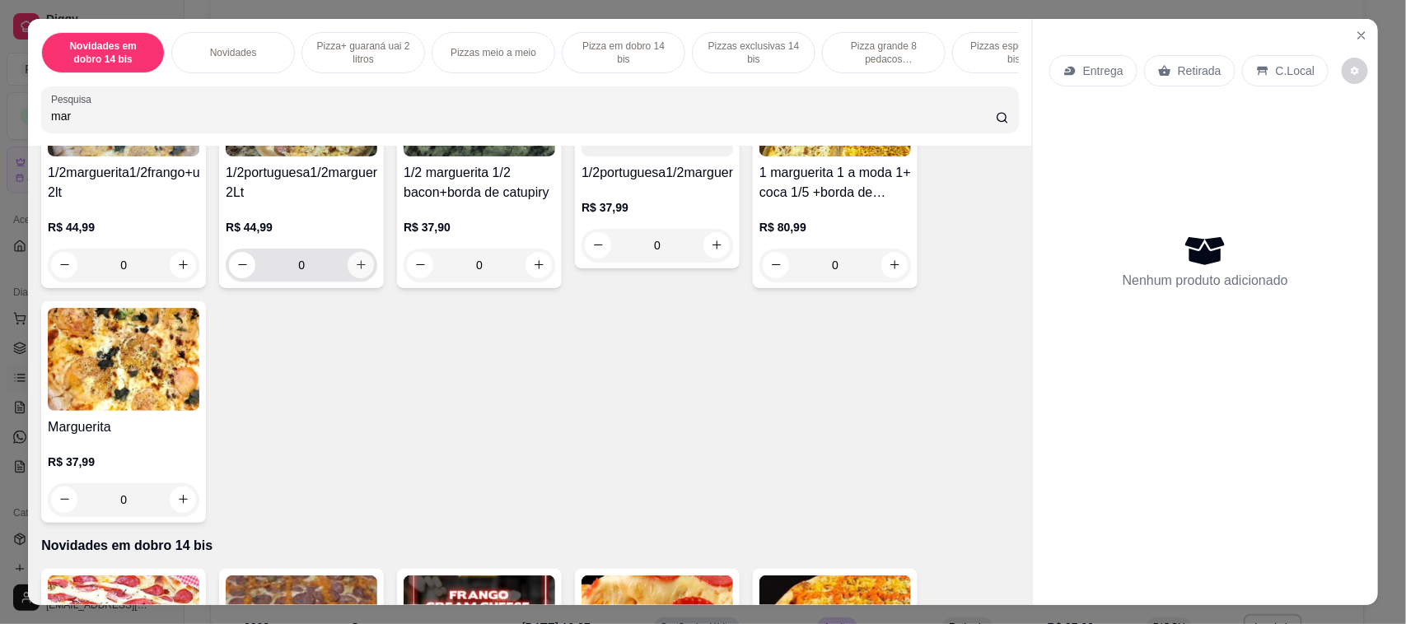
scroll to position [309, 0]
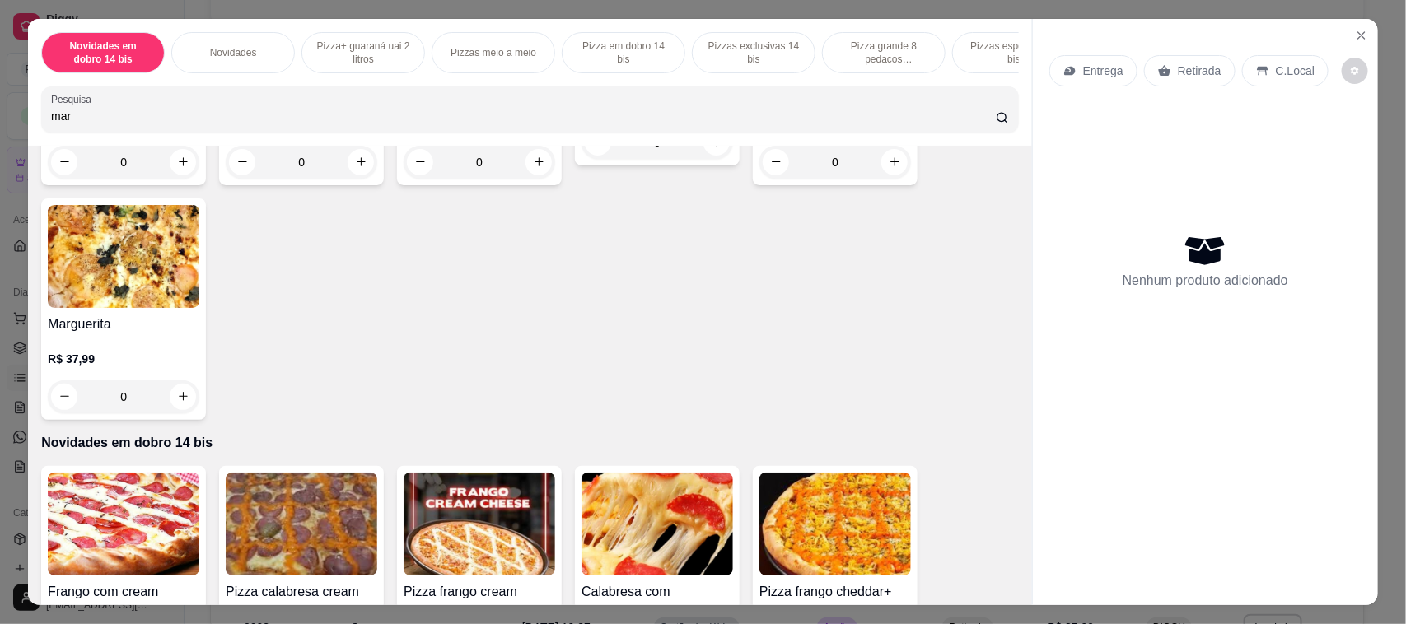
type input "mar"
click at [74, 269] on img at bounding box center [124, 256] width 152 height 103
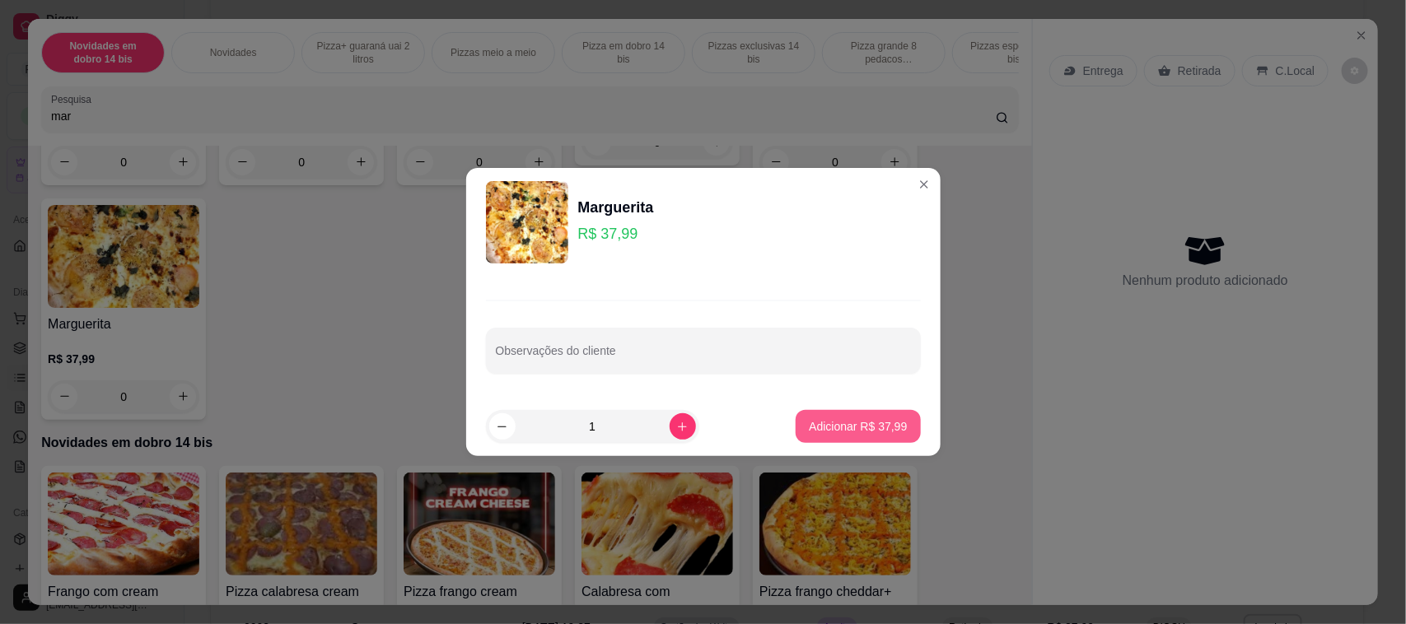
click at [851, 435] on button "Adicionar R$ 37,99" at bounding box center [858, 426] width 124 height 33
type input "1"
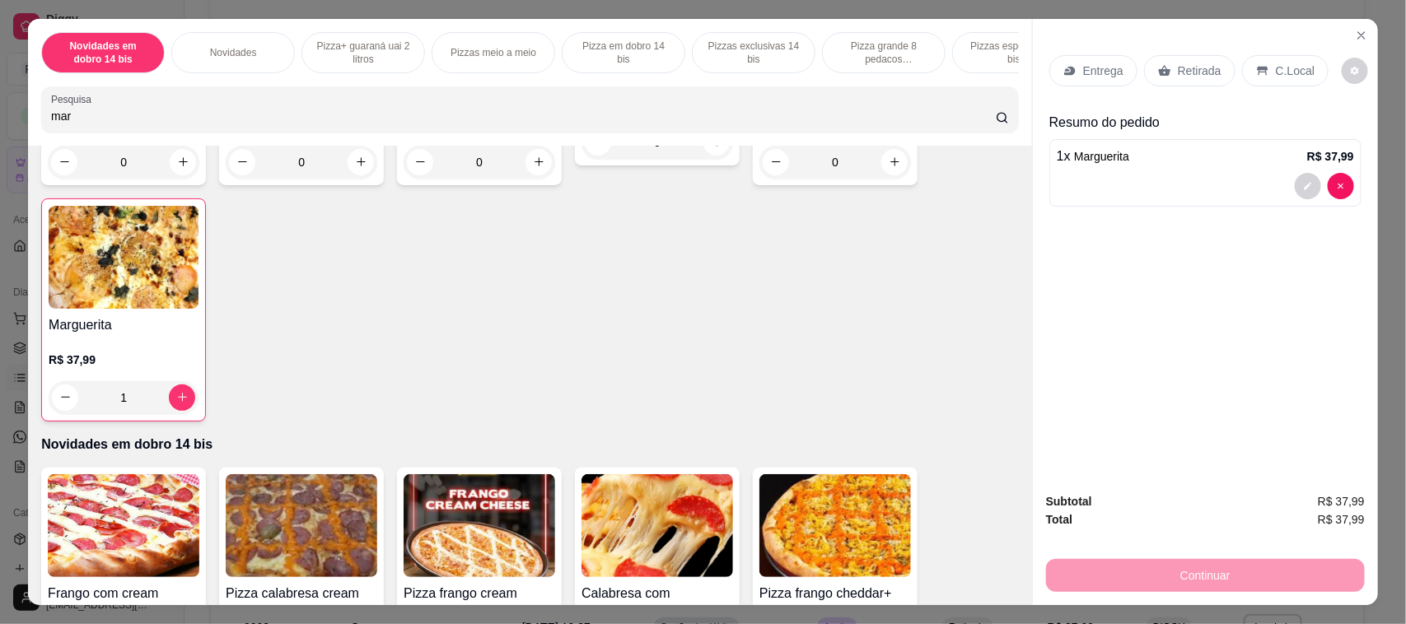
click at [1167, 68] on div "Retirada" at bounding box center [1189, 70] width 91 height 31
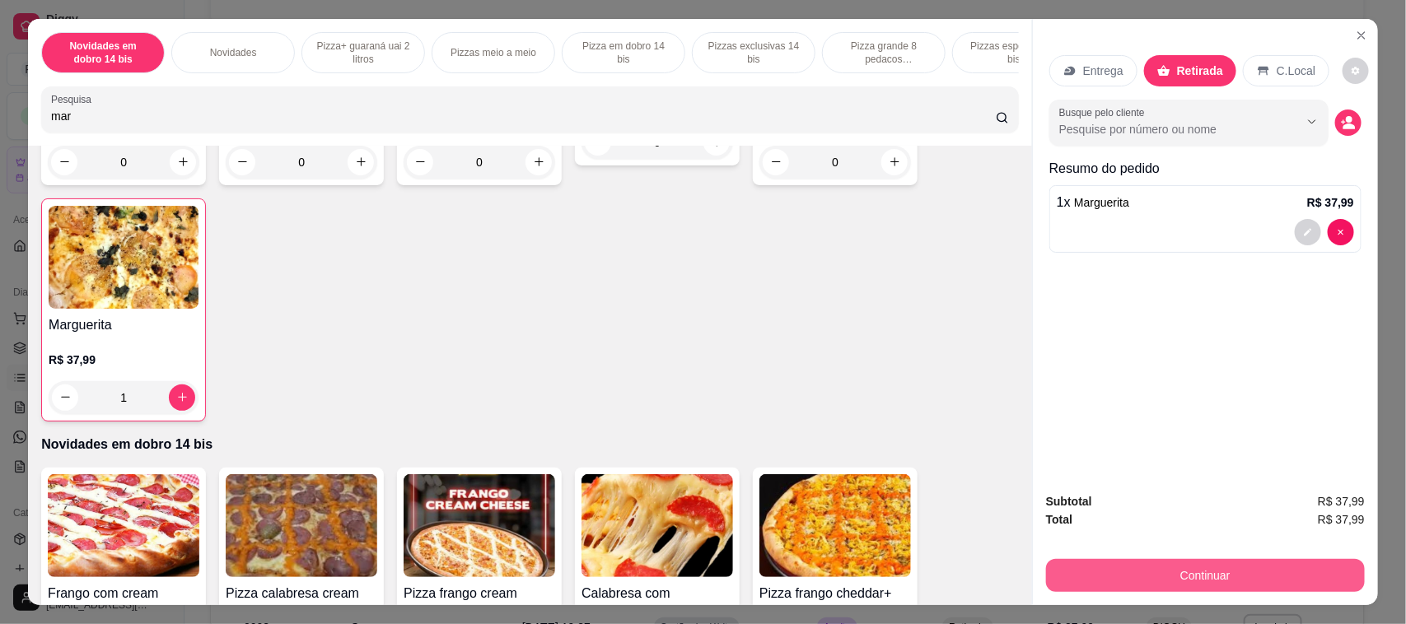
click at [1199, 573] on button "Continuar" at bounding box center [1205, 575] width 319 height 33
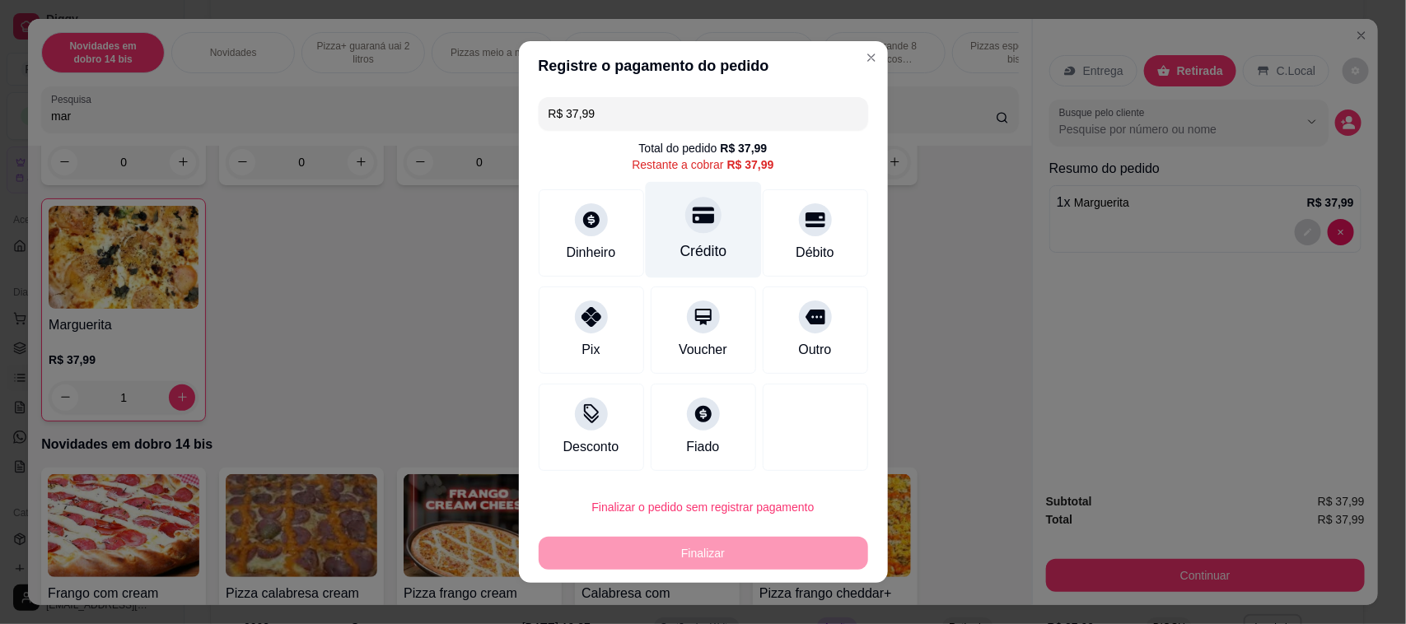
click at [707, 241] on div "Crédito" at bounding box center [703, 251] width 47 height 21
type input "R$ 0,00"
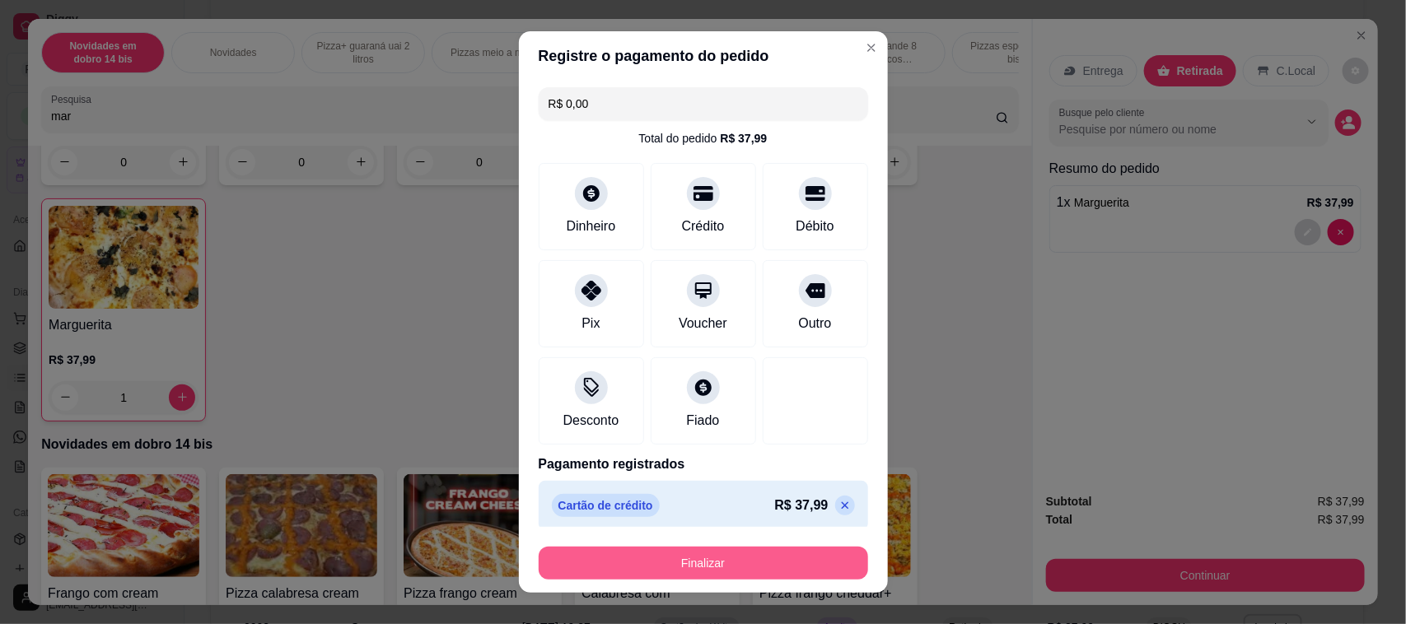
click at [744, 564] on button "Finalizar" at bounding box center [703, 563] width 329 height 33
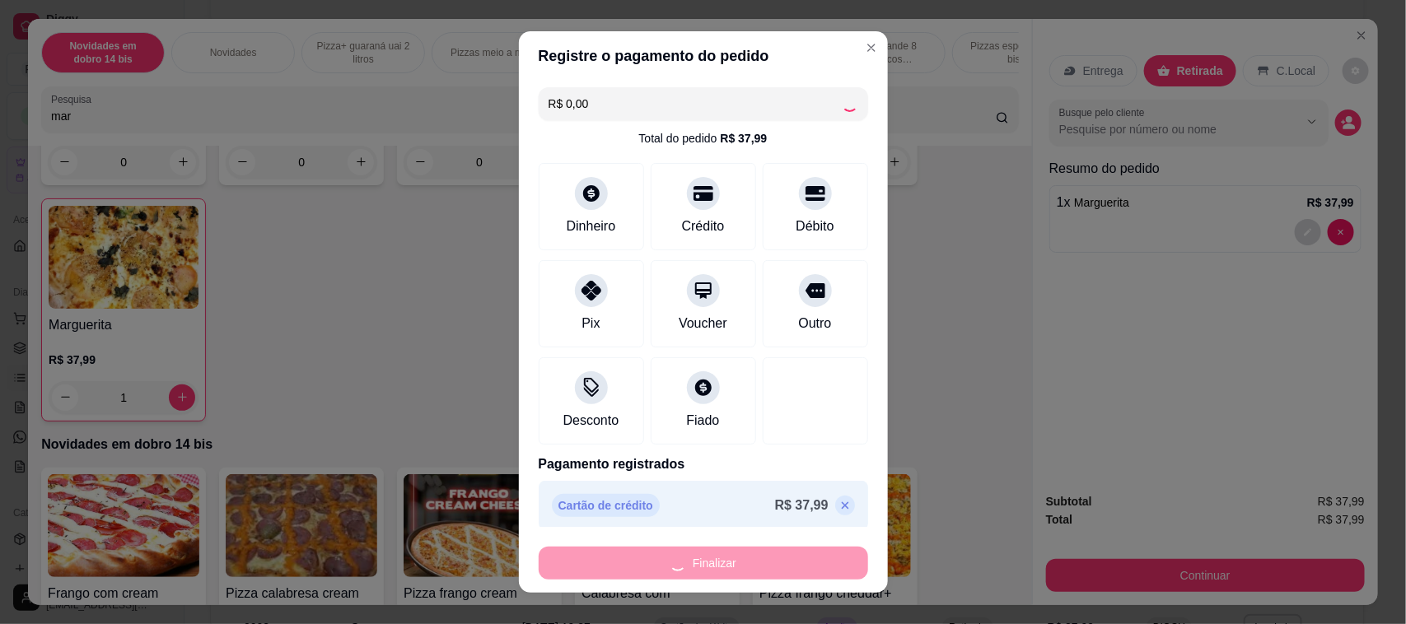
type input "0"
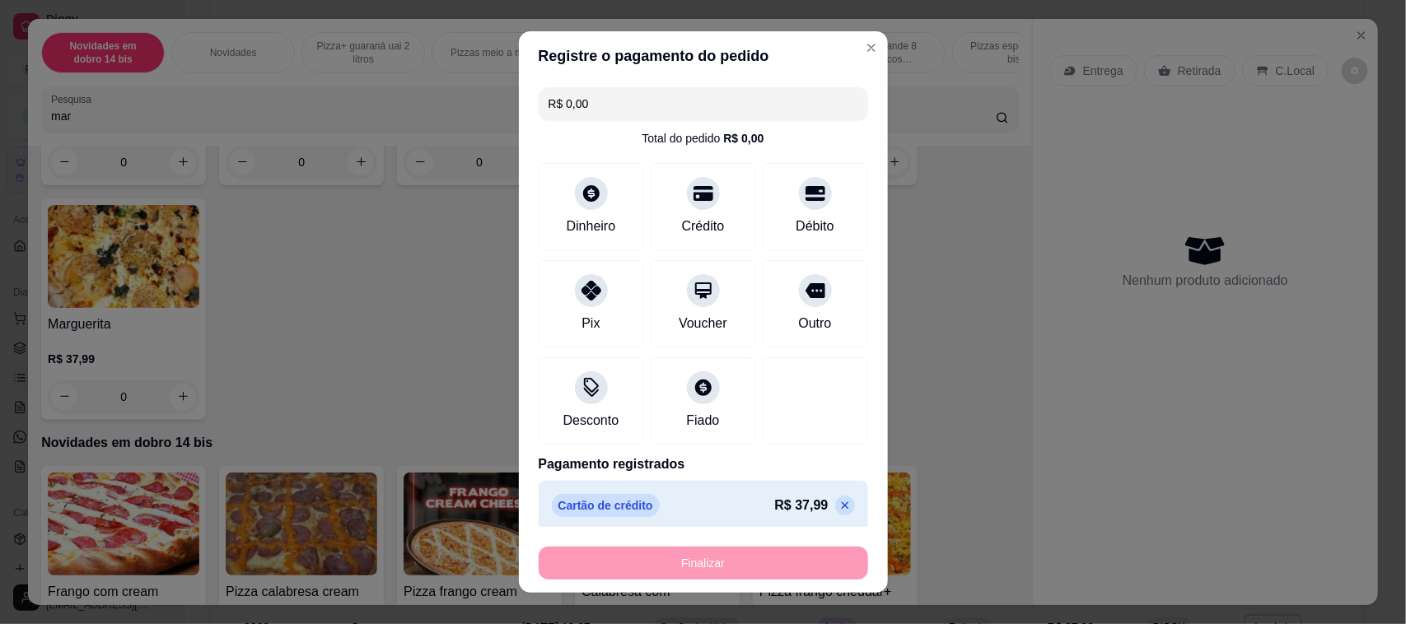
type input "-R$ 37,99"
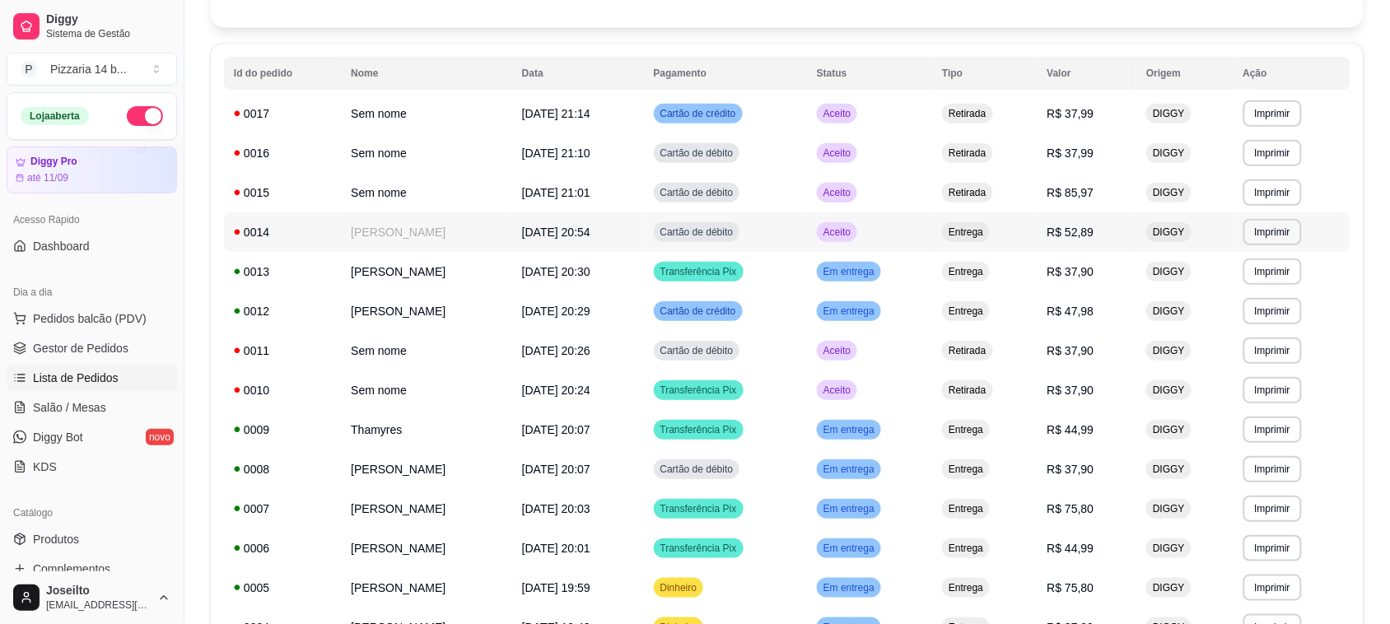
click at [294, 233] on div "0014" at bounding box center [282, 232] width 97 height 16
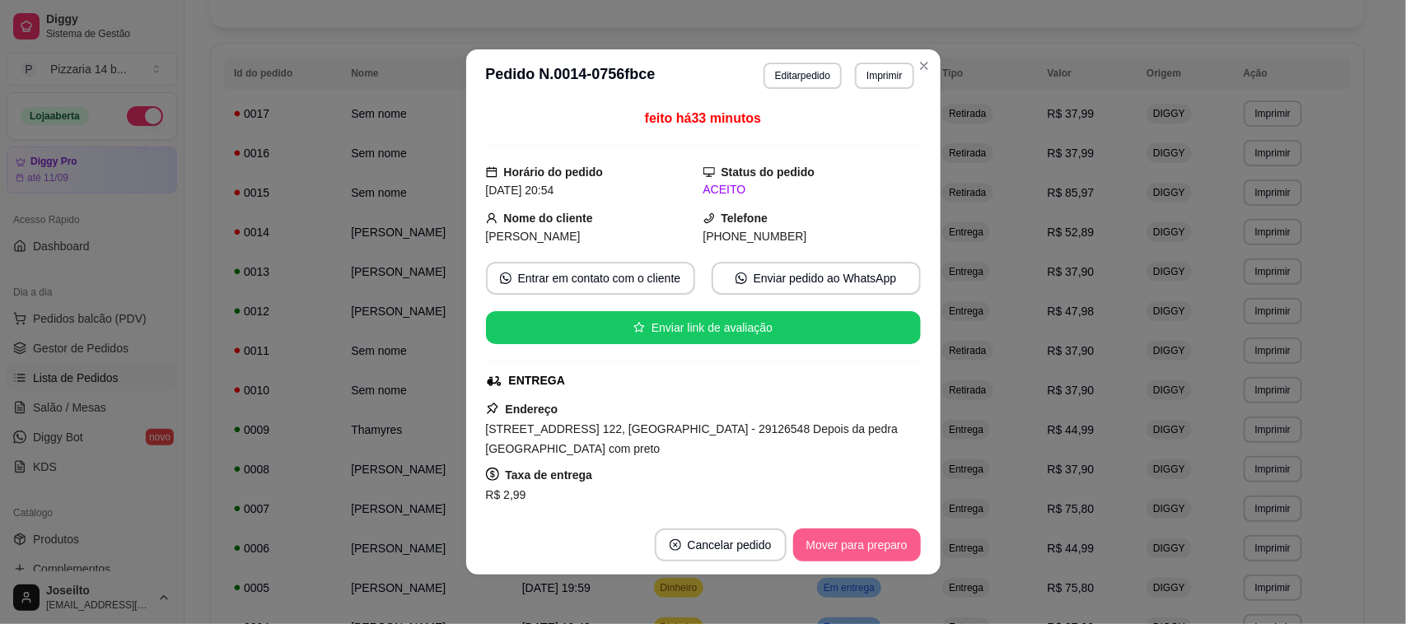
click at [870, 560] on button "Mover para preparo" at bounding box center [857, 545] width 128 height 33
click at [867, 558] on button "Mover para entrega" at bounding box center [858, 546] width 124 height 32
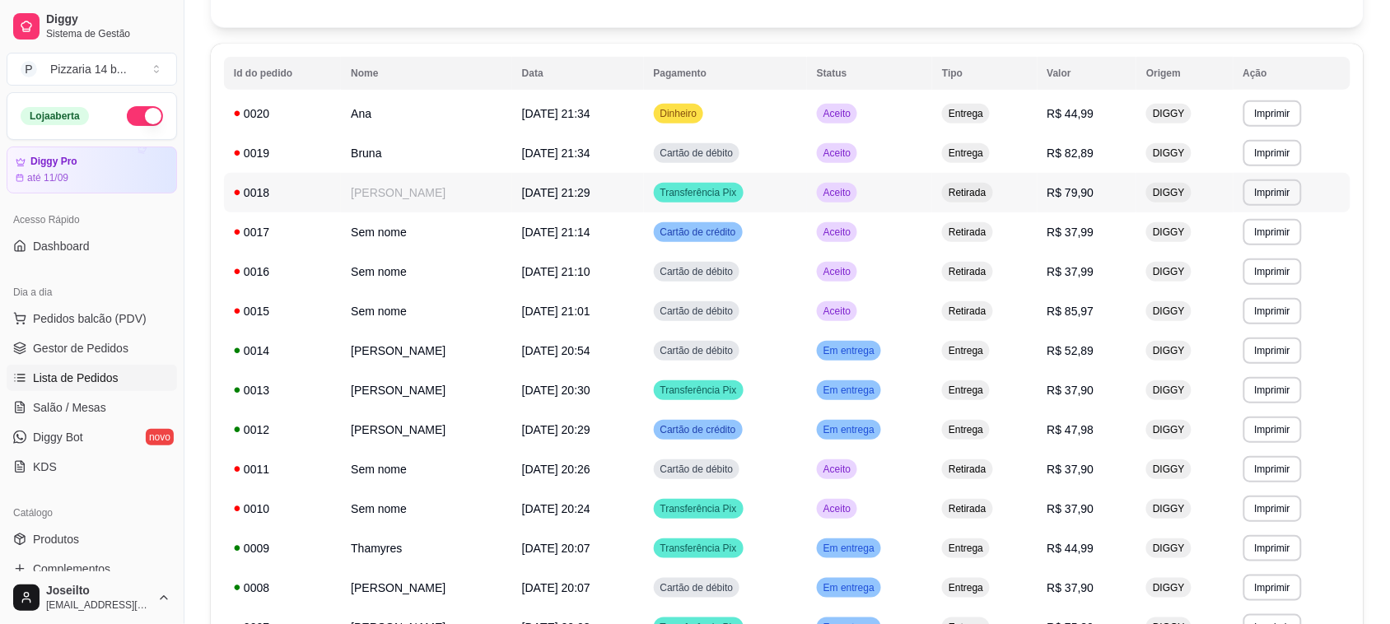
click at [262, 194] on div "0018" at bounding box center [282, 193] width 97 height 16
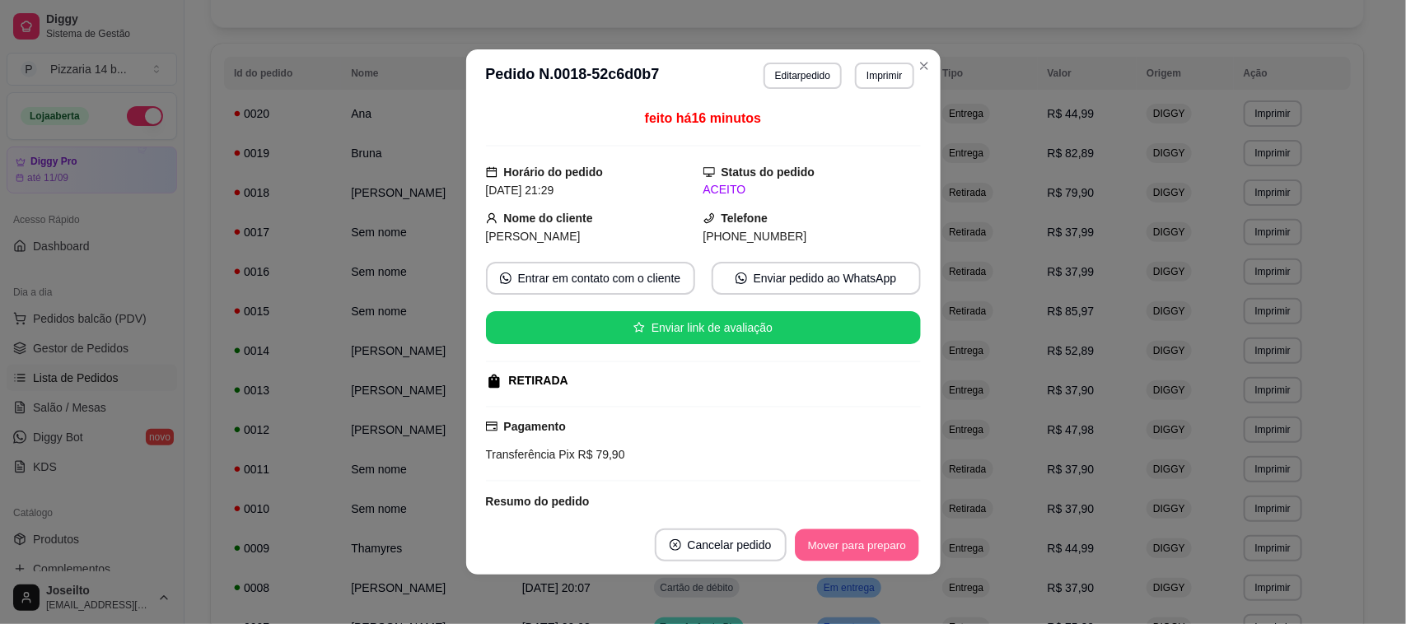
click at [854, 554] on button "Mover para preparo" at bounding box center [857, 546] width 124 height 32
click at [817, 545] on button "Mover para retirada disponível" at bounding box center [829, 546] width 176 height 32
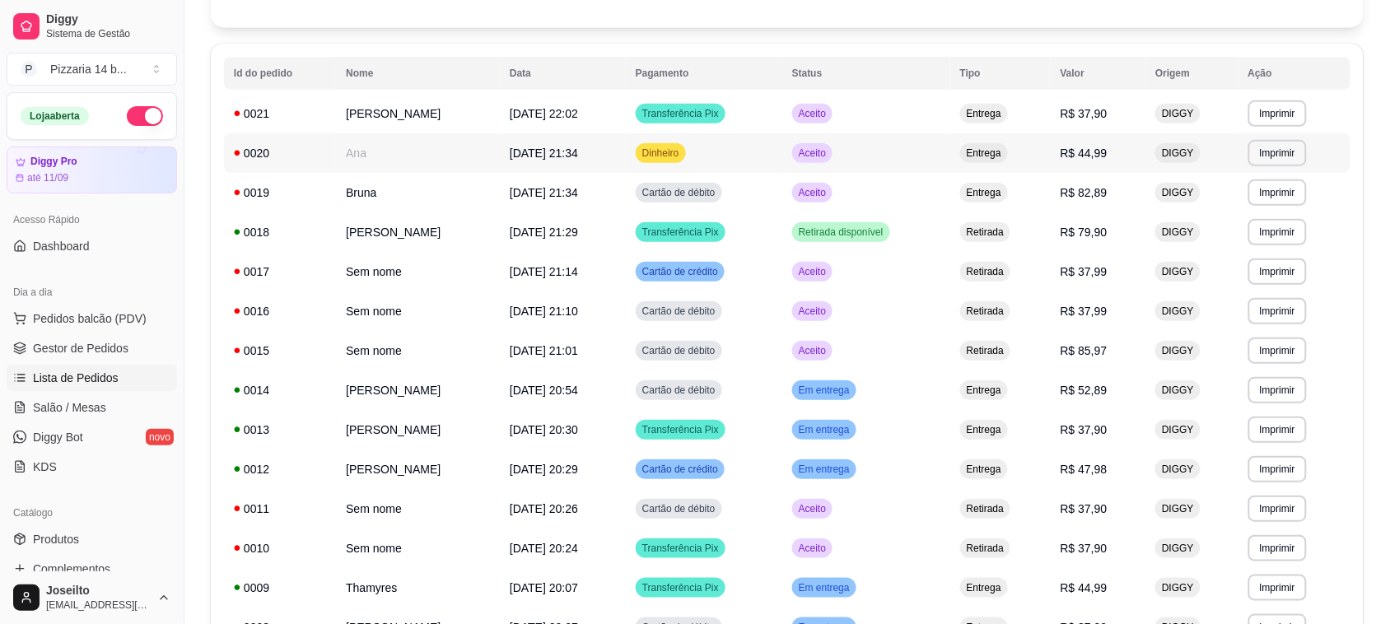
click at [254, 158] on div "0020" at bounding box center [280, 153] width 92 height 16
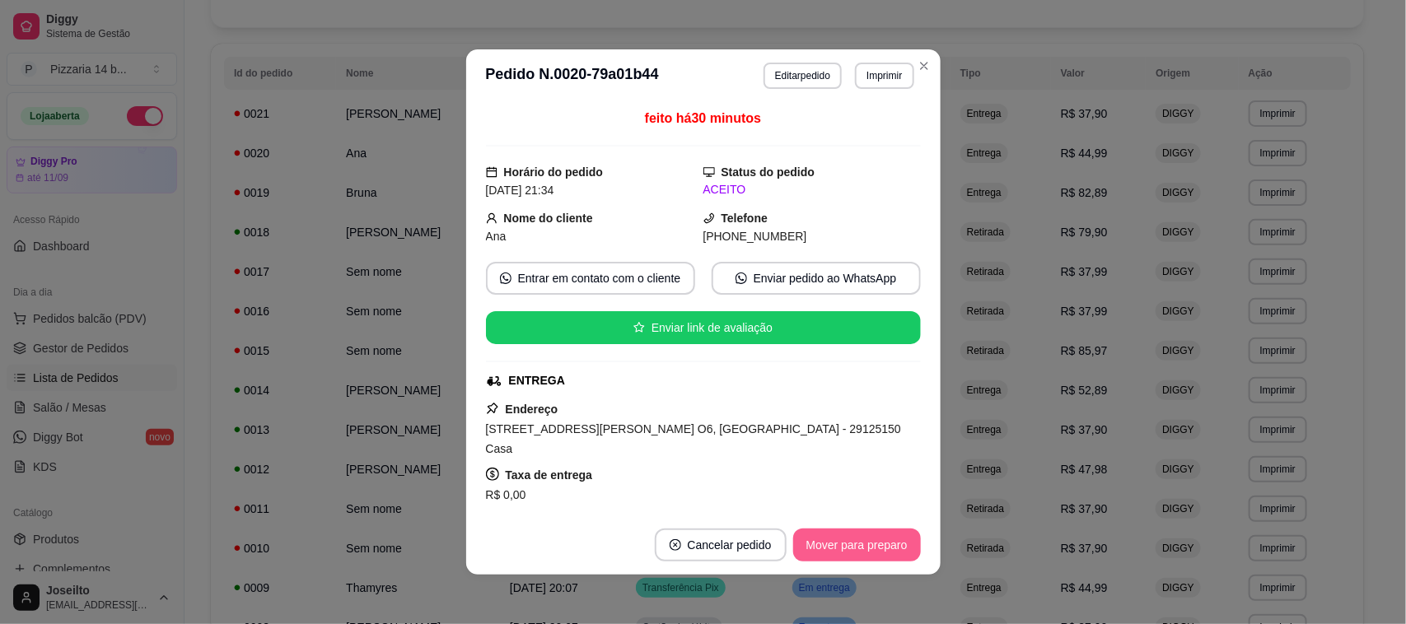
click at [829, 531] on button "Mover para preparo" at bounding box center [857, 545] width 128 height 33
click at [871, 542] on button "Mover para entrega" at bounding box center [856, 545] width 127 height 33
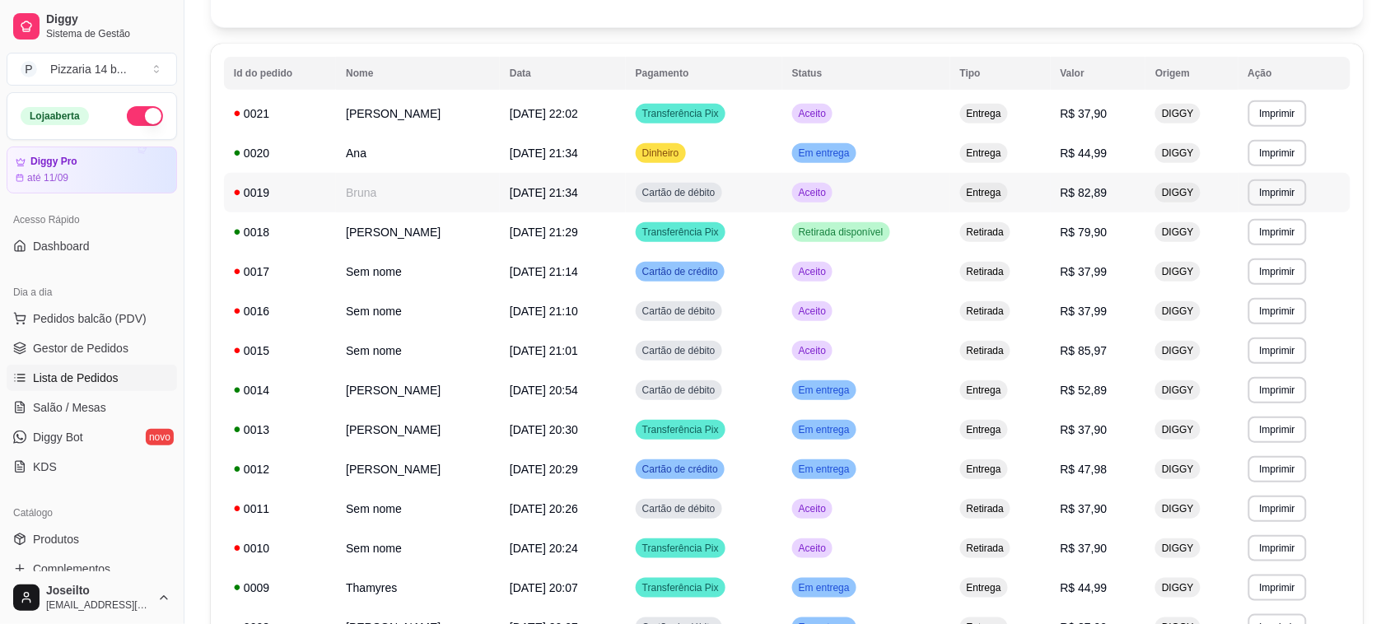
click at [262, 199] on div "0019" at bounding box center [280, 193] width 92 height 16
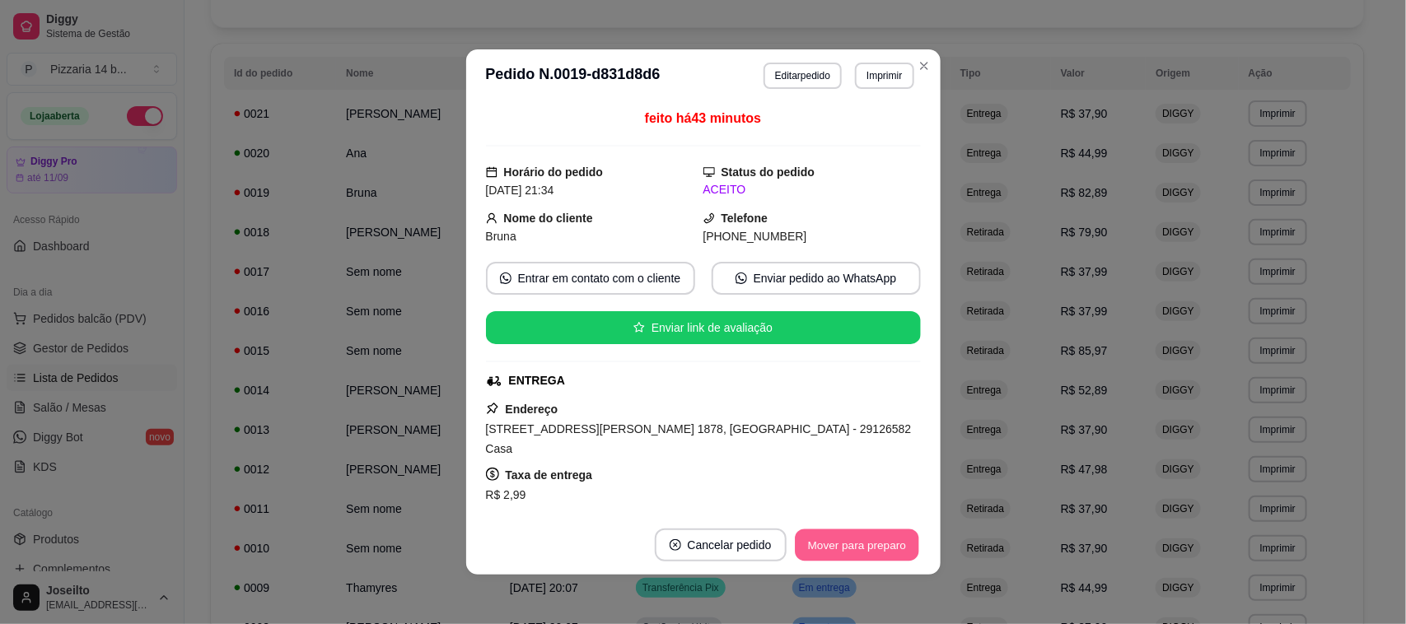
click at [871, 537] on button "Mover para preparo" at bounding box center [857, 546] width 124 height 32
click at [871, 540] on button "Mover para entrega" at bounding box center [858, 546] width 124 height 32
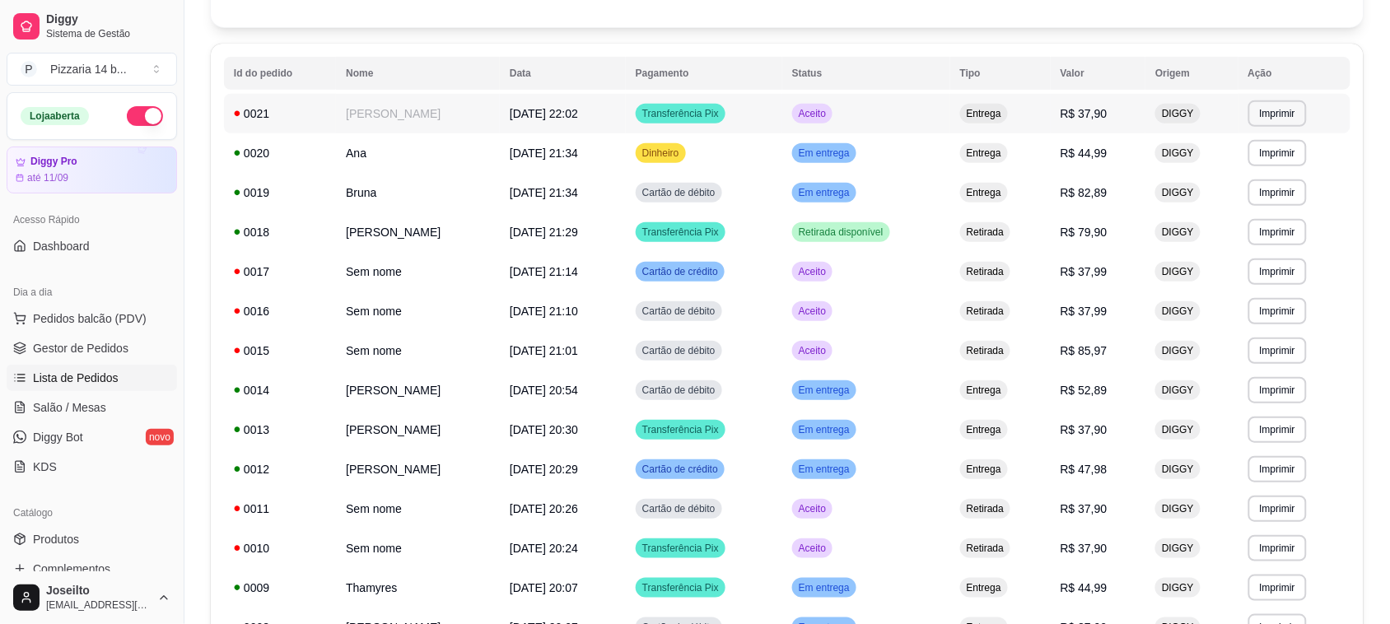
click at [336, 116] on td "[PERSON_NAME]" at bounding box center [418, 114] width 164 height 40
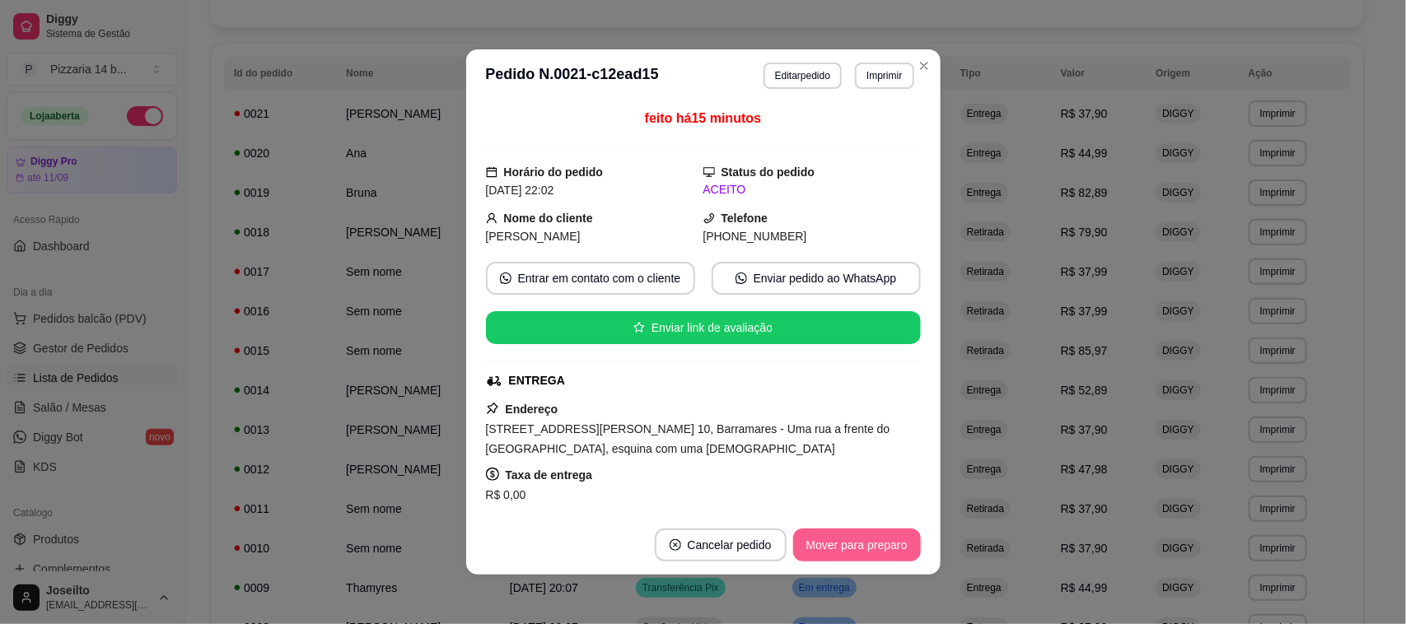
click at [848, 552] on button "Mover para preparo" at bounding box center [857, 545] width 128 height 33
click at [848, 552] on button "Mover para entrega" at bounding box center [858, 546] width 124 height 32
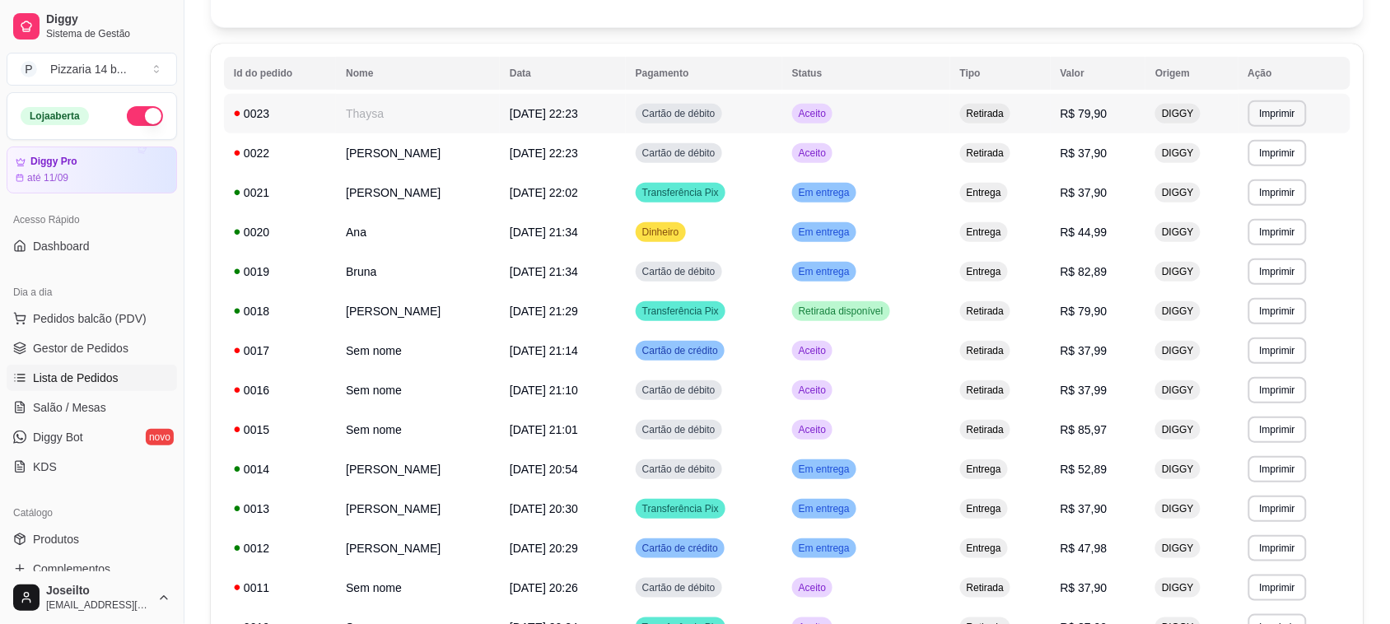
click at [292, 113] on div "0023" at bounding box center [280, 113] width 92 height 16
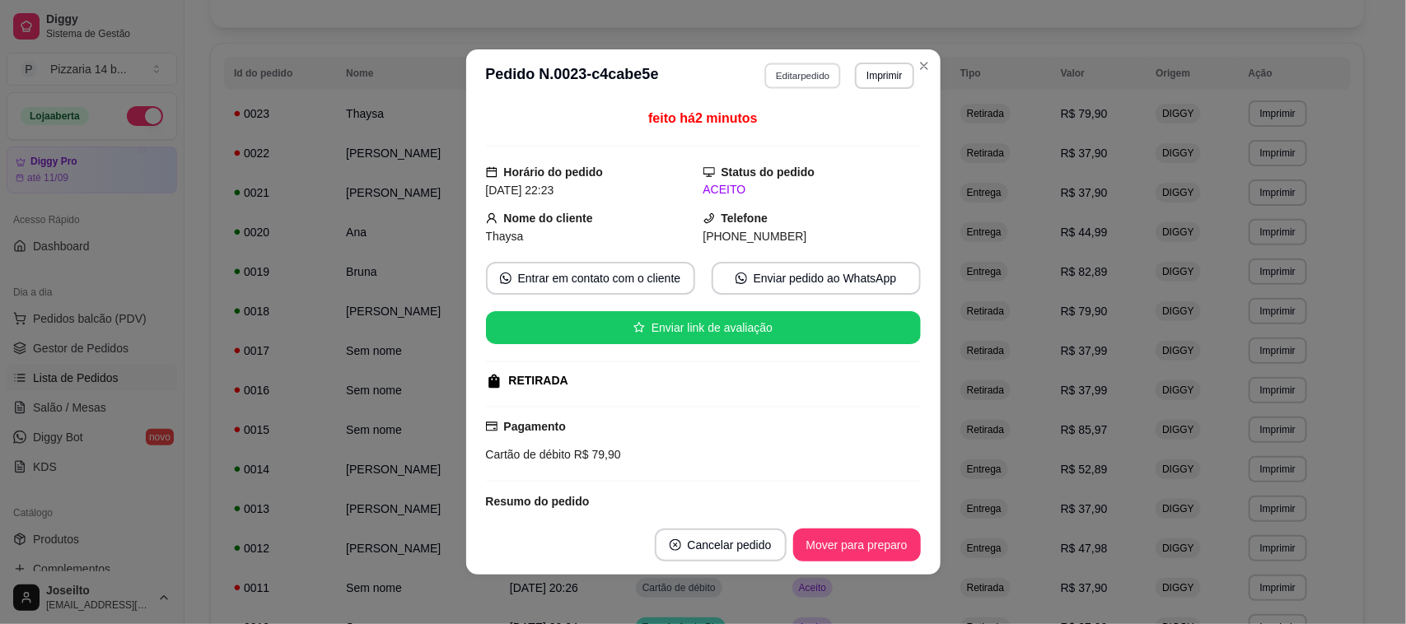
click at [795, 83] on button "Editar pedido" at bounding box center [802, 76] width 77 height 26
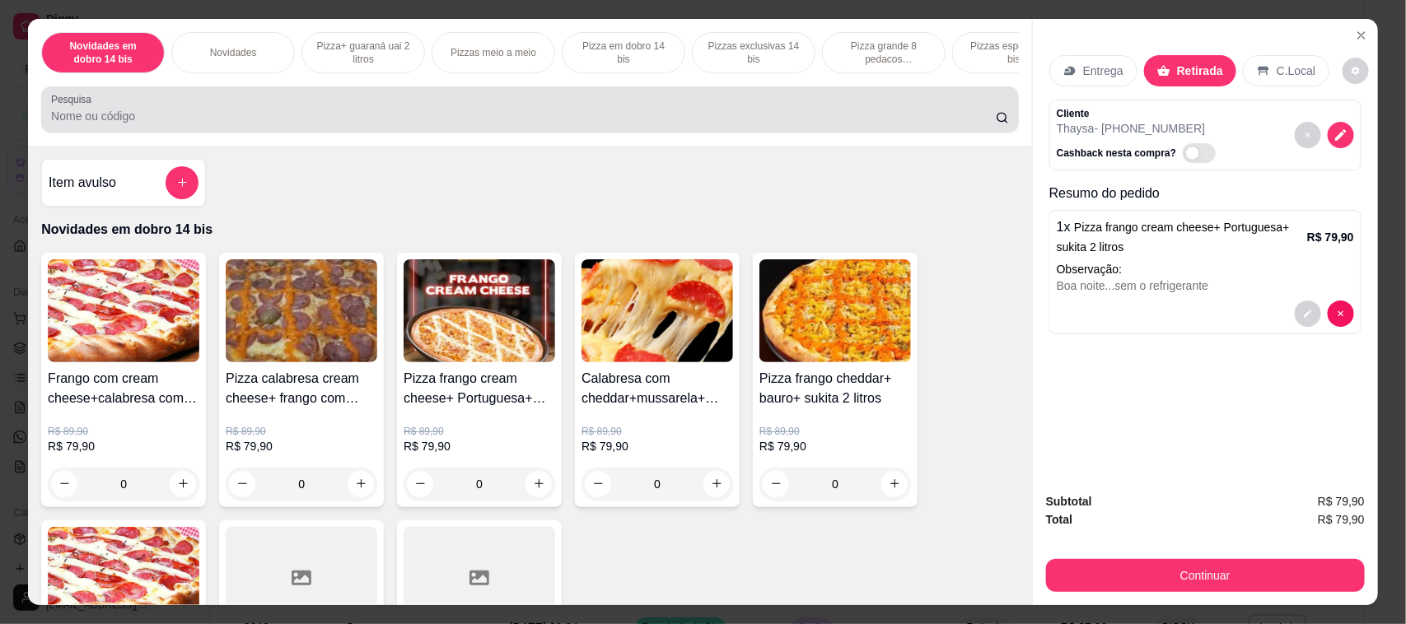
click at [381, 124] on input "Pesquisa" at bounding box center [523, 116] width 945 height 16
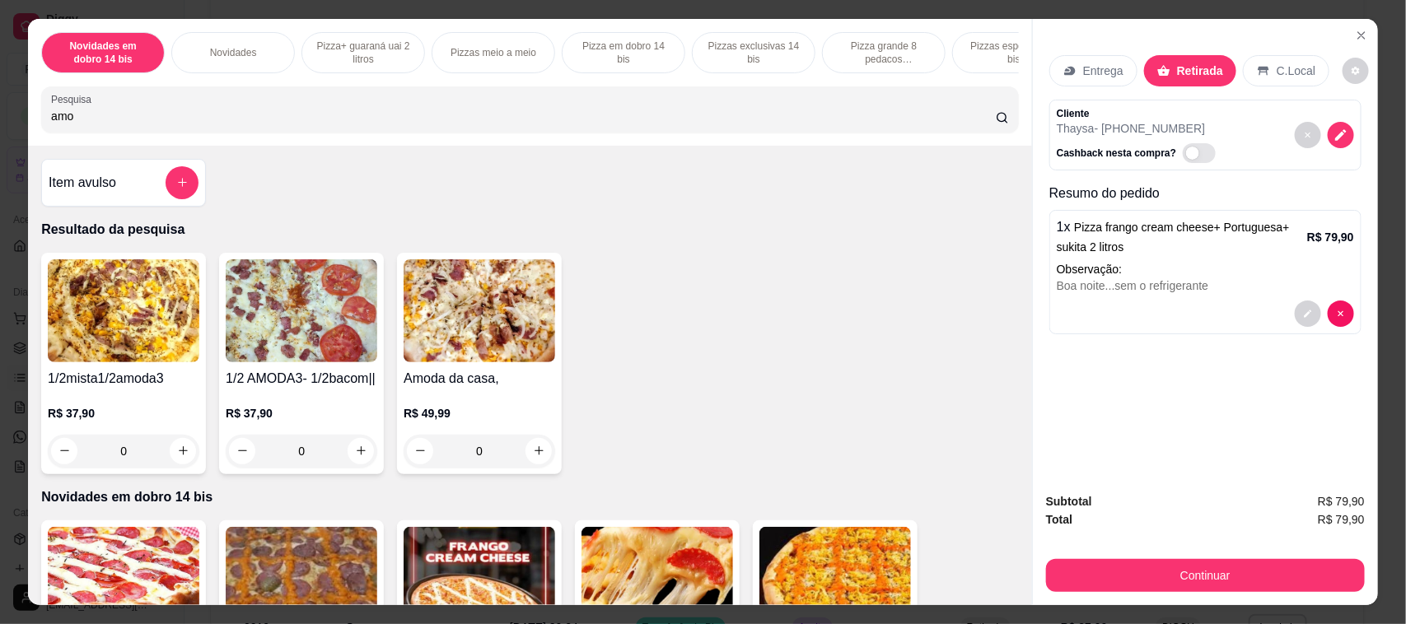
type input "amo"
click at [496, 348] on img at bounding box center [480, 310] width 152 height 103
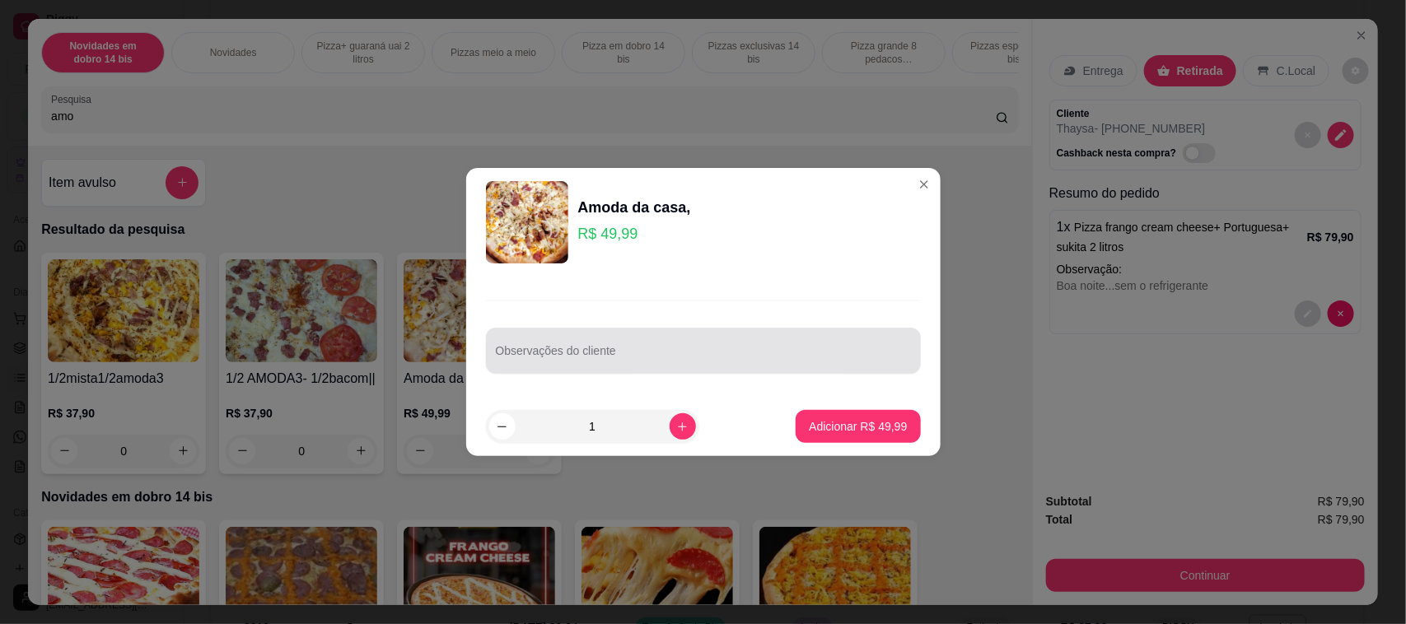
click at [554, 348] on div at bounding box center [703, 350] width 415 height 33
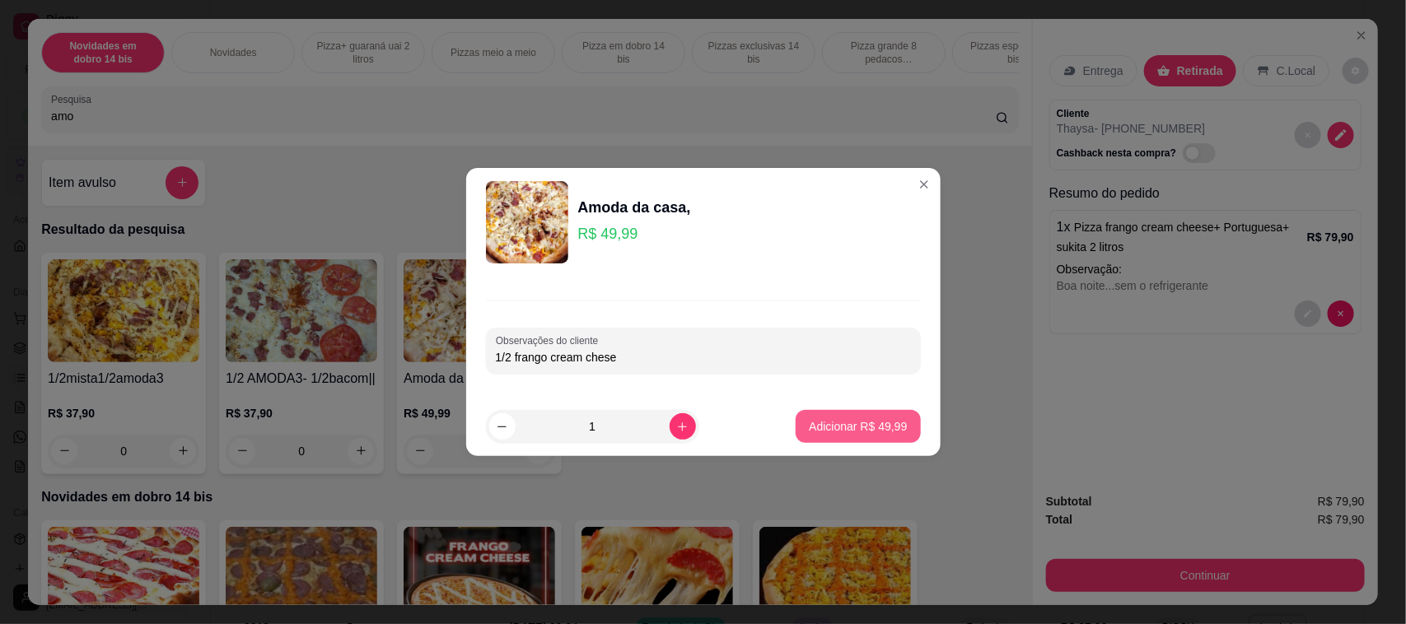
type input "1/2 frango cream chese"
click at [812, 433] on p "Adicionar R$ 49,99" at bounding box center [859, 426] width 96 height 16
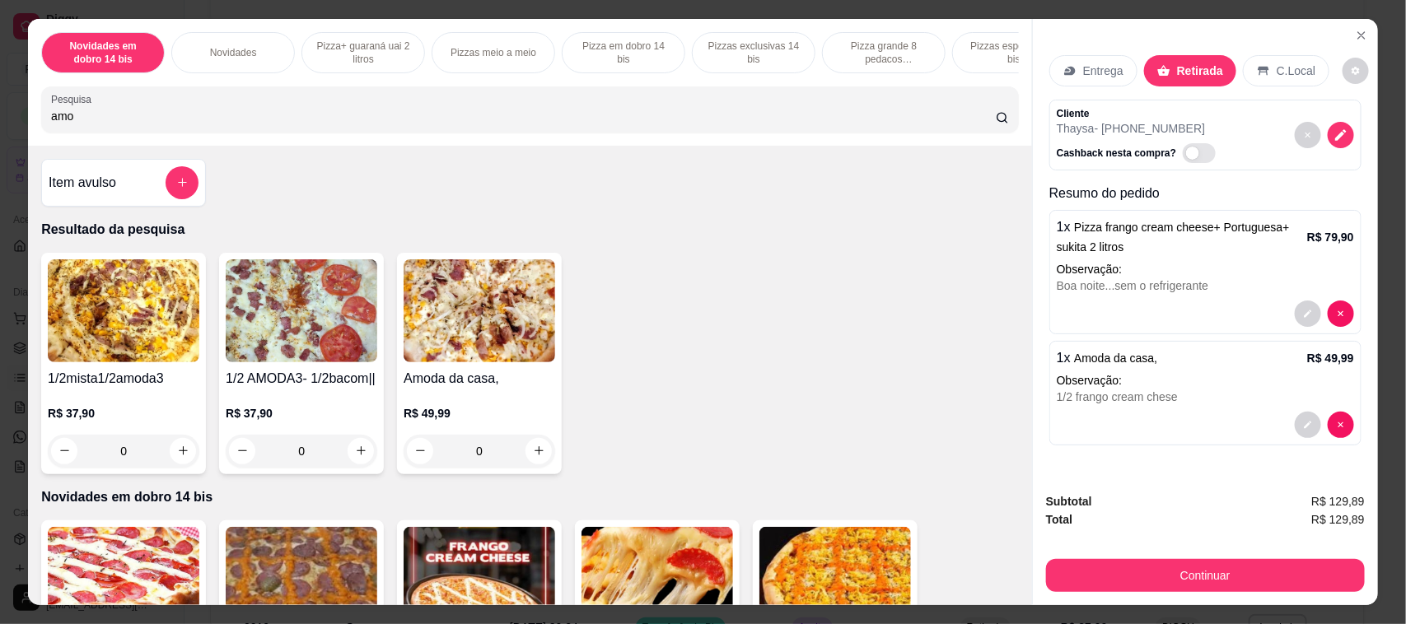
click at [1180, 60] on div "Retirada" at bounding box center [1190, 70] width 92 height 31
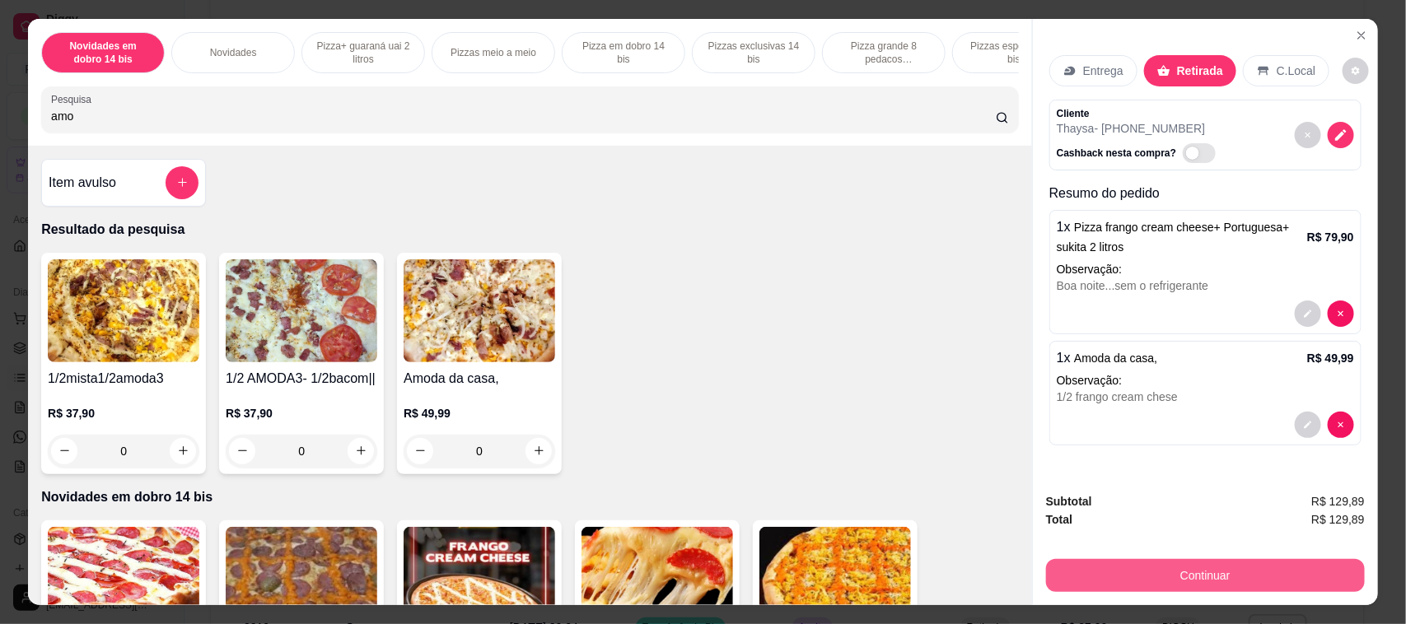
click at [1254, 577] on button "Continuar" at bounding box center [1205, 575] width 319 height 33
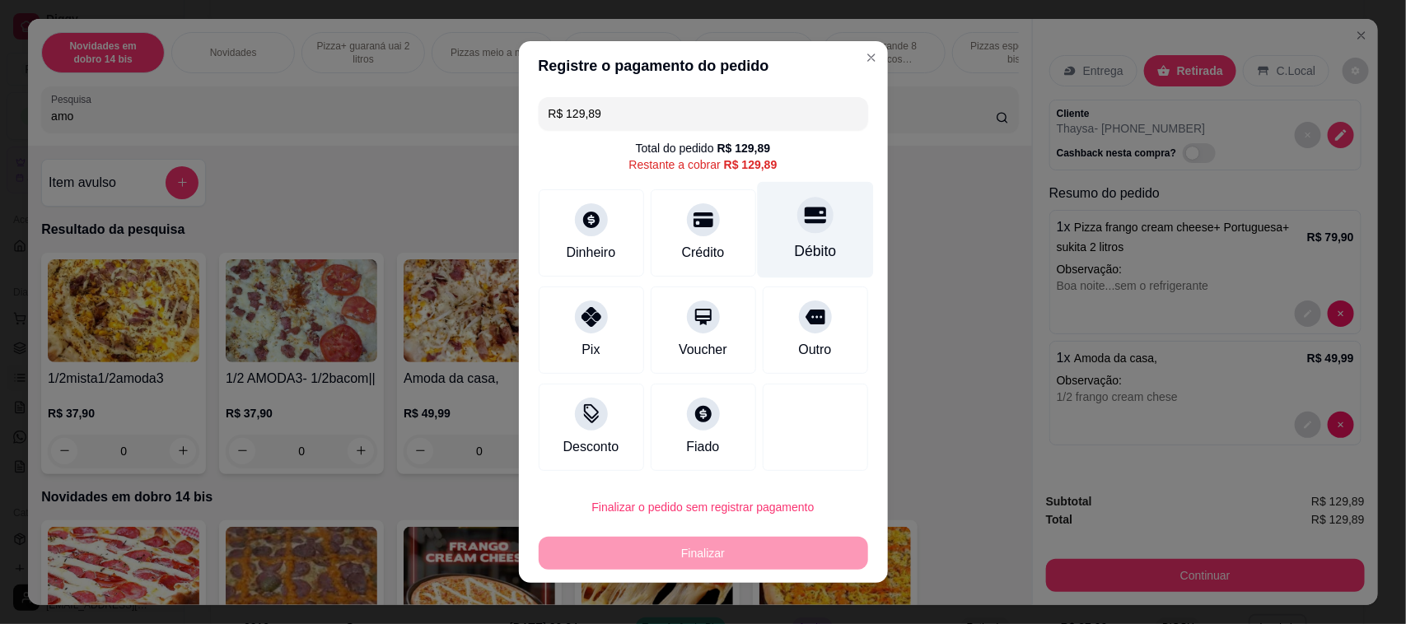
click at [804, 224] on icon at bounding box center [814, 214] width 21 height 21
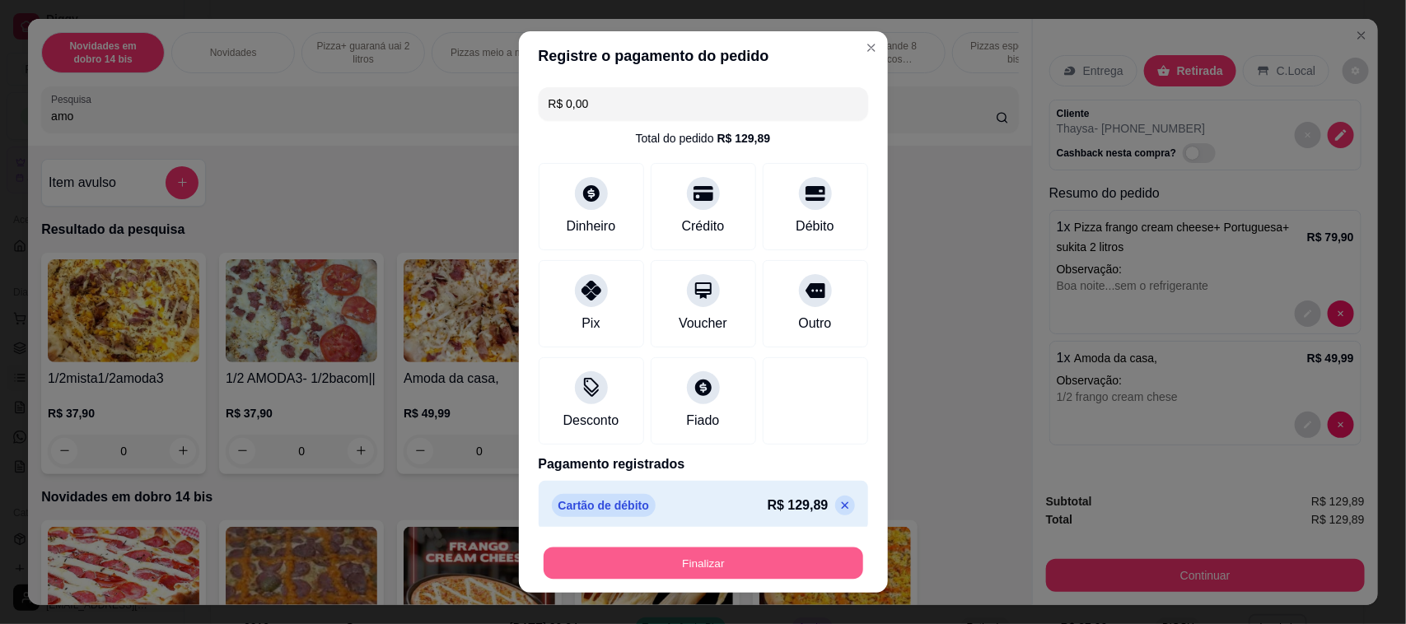
click at [756, 558] on button "Finalizar" at bounding box center [704, 564] width 320 height 32
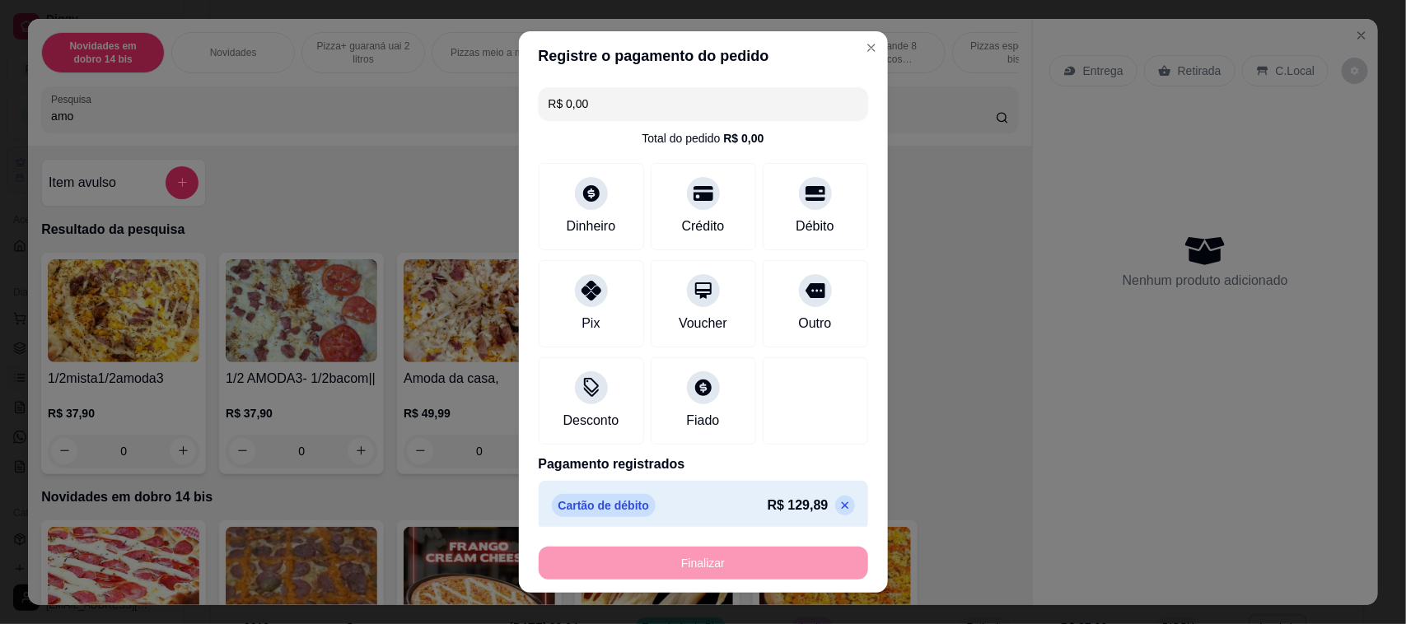
type input "-R$ 129,89"
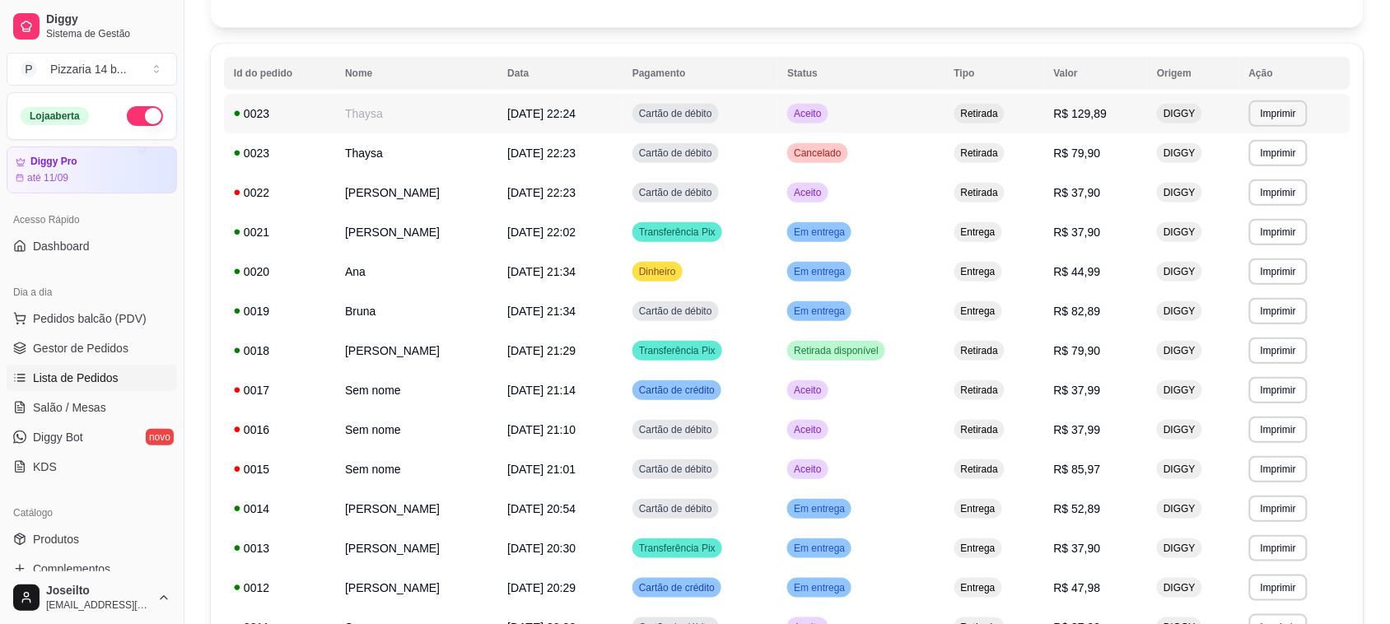
click at [262, 111] on div "0023" at bounding box center [279, 113] width 91 height 16
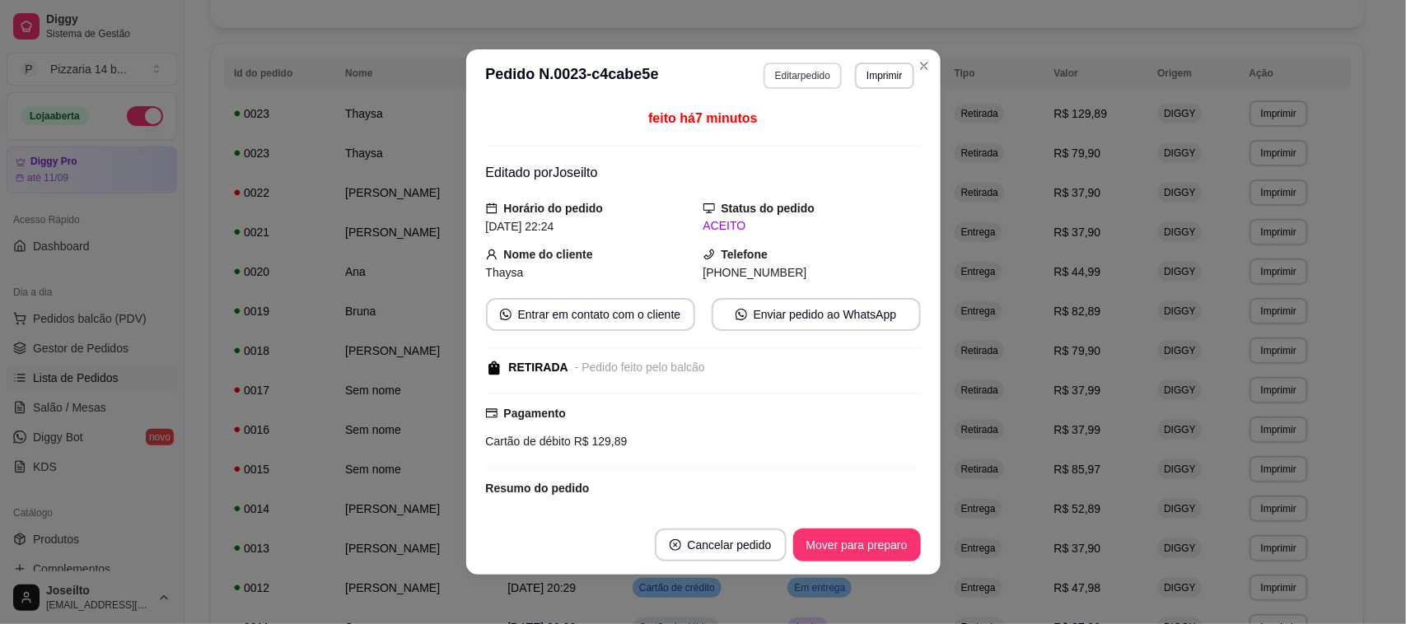
click at [800, 75] on button "Editar pedido" at bounding box center [803, 76] width 78 height 26
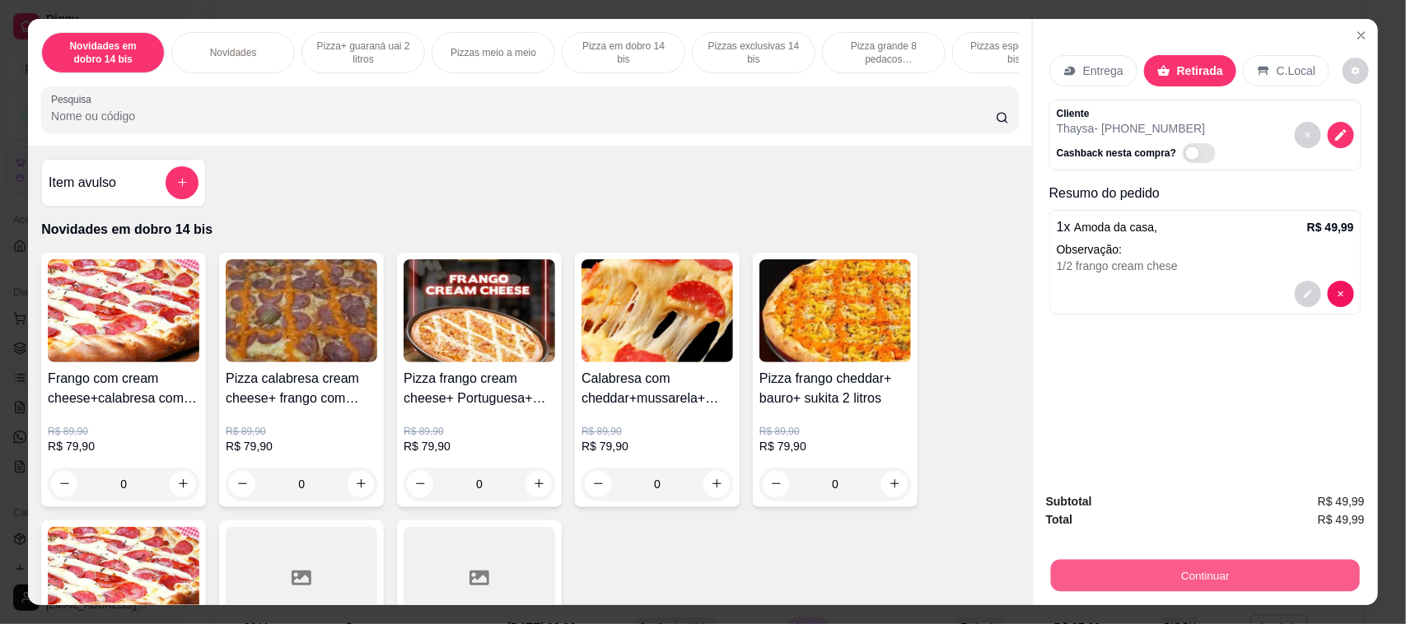
click at [1196, 572] on button "Continuar" at bounding box center [1205, 576] width 309 height 32
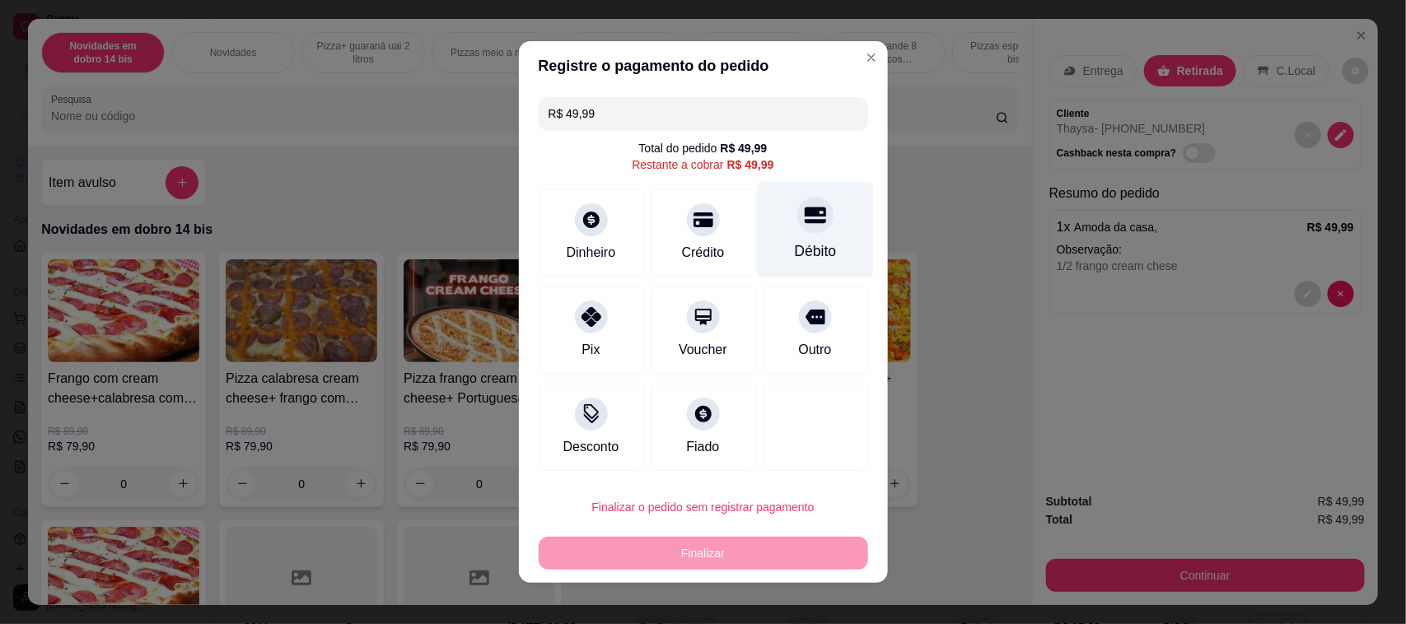
click at [784, 231] on div "Débito" at bounding box center [815, 230] width 116 height 96
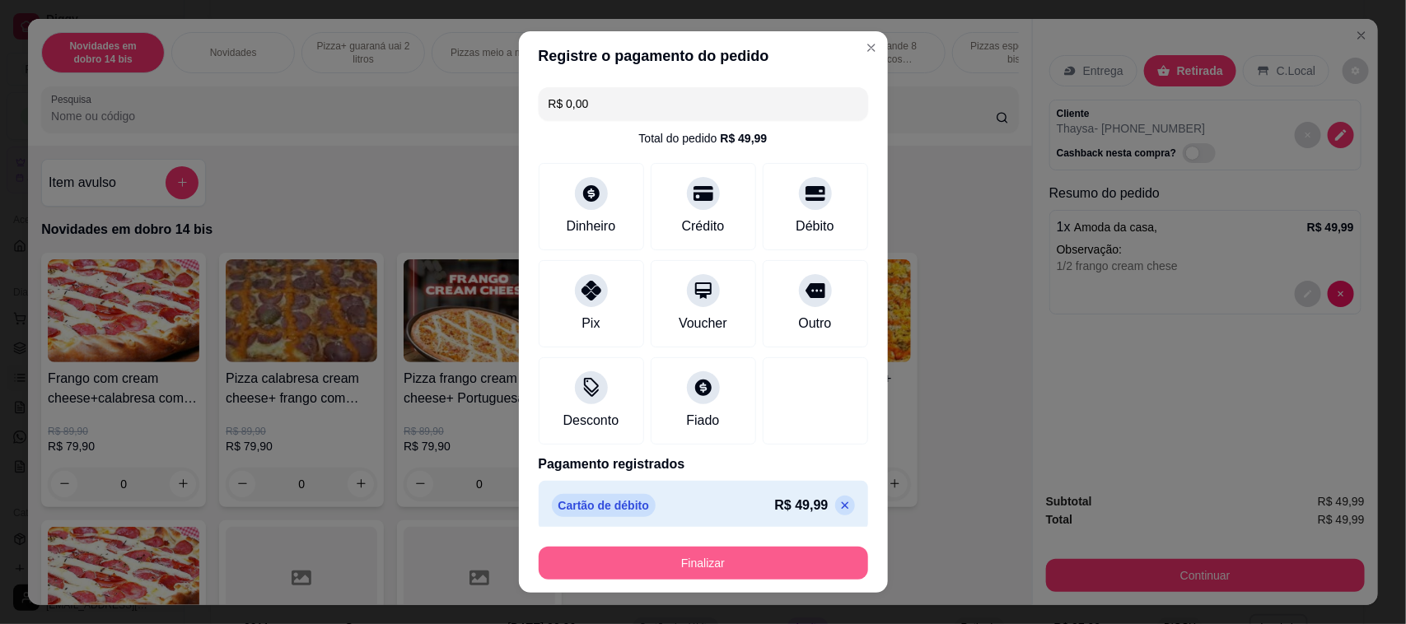
click at [710, 571] on button "Finalizar" at bounding box center [703, 563] width 329 height 33
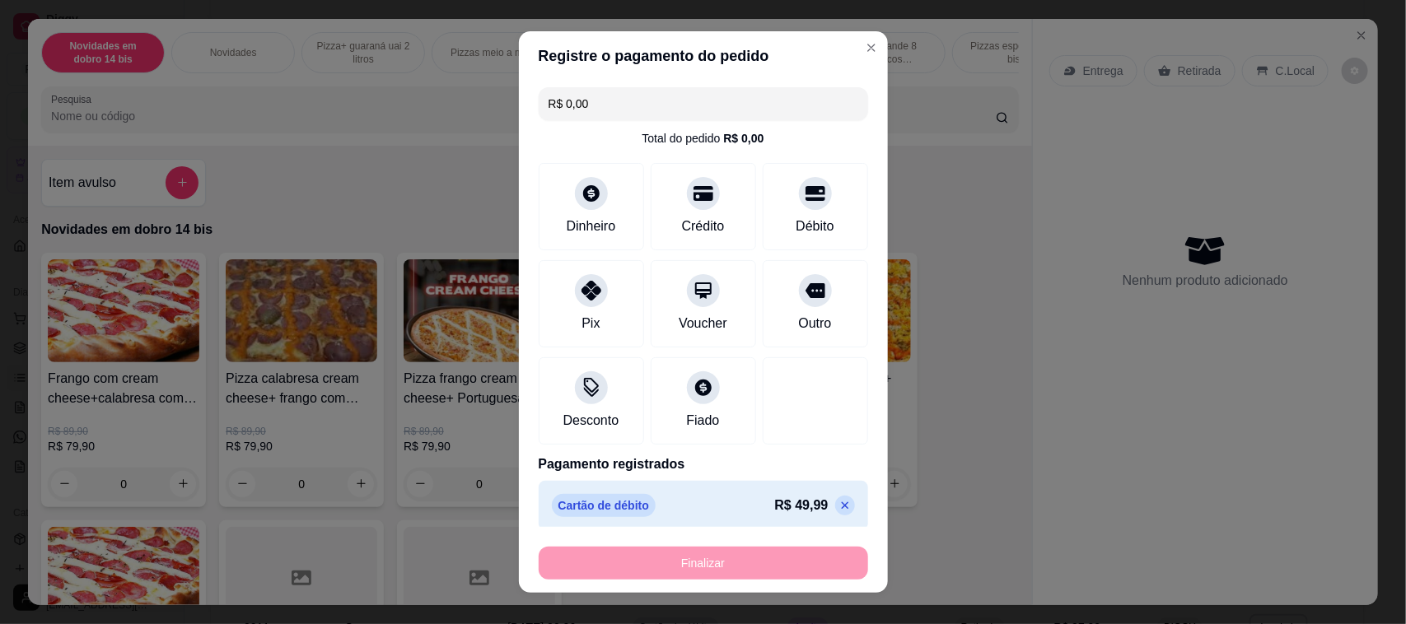
type input "-R$ 49,99"
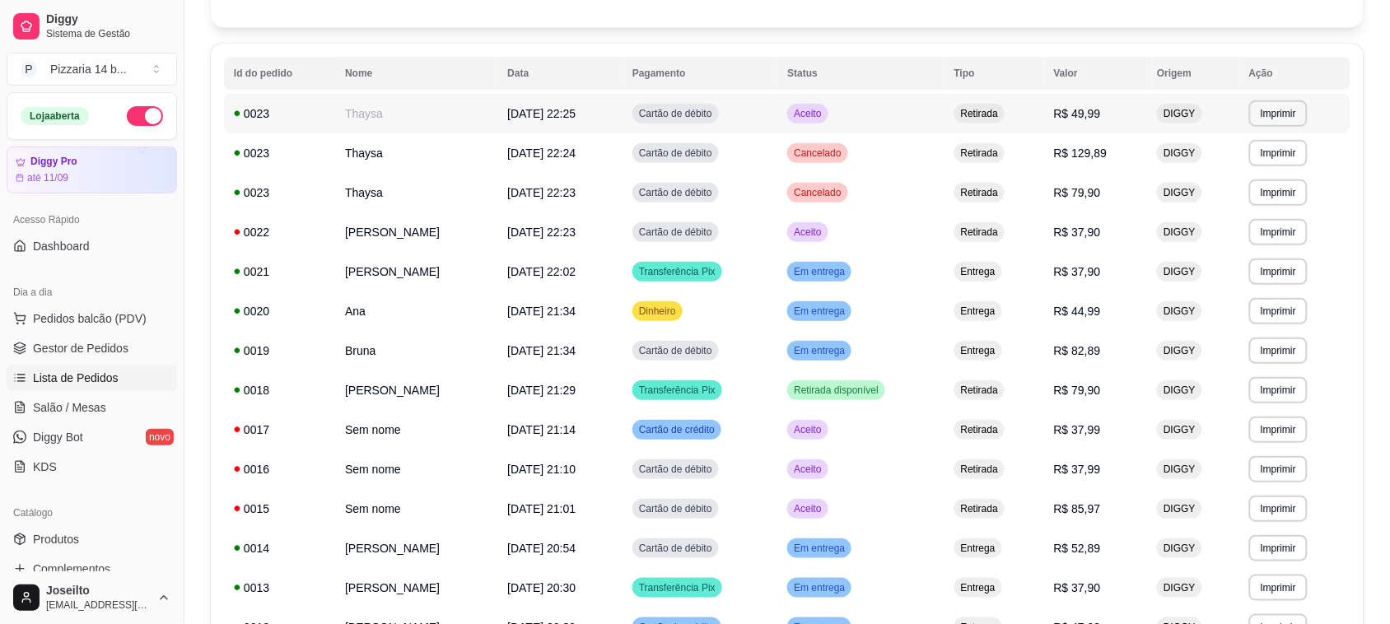
click at [255, 122] on td "0023" at bounding box center [279, 114] width 111 height 40
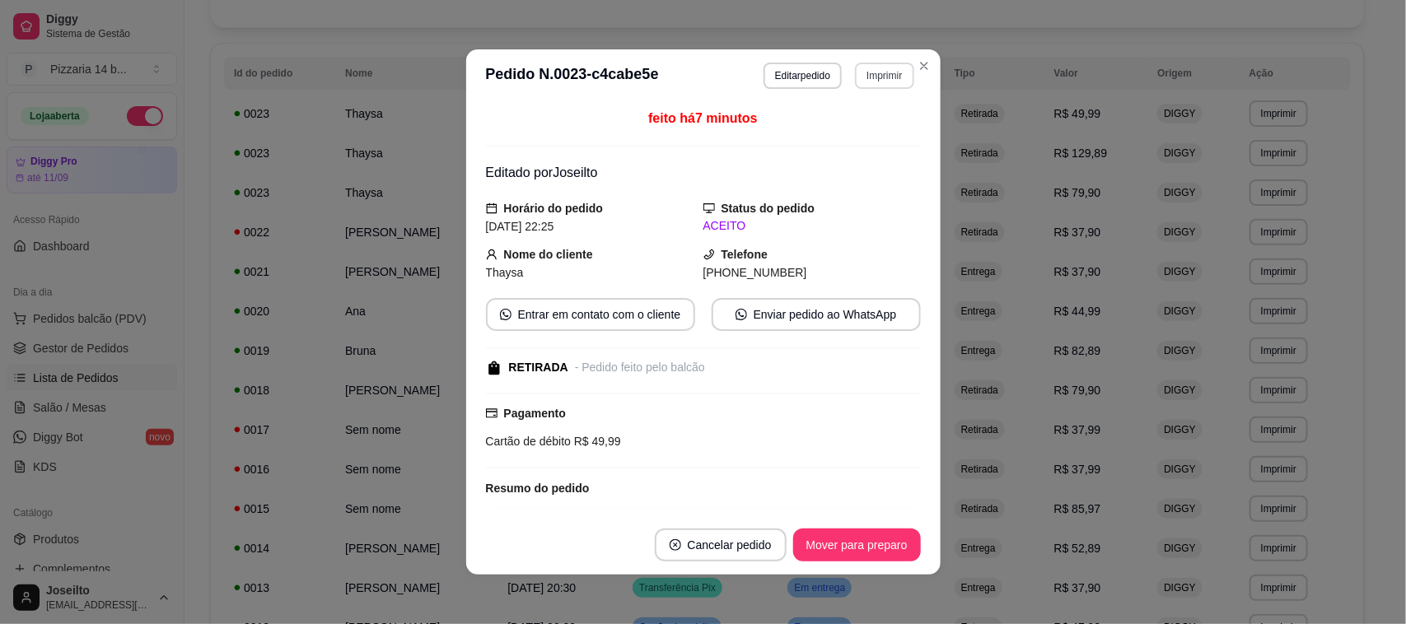
click at [867, 79] on button "Imprimir" at bounding box center [884, 76] width 58 height 26
click at [918, 68] on icon "Close" at bounding box center [924, 65] width 13 height 13
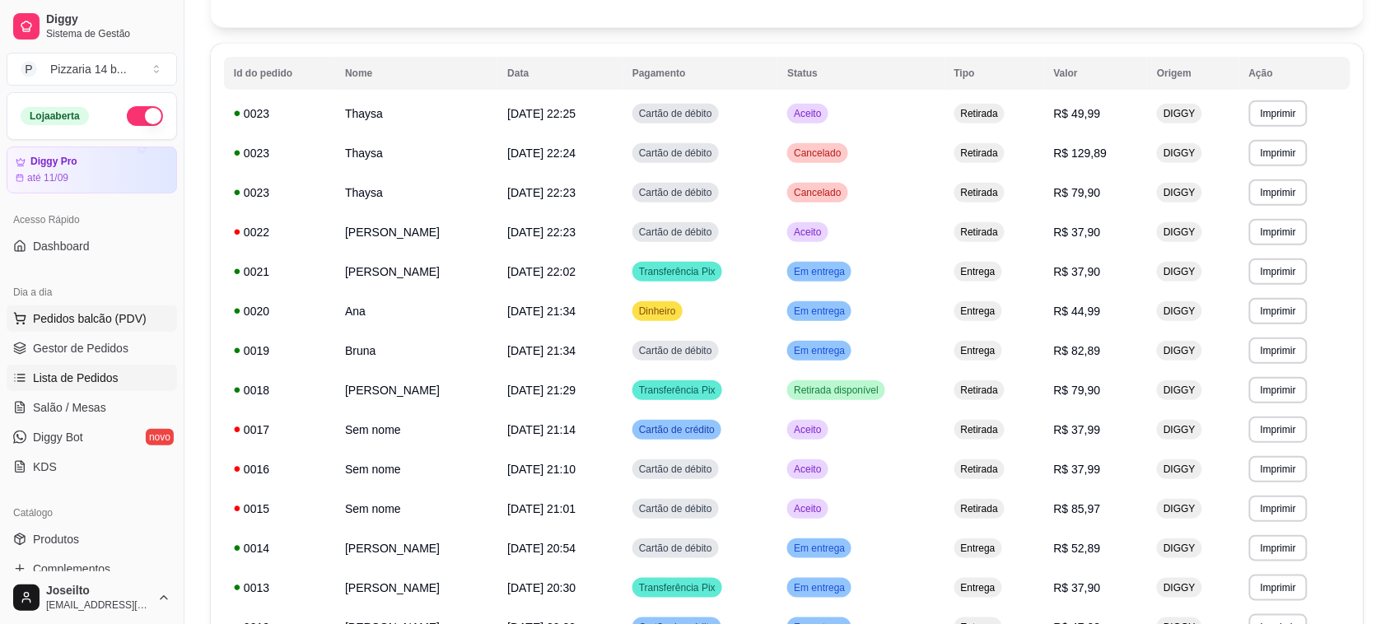
click at [92, 306] on button "Pedidos balcão (PDV)" at bounding box center [92, 319] width 171 height 26
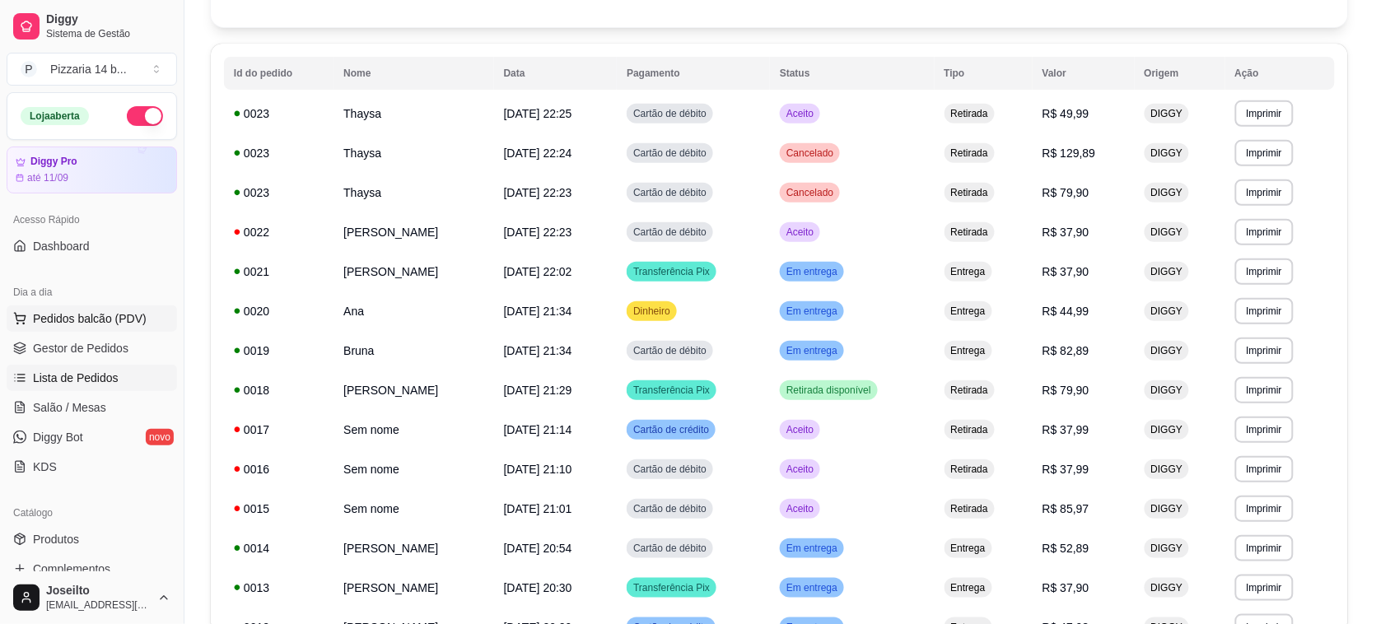
click at [95, 315] on img at bounding box center [121, 310] width 152 height 103
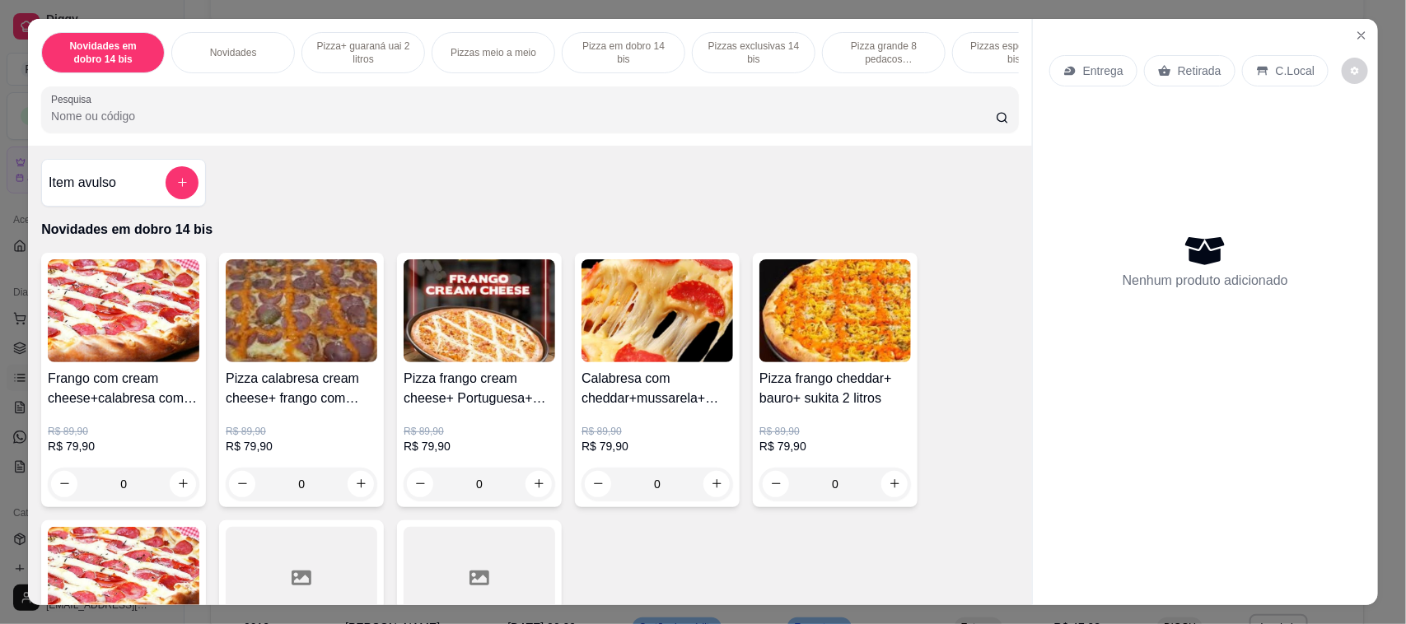
click at [879, 55] on p "Pizza grande 8 pedacos promocionais" at bounding box center [884, 53] width 96 height 26
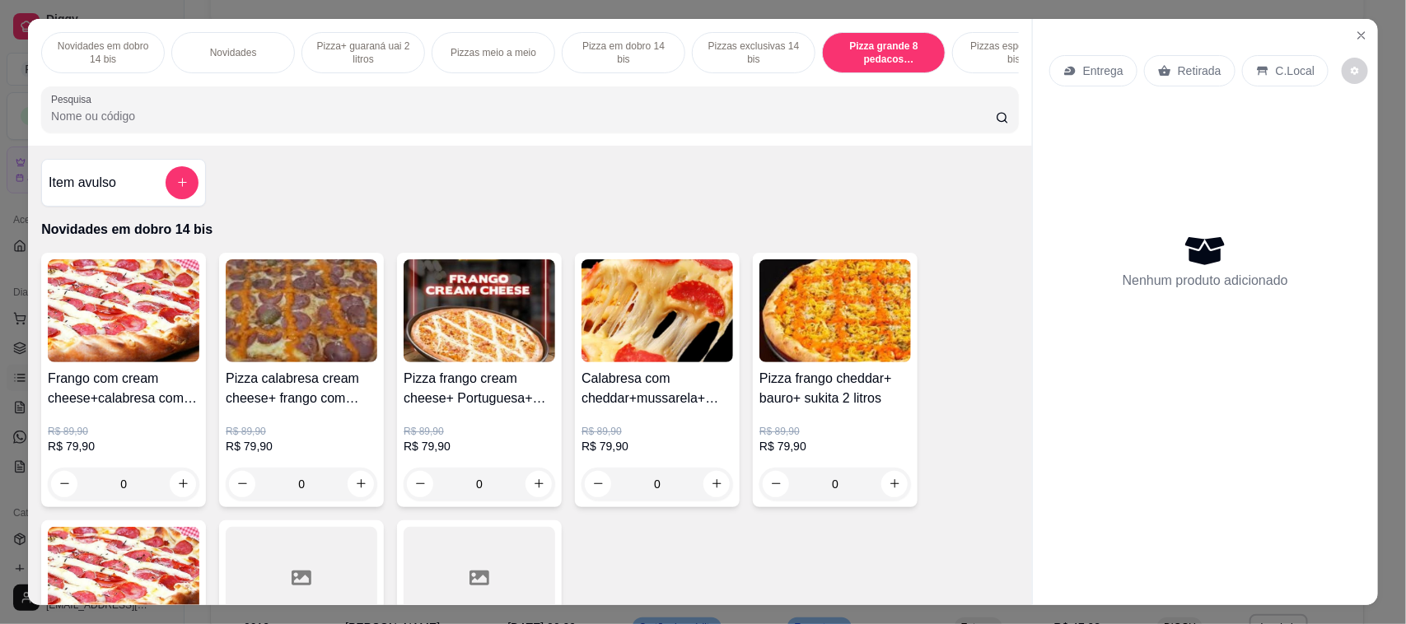
scroll to position [34, 0]
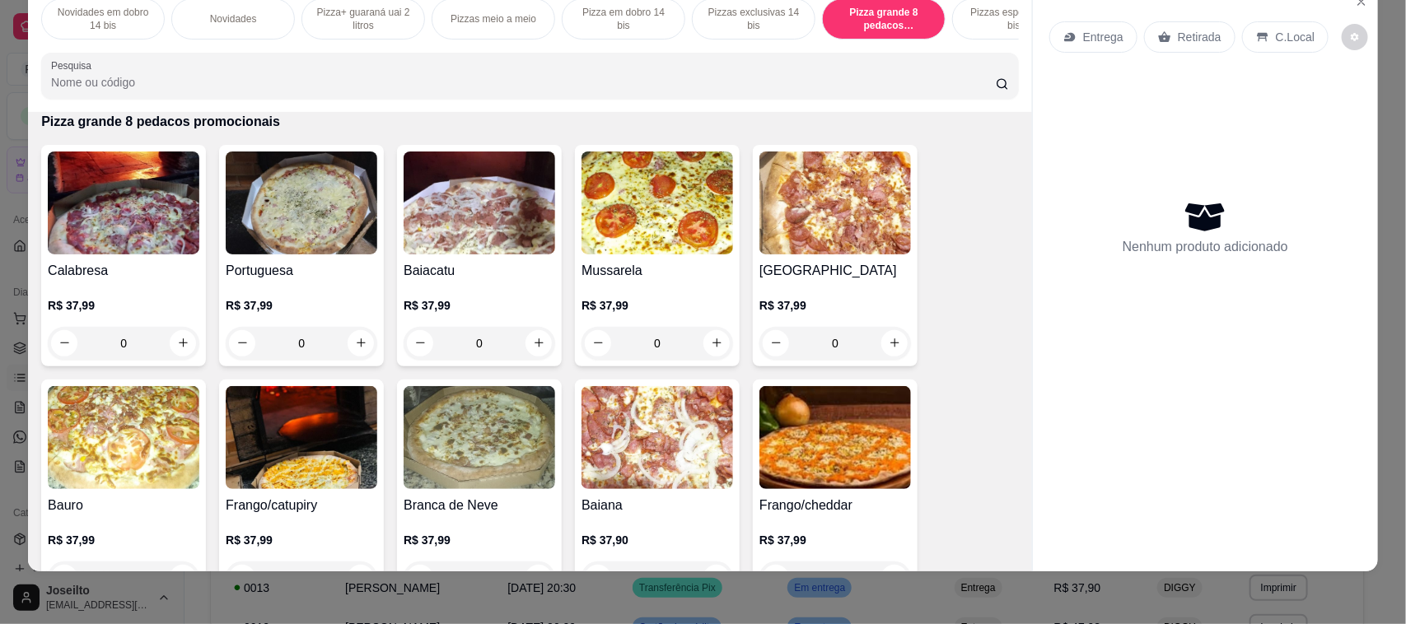
click at [128, 241] on img at bounding box center [124, 203] width 152 height 103
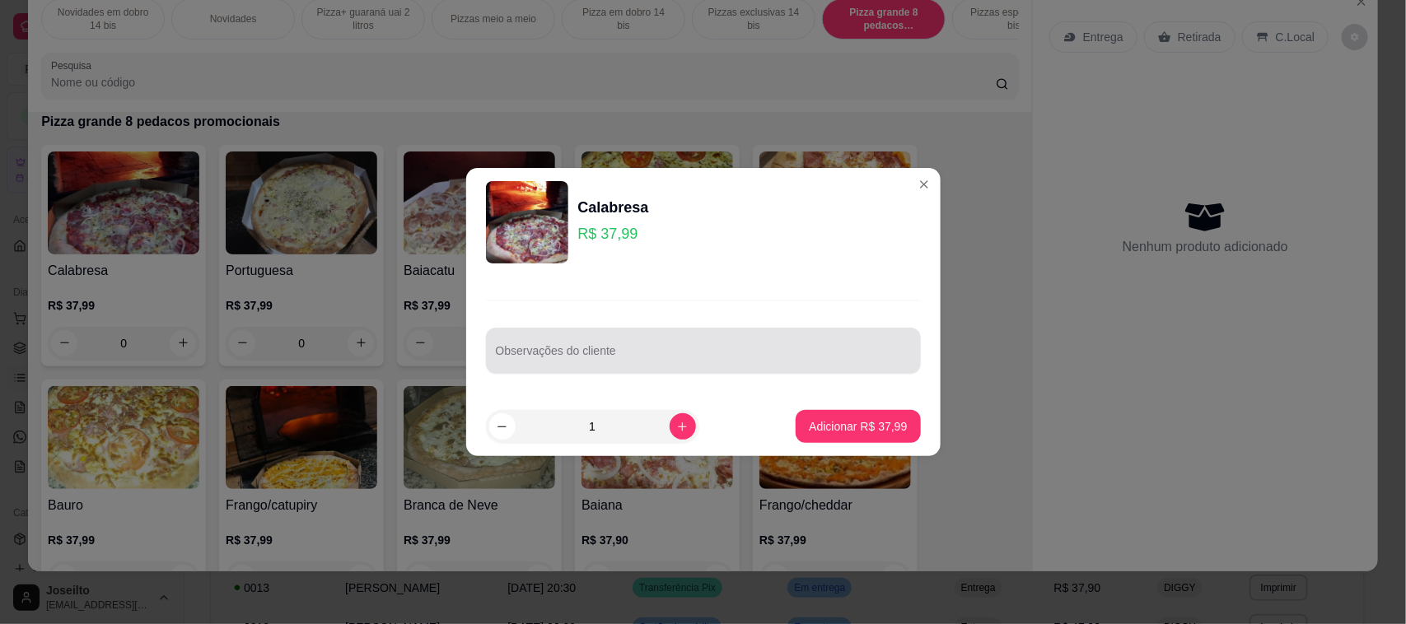
click at [624, 334] on div "Observações do cliente" at bounding box center [703, 351] width 435 height 46
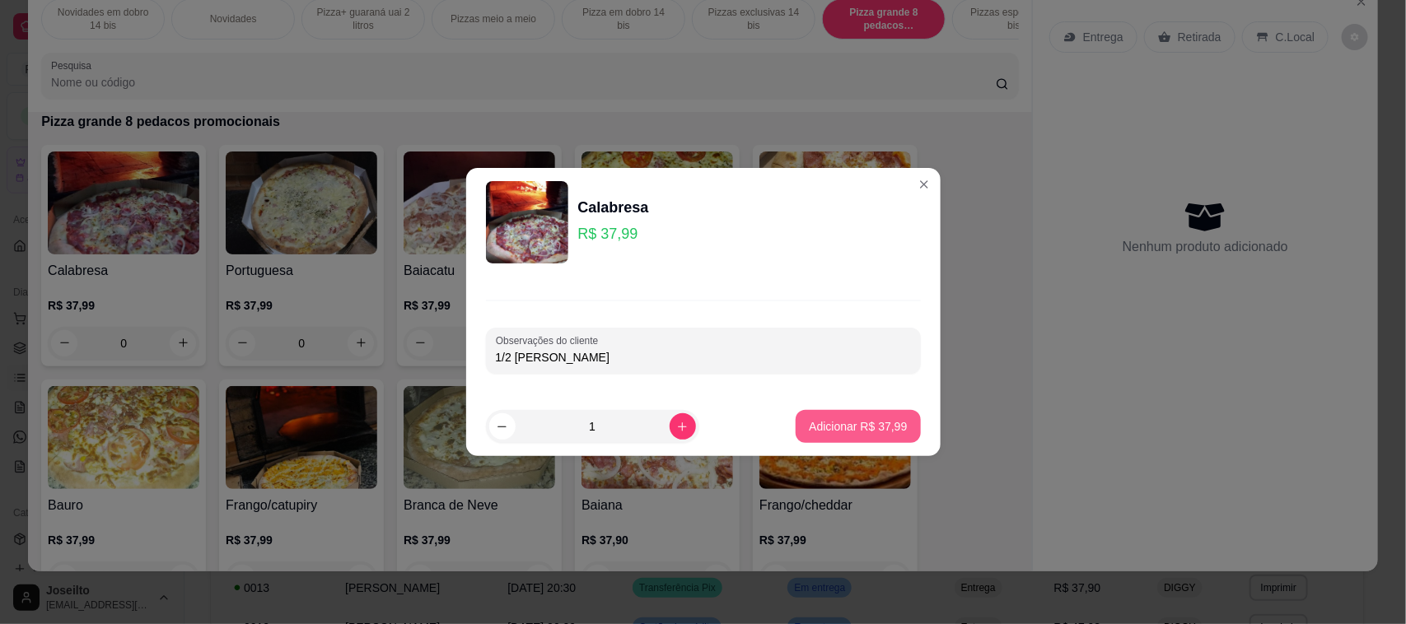
type input "1/2 [PERSON_NAME]"
click at [829, 422] on p "Adicionar R$ 37,99" at bounding box center [859, 426] width 96 height 16
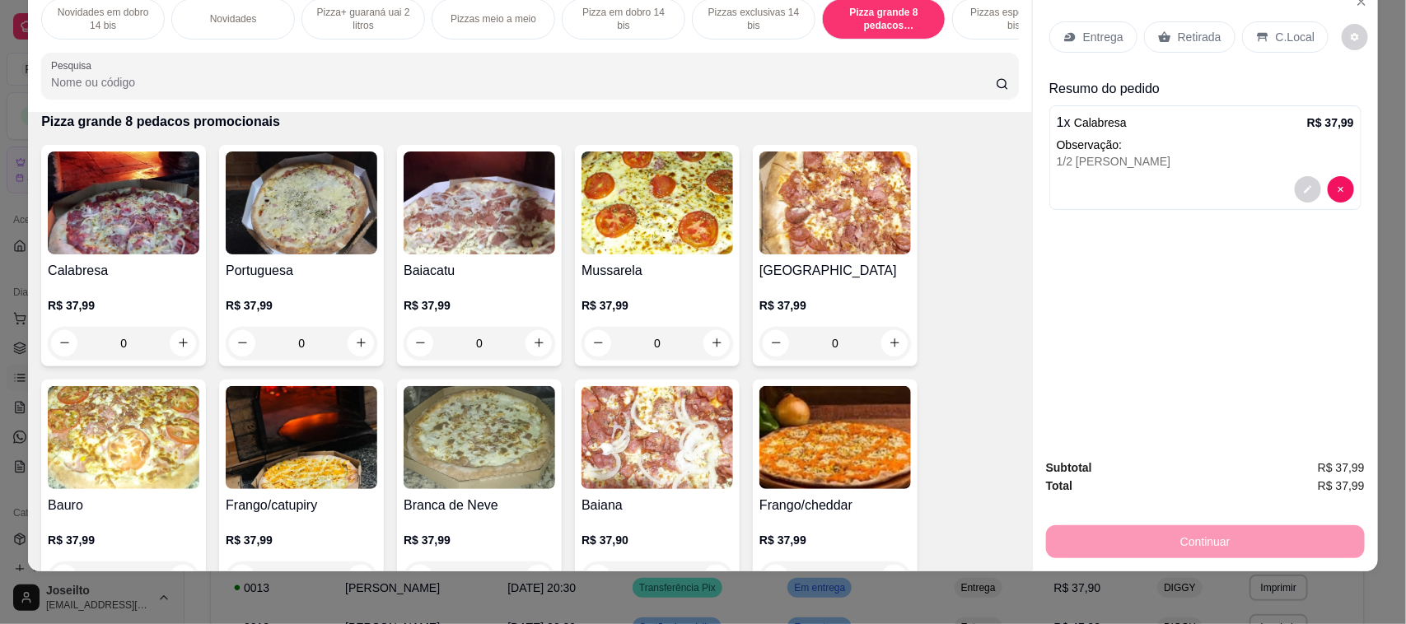
click at [1168, 23] on div "Retirada" at bounding box center [1189, 36] width 91 height 31
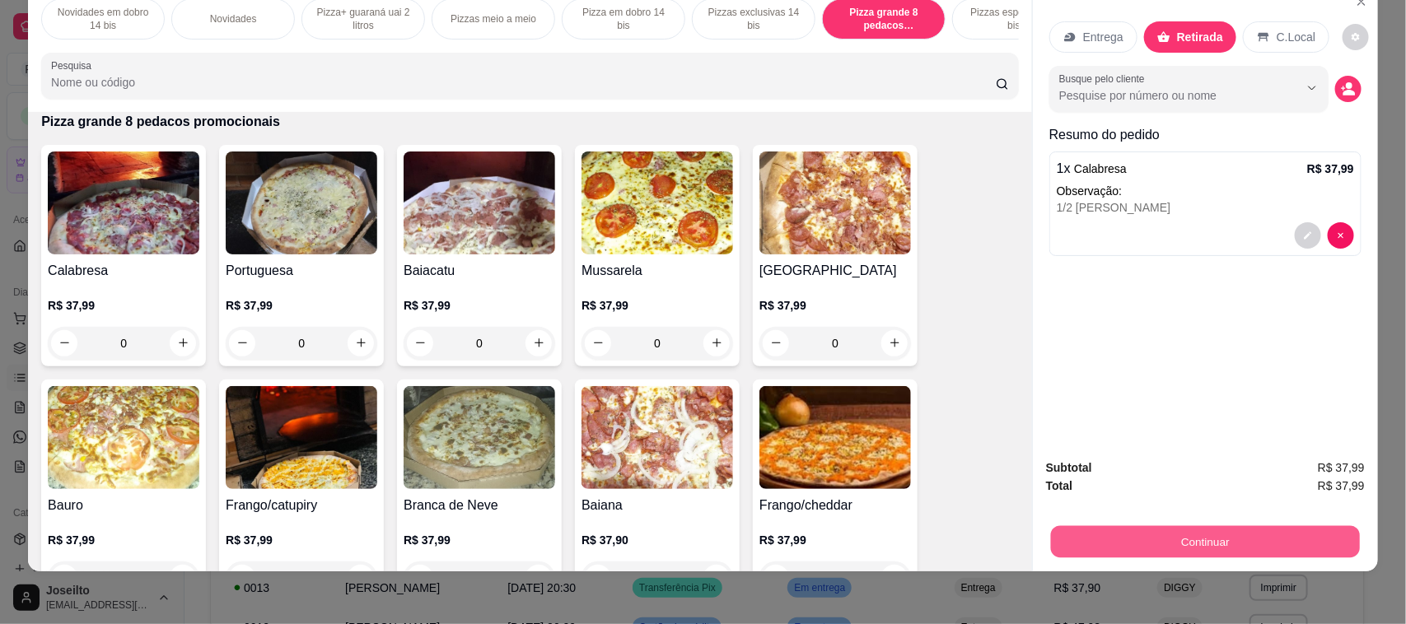
click at [1212, 554] on button "Continuar" at bounding box center [1205, 542] width 309 height 32
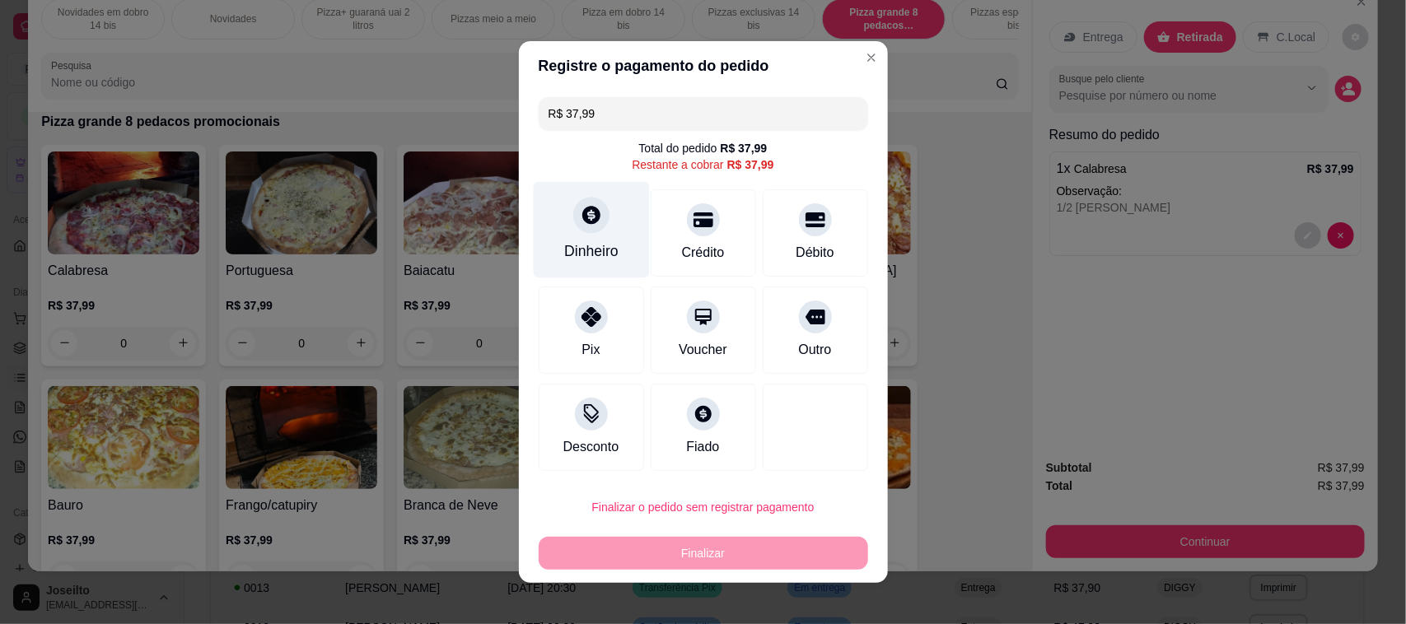
click at [590, 215] on icon at bounding box center [590, 214] width 21 height 21
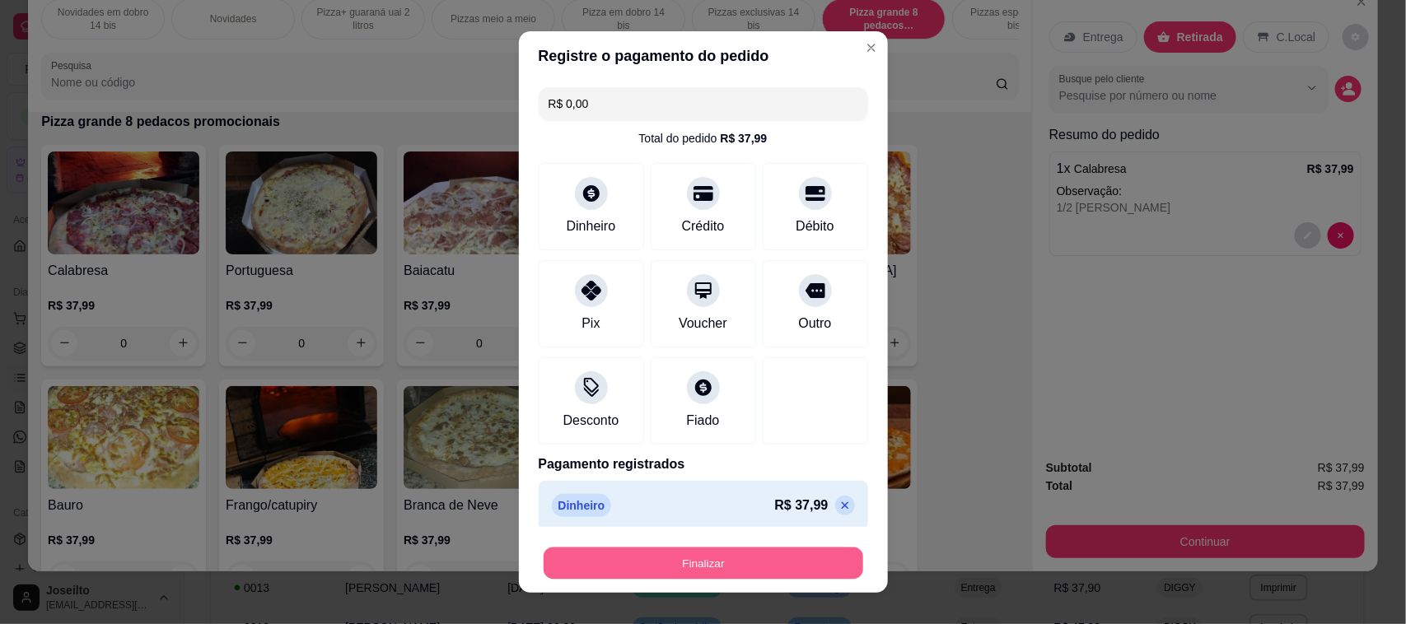
click at [787, 558] on button "Finalizar" at bounding box center [704, 564] width 320 height 32
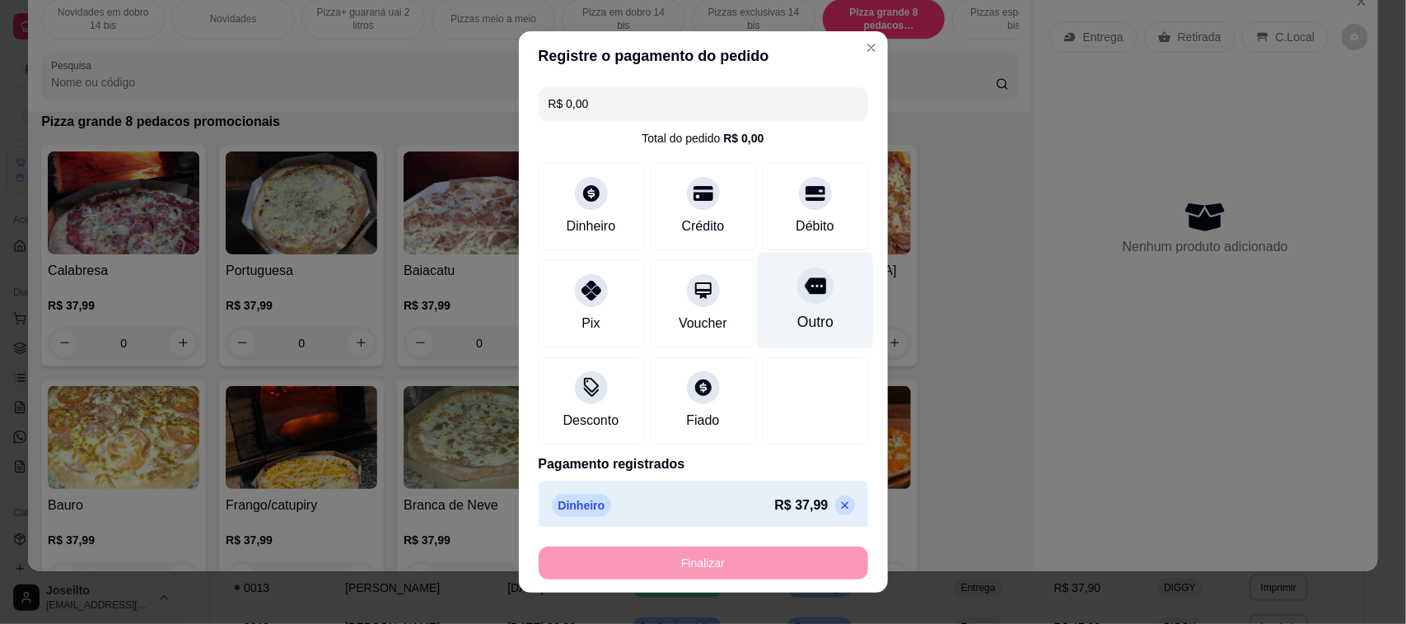
type input "-R$ 37,99"
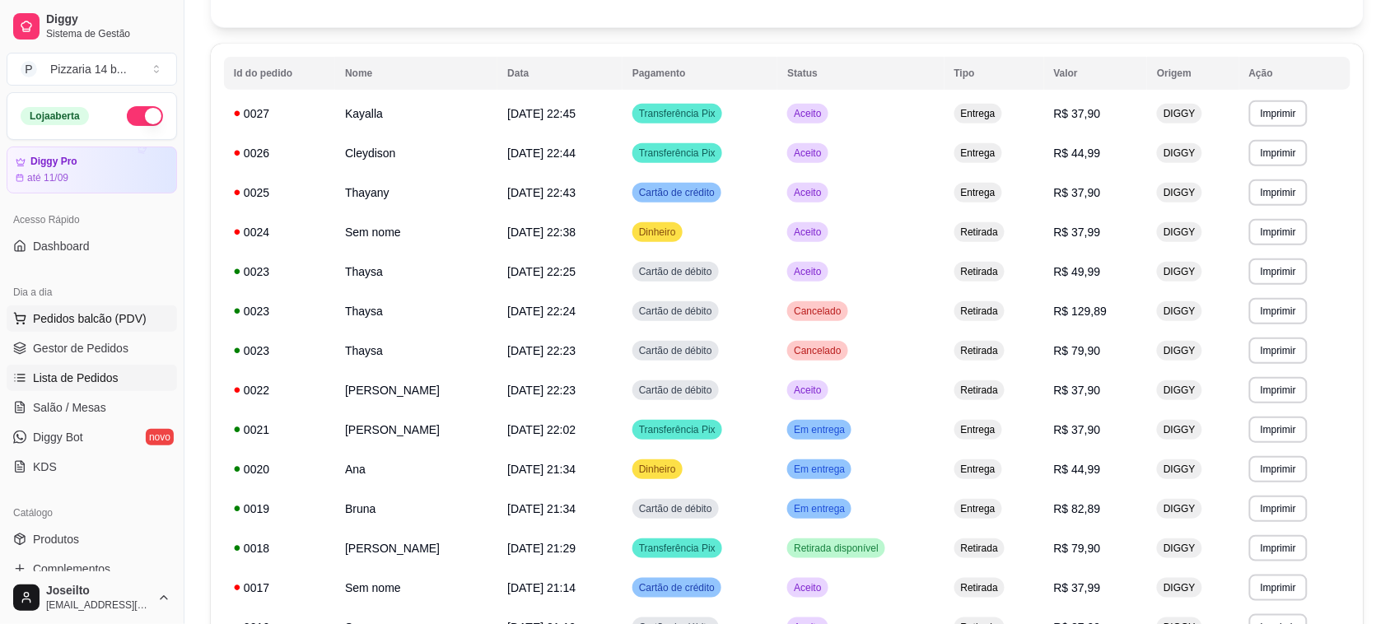
click at [66, 322] on span "Pedidos balcão (PDV)" at bounding box center [90, 319] width 114 height 16
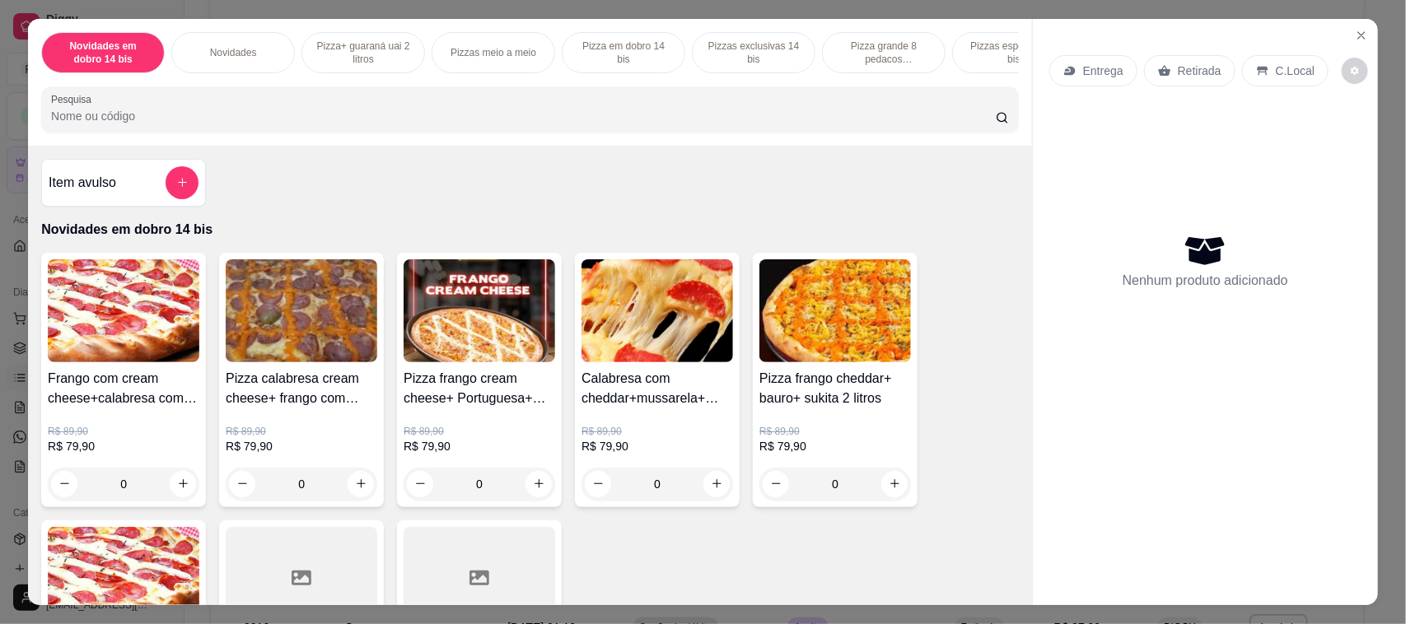
click at [907, 54] on p "Pizza grande 8 pedacos promocionais" at bounding box center [884, 53] width 96 height 26
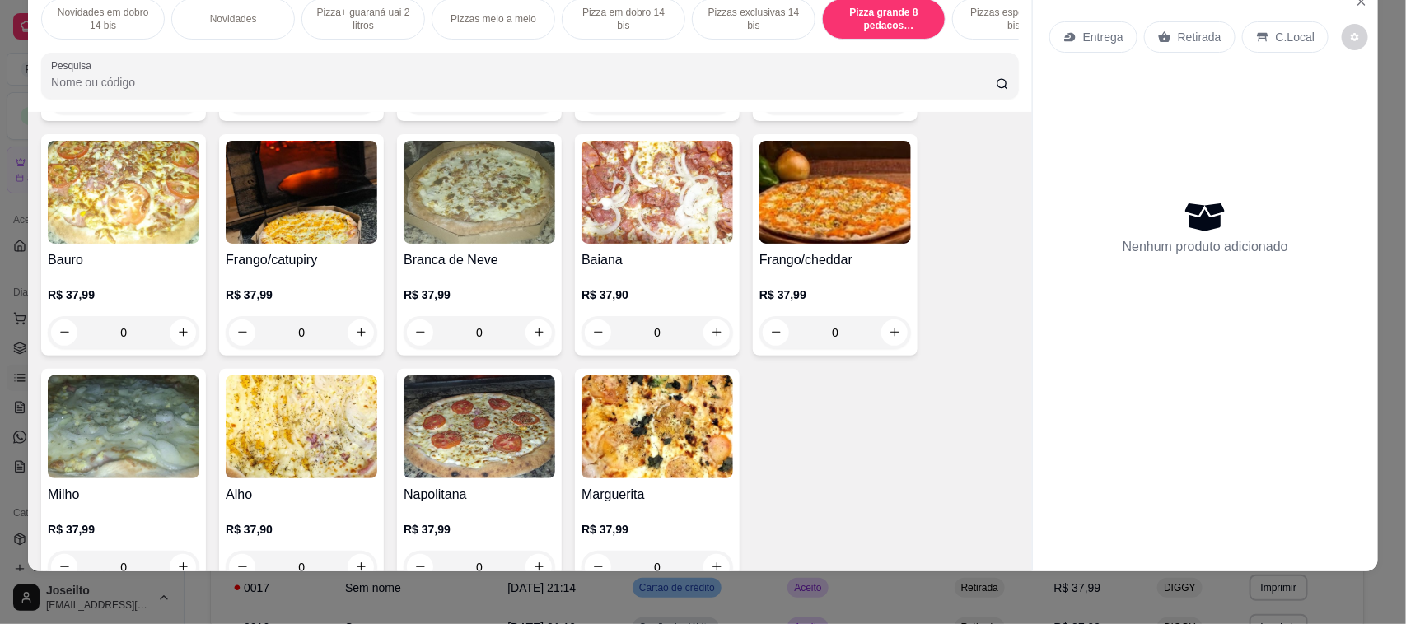
scroll to position [4398, 0]
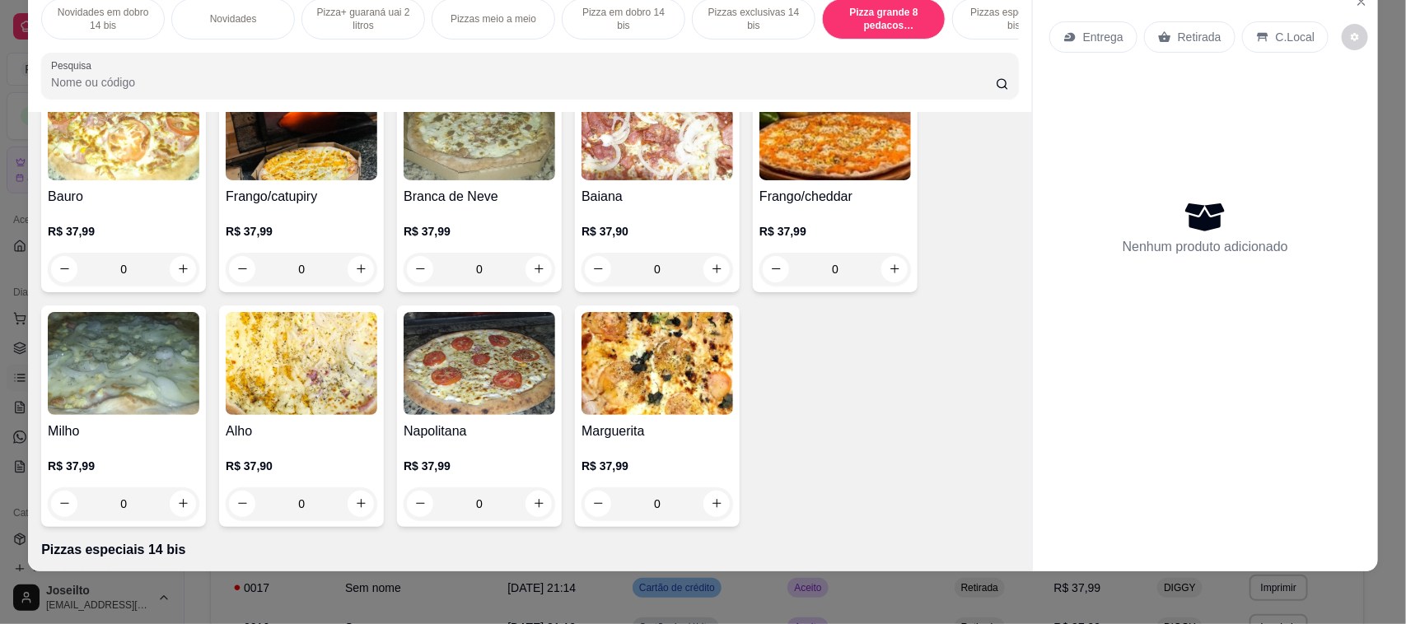
click at [660, 409] on img at bounding box center [658, 363] width 152 height 103
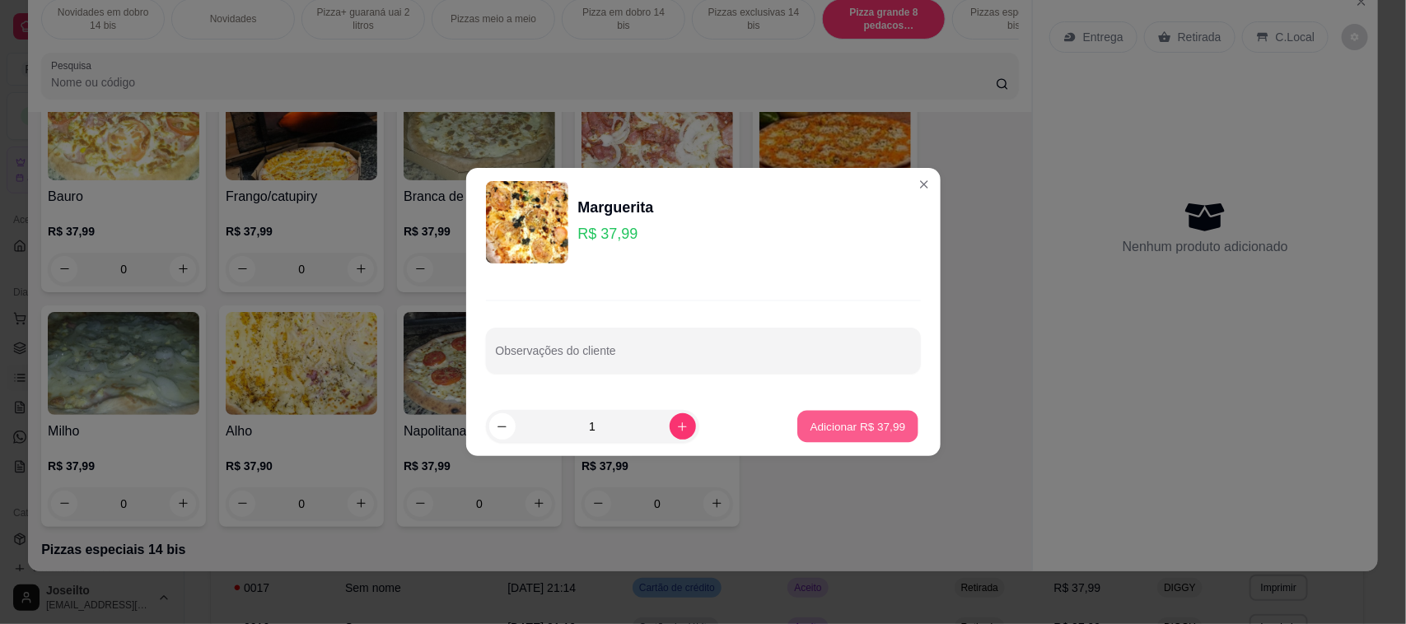
click at [828, 432] on p "Adicionar R$ 37,99" at bounding box center [859, 426] width 96 height 16
type input "1"
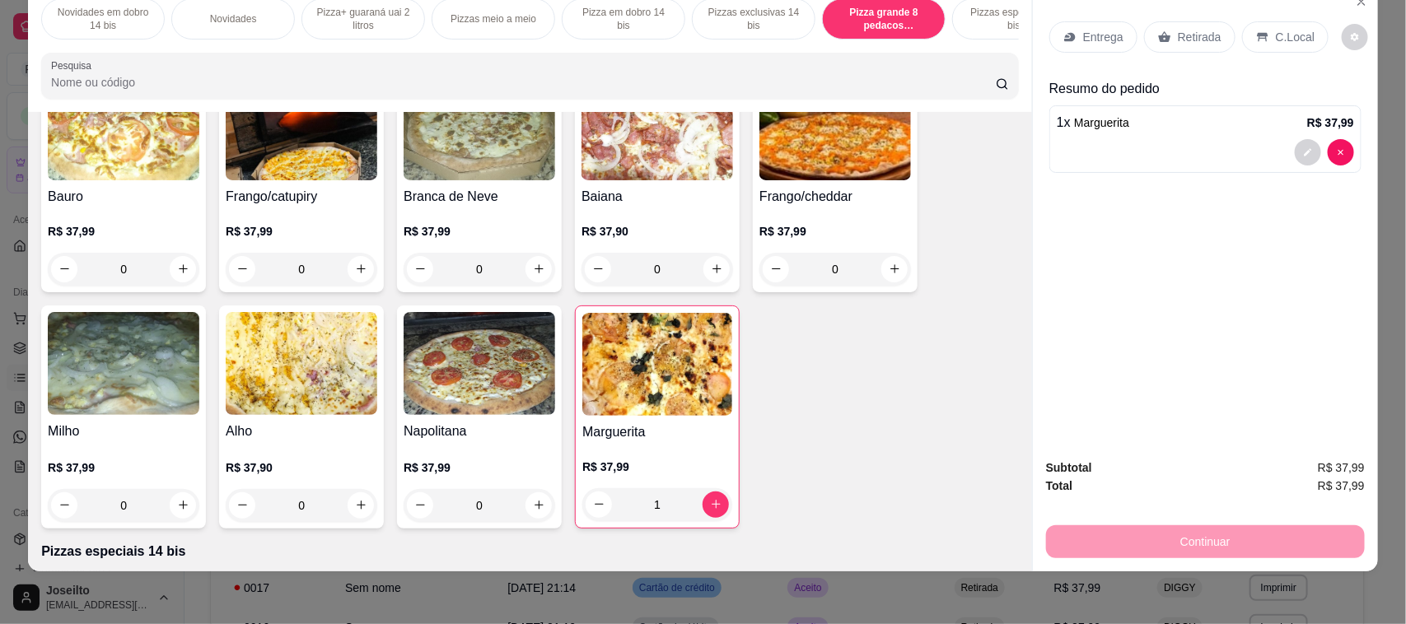
click at [1186, 30] on p "Retirada" at bounding box center [1200, 37] width 44 height 16
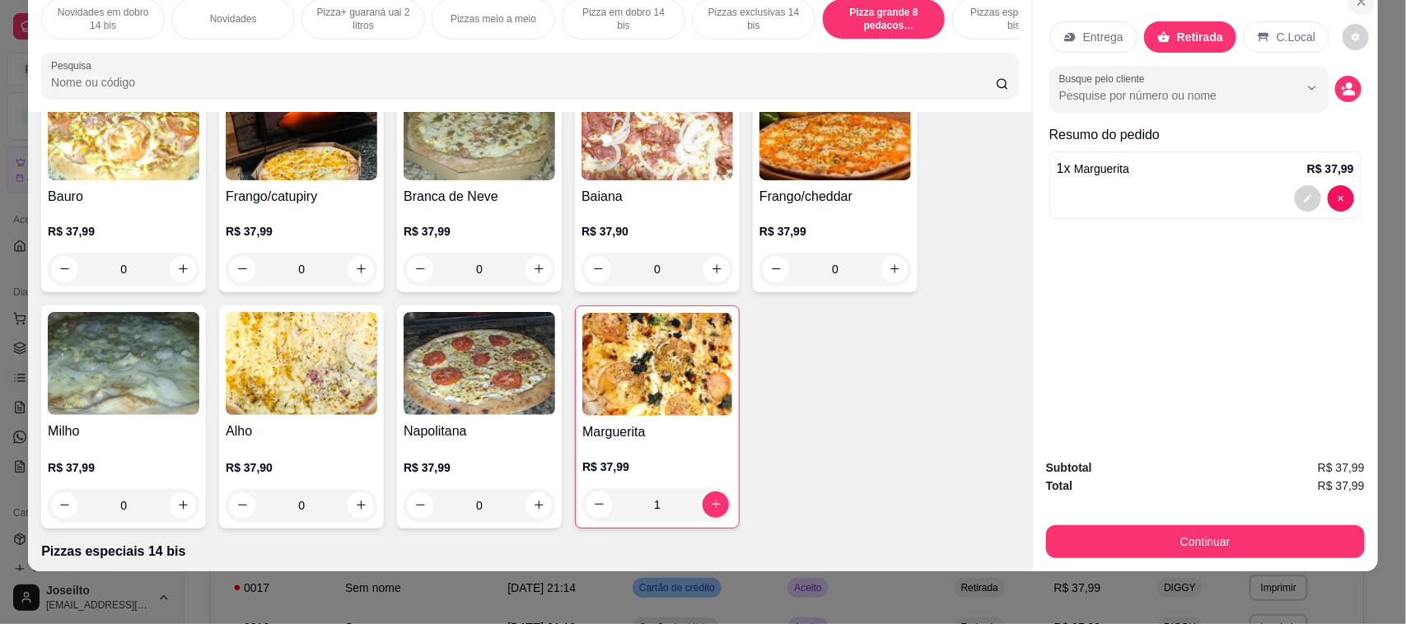
click at [1357, 9] on button "Close" at bounding box center [1361, 1] width 26 height 26
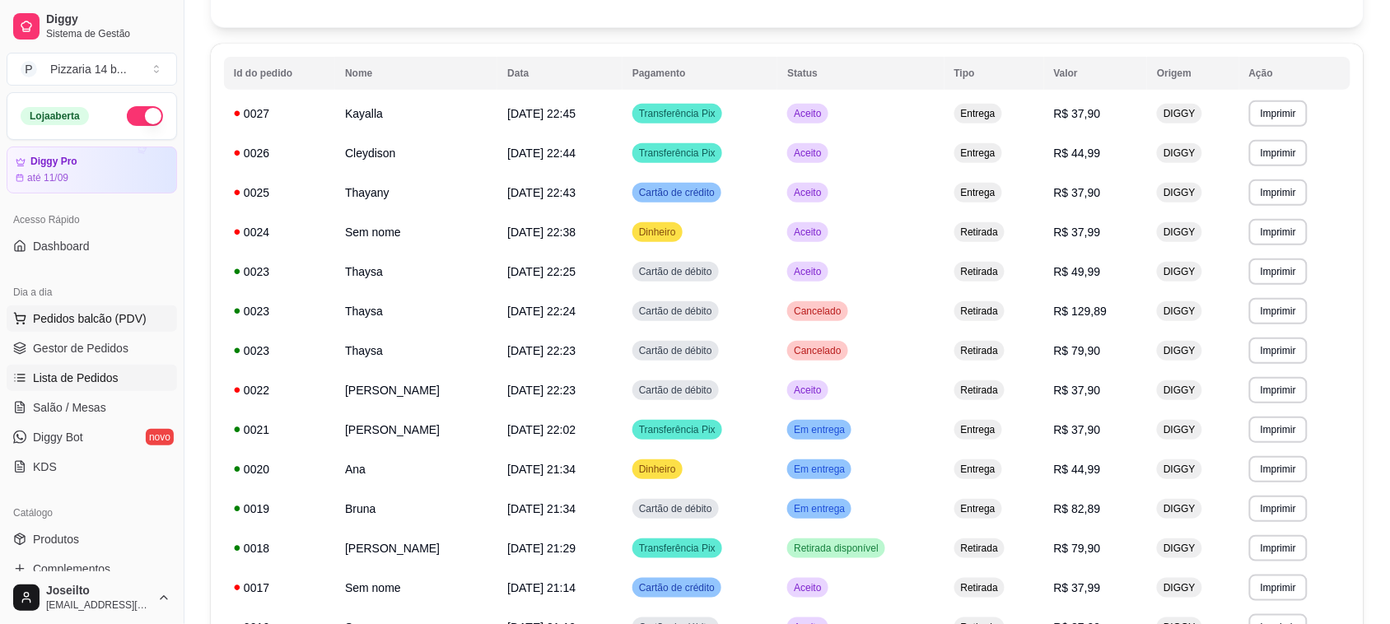
click at [72, 317] on span "Pedidos balcão (PDV)" at bounding box center [90, 319] width 114 height 16
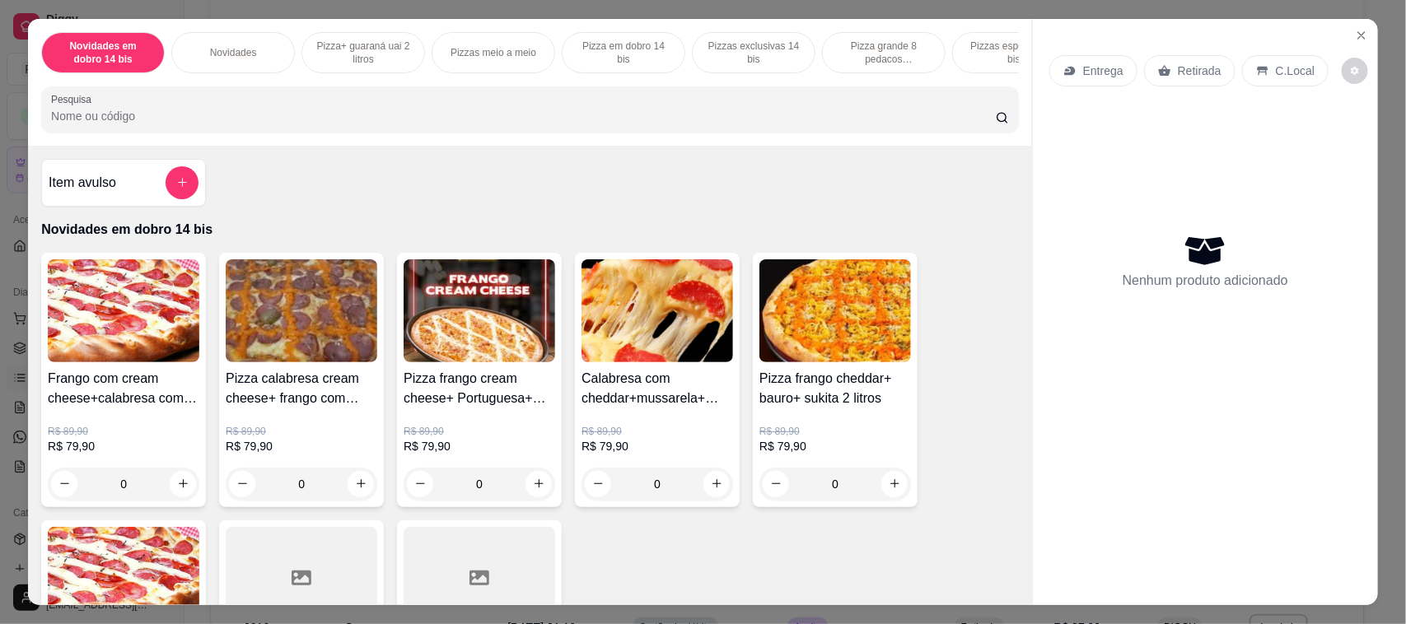
click at [885, 46] on p "Pizza grande 8 pedacos promocionais" at bounding box center [884, 53] width 96 height 26
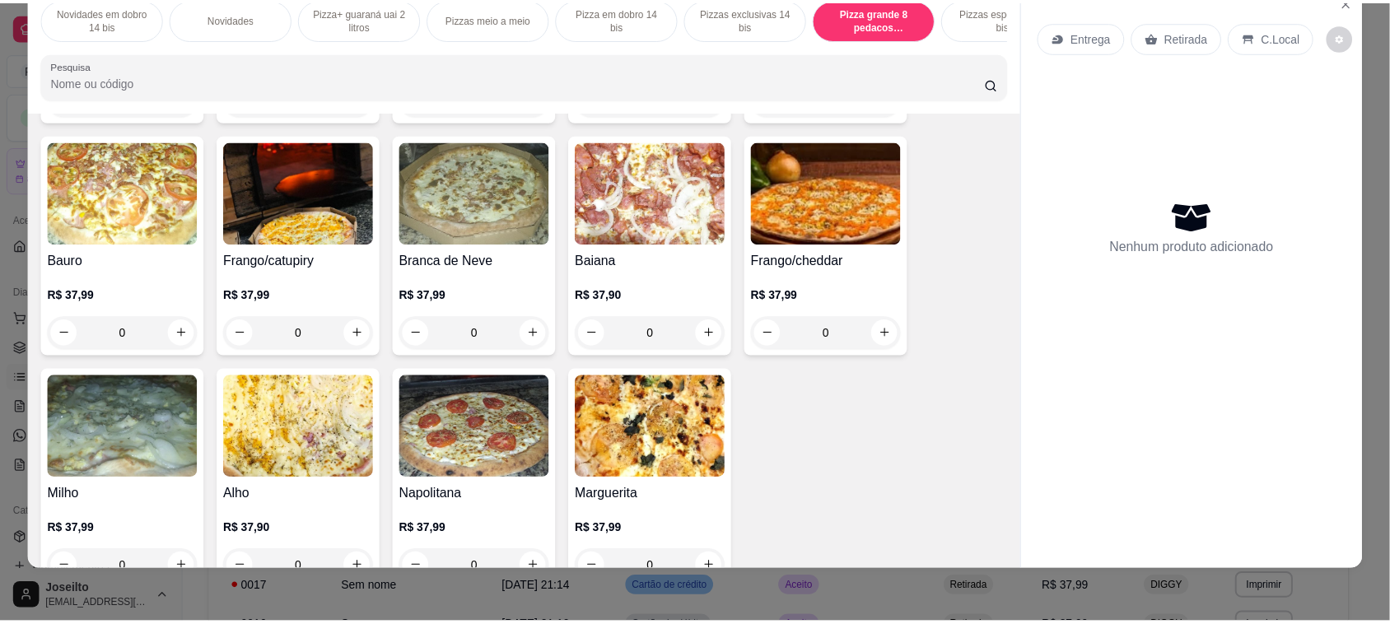
scroll to position [4398, 0]
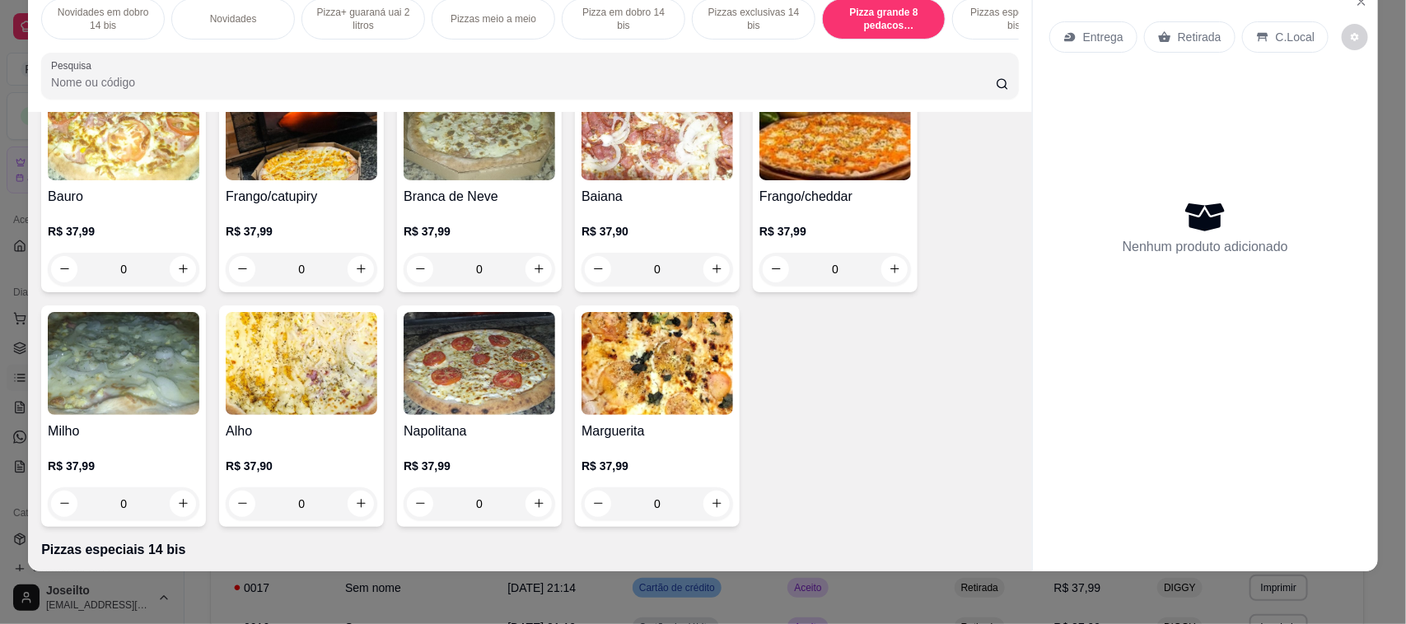
click at [615, 384] on img at bounding box center [658, 363] width 152 height 103
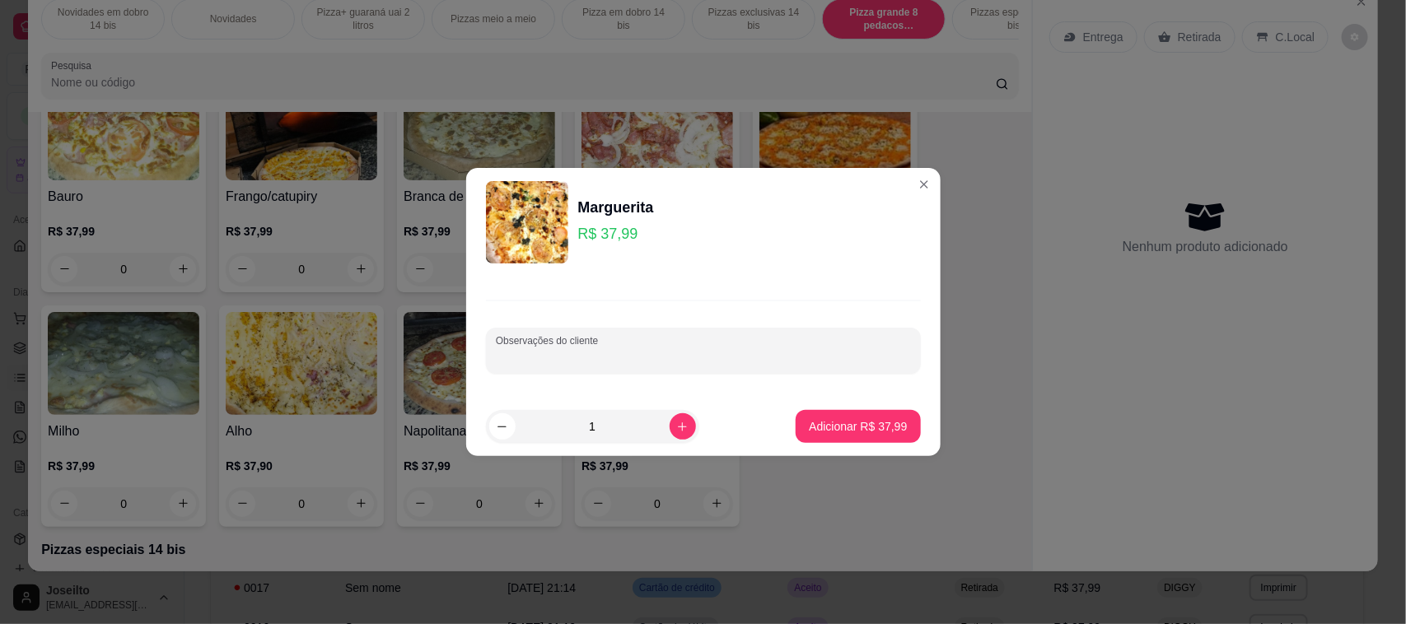
click at [620, 353] on input "Observações do cliente" at bounding box center [703, 357] width 415 height 16
type input "acrescentar milho"
click at [811, 420] on p "Adicionar R$ 37,99" at bounding box center [859, 426] width 96 height 16
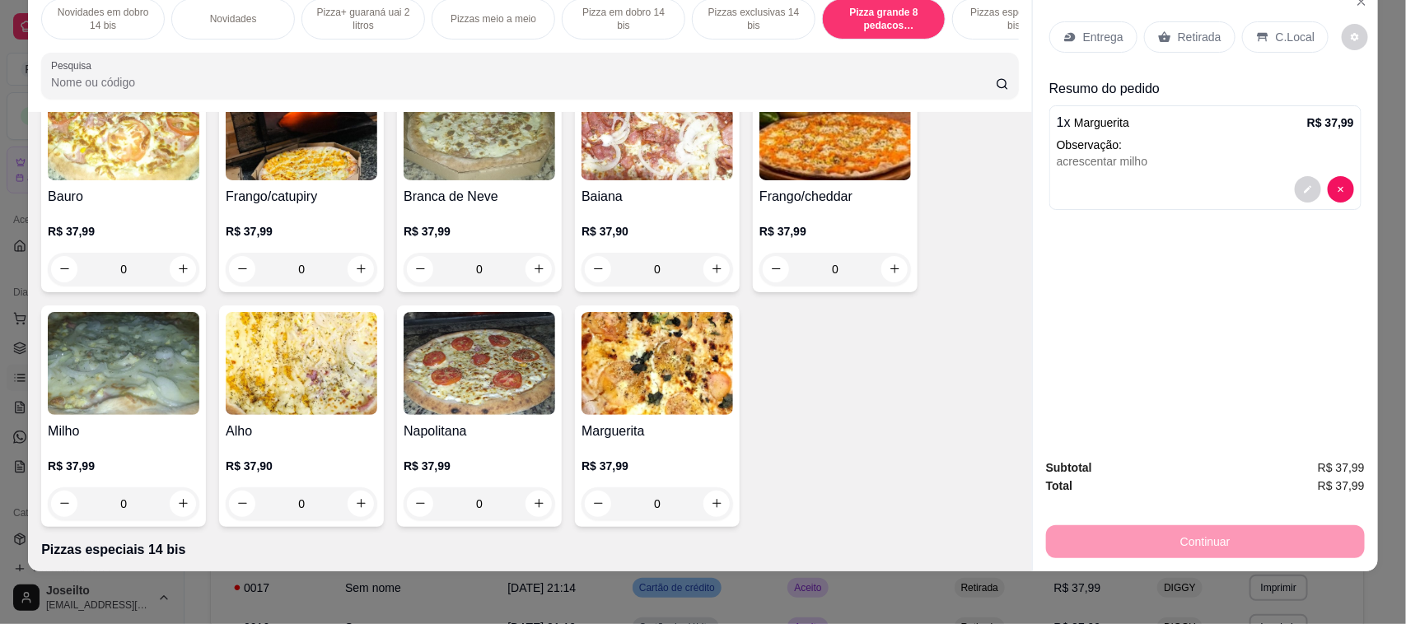
click at [1189, 31] on p "Retirada" at bounding box center [1200, 37] width 44 height 16
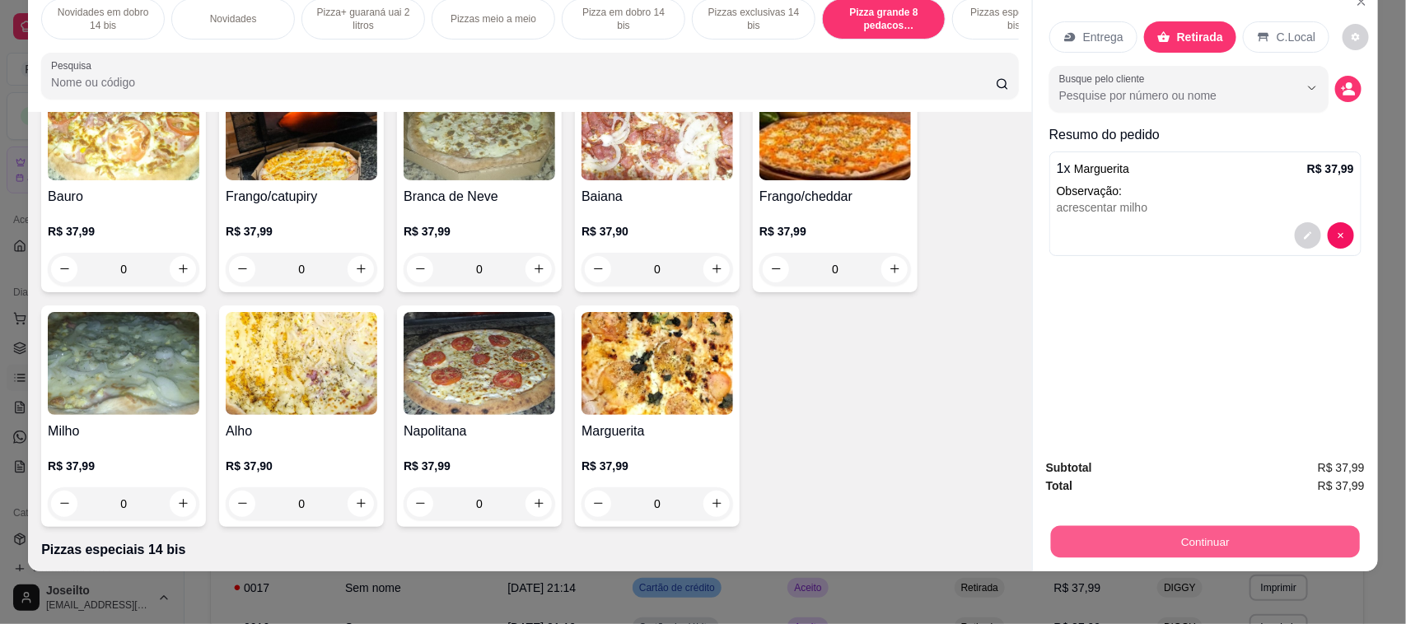
click at [1200, 546] on button "Continuar" at bounding box center [1205, 542] width 309 height 32
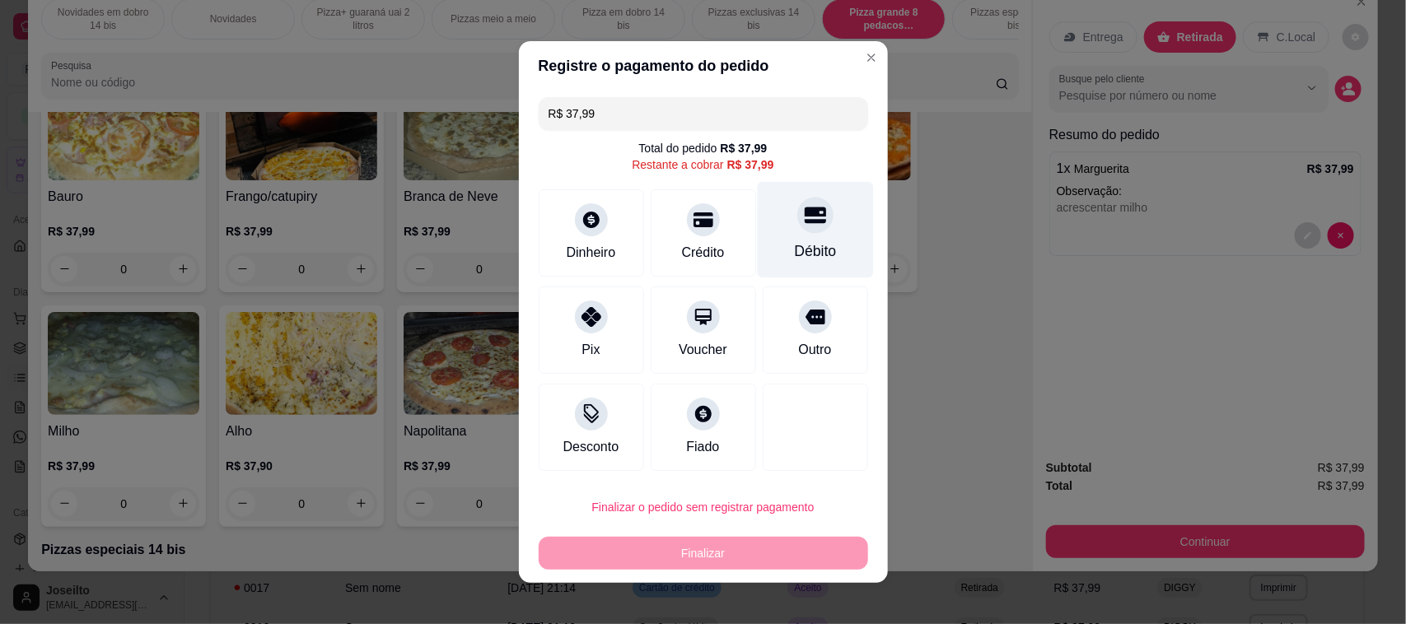
click at [829, 245] on div "Débito" at bounding box center [815, 230] width 116 height 96
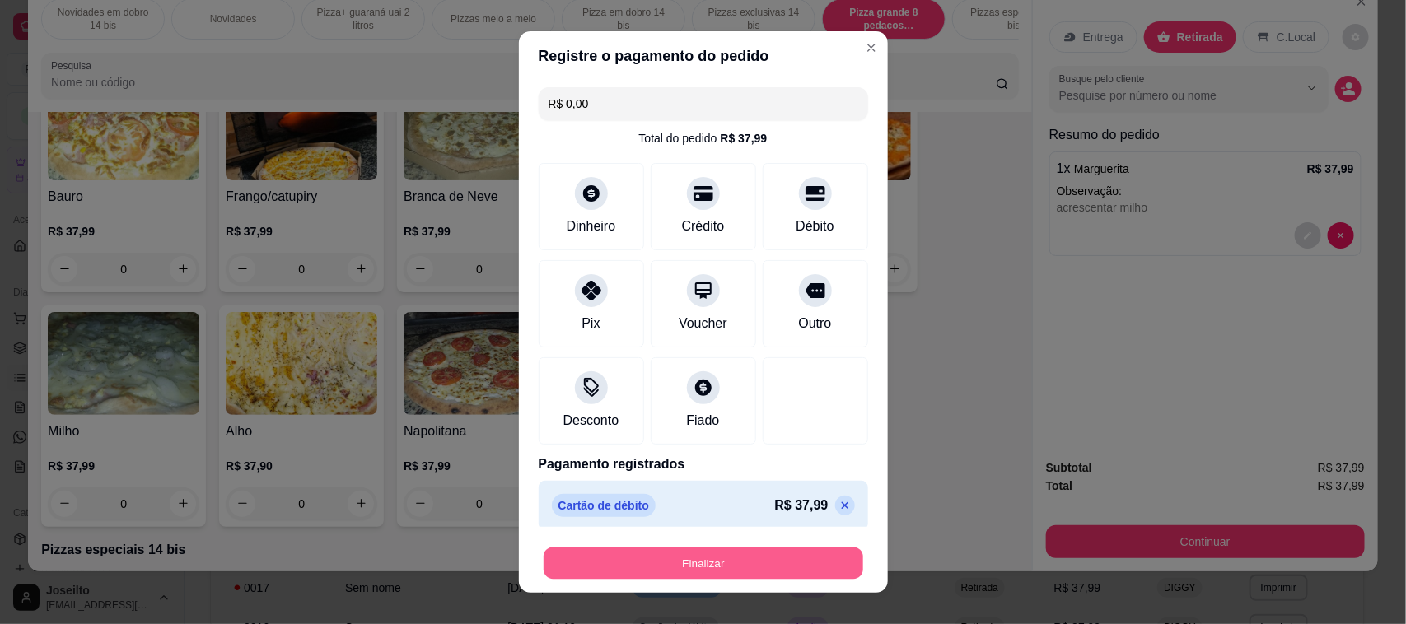
click at [706, 561] on button "Finalizar" at bounding box center [704, 564] width 320 height 32
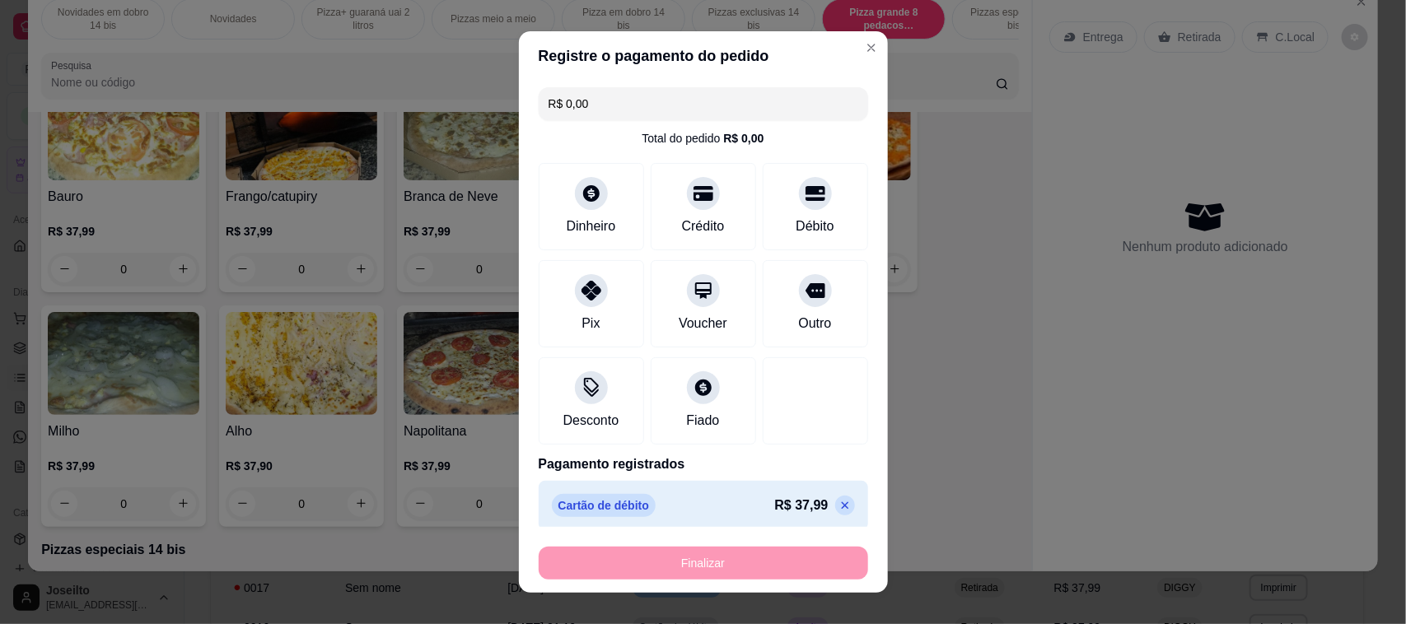
type input "-R$ 37,99"
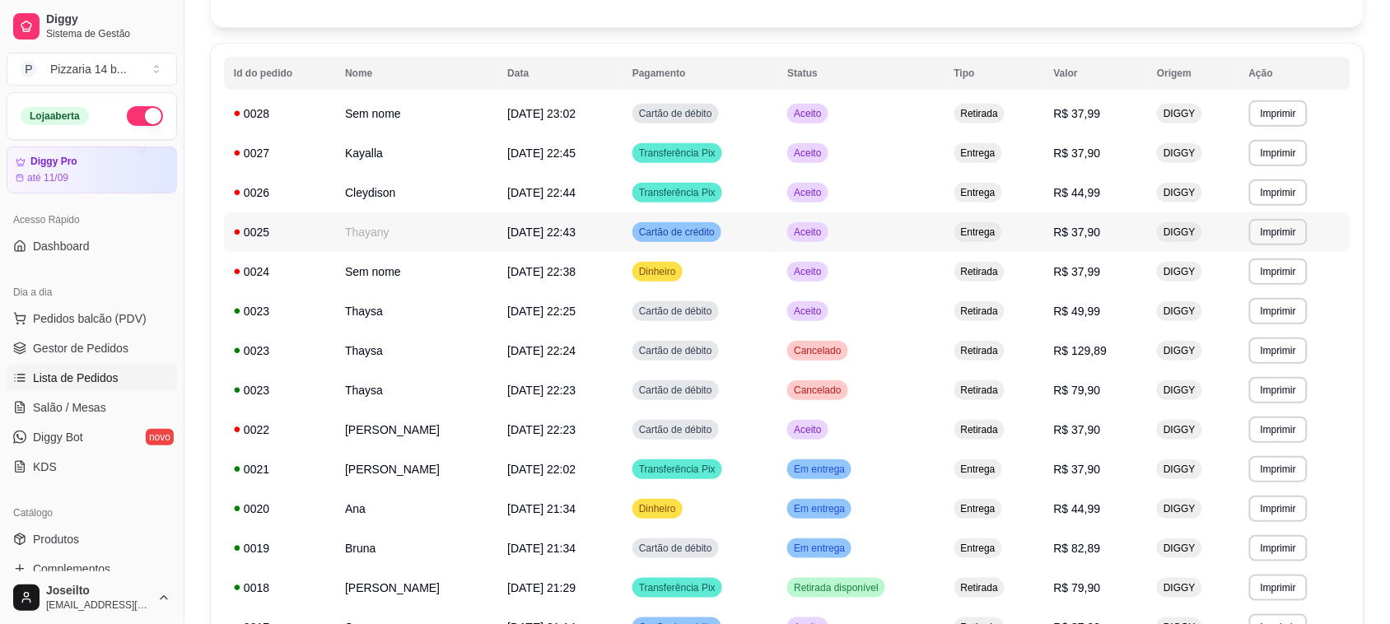
click at [265, 236] on div "0025" at bounding box center [279, 232] width 91 height 16
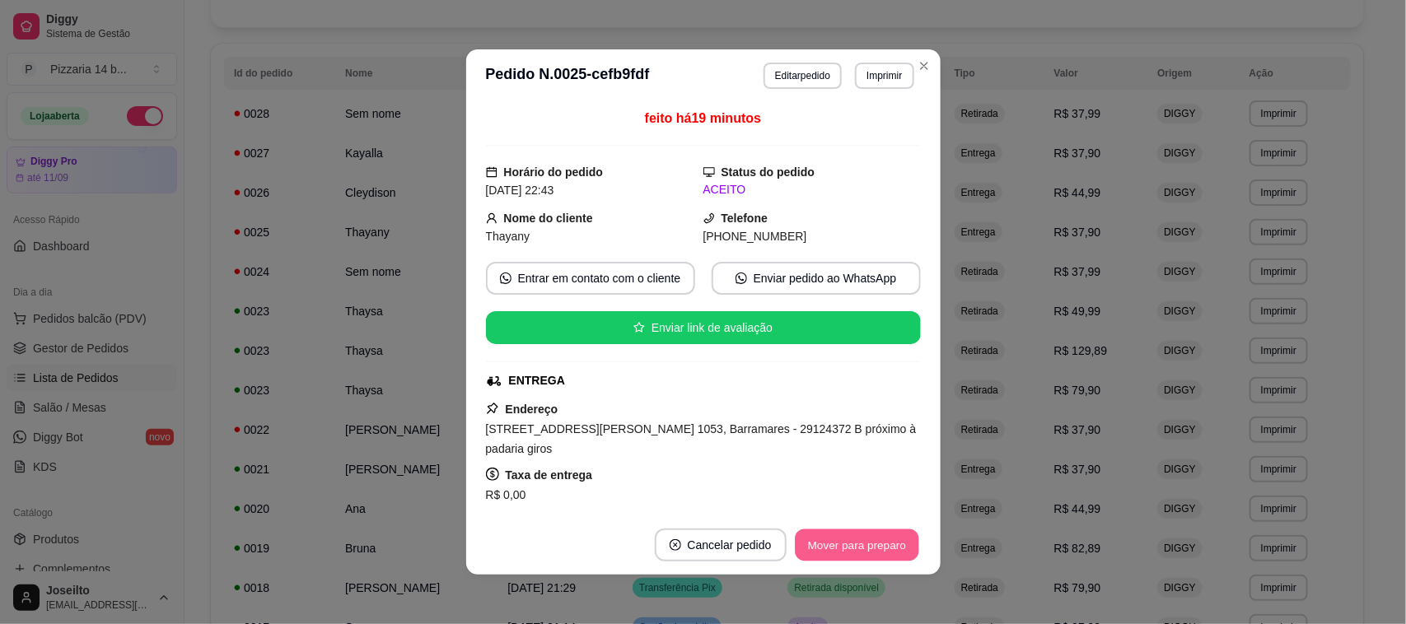
click at [853, 532] on button "Mover para preparo" at bounding box center [857, 546] width 124 height 32
click at [884, 548] on button "Mover para entrega" at bounding box center [858, 546] width 124 height 32
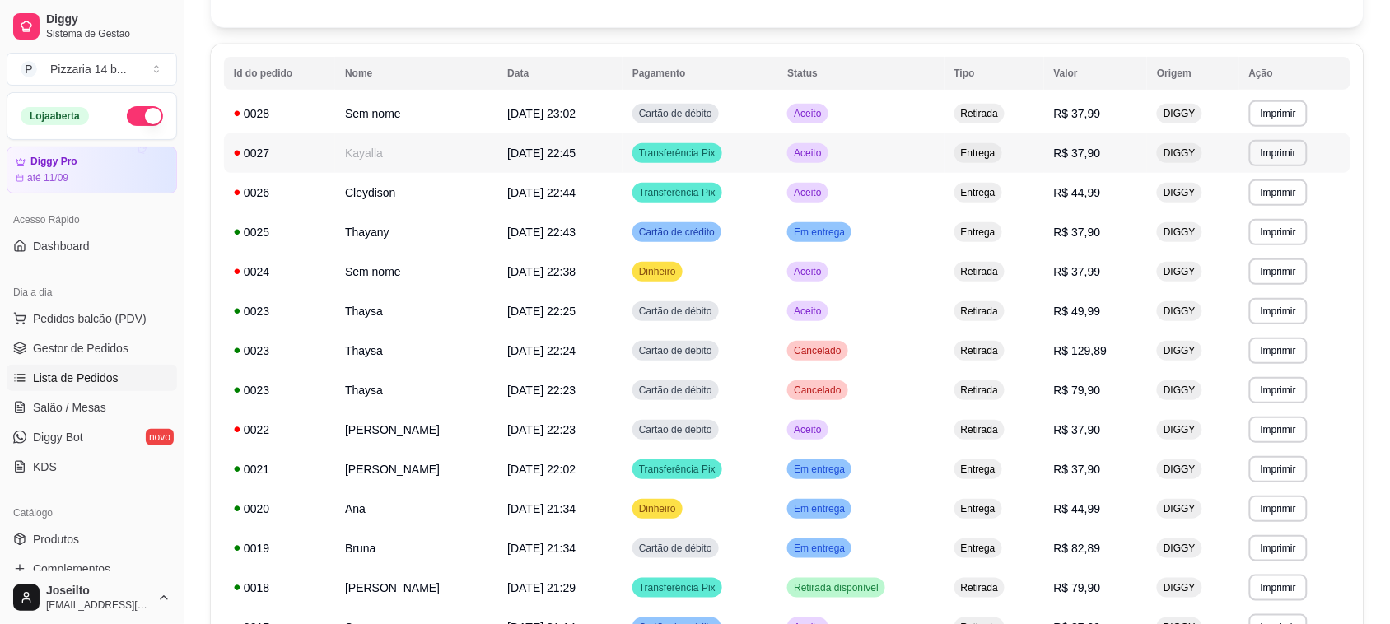
click at [258, 153] on div "0027" at bounding box center [279, 153] width 91 height 16
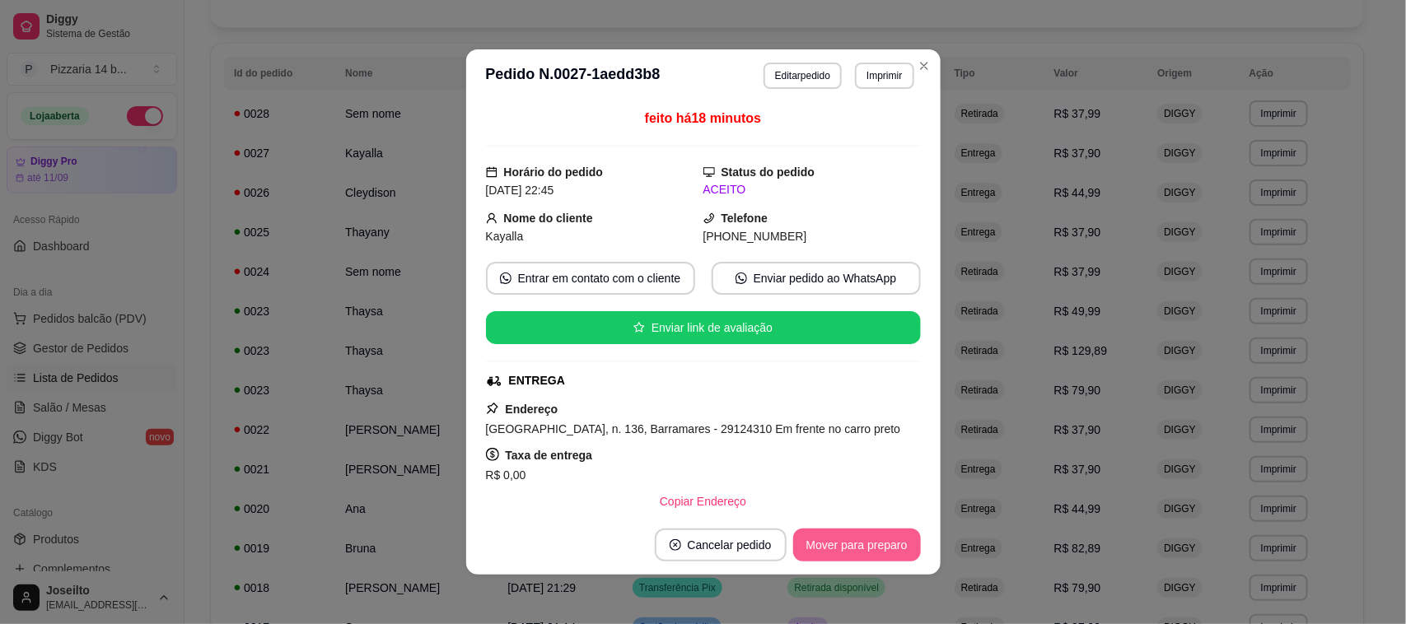
click at [840, 541] on button "Mover para preparo" at bounding box center [857, 545] width 128 height 33
click at [861, 540] on button "Mover para entrega" at bounding box center [856, 545] width 127 height 33
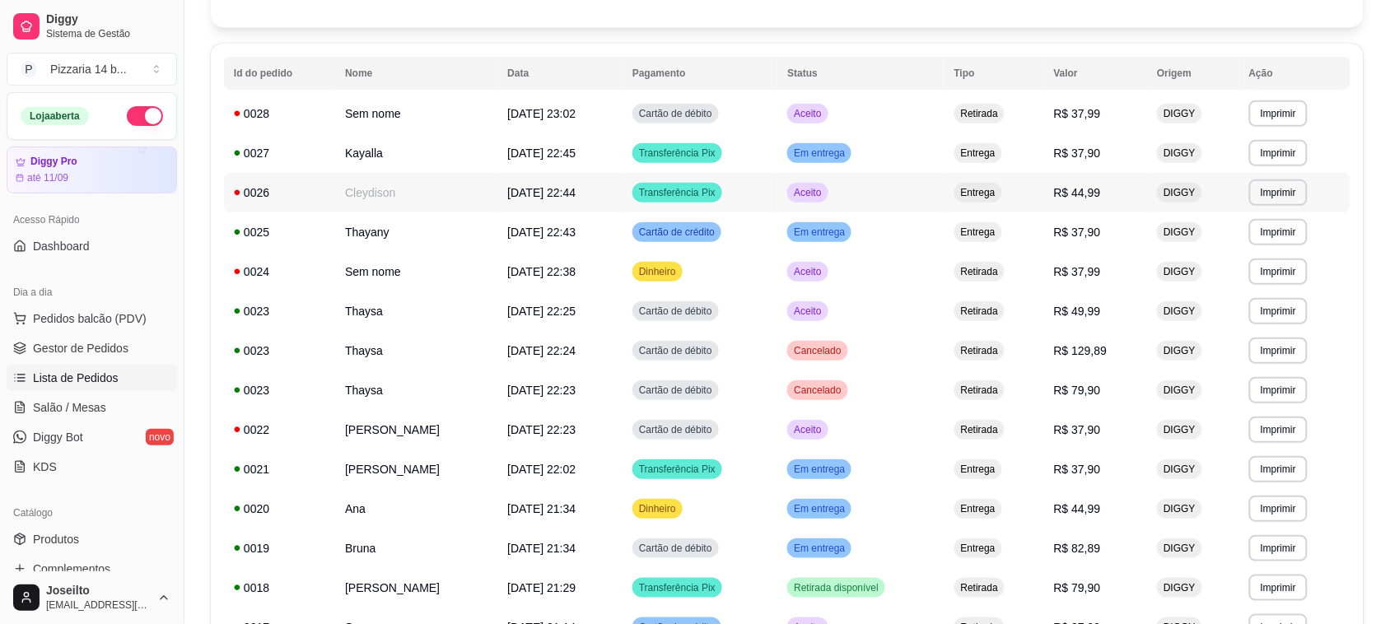
click at [269, 187] on div "0026" at bounding box center [279, 193] width 91 height 16
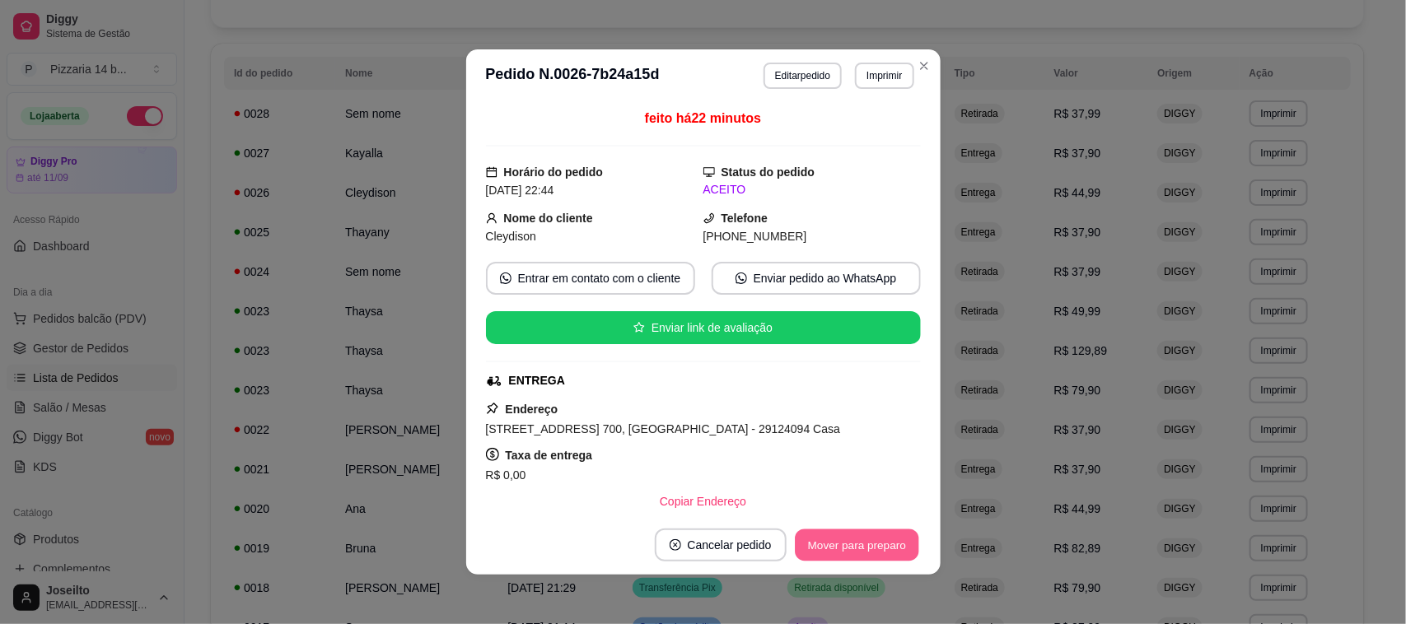
click at [861, 544] on button "Mover para preparo" at bounding box center [857, 546] width 124 height 32
click at [861, 544] on button "Mover para entrega" at bounding box center [858, 546] width 124 height 32
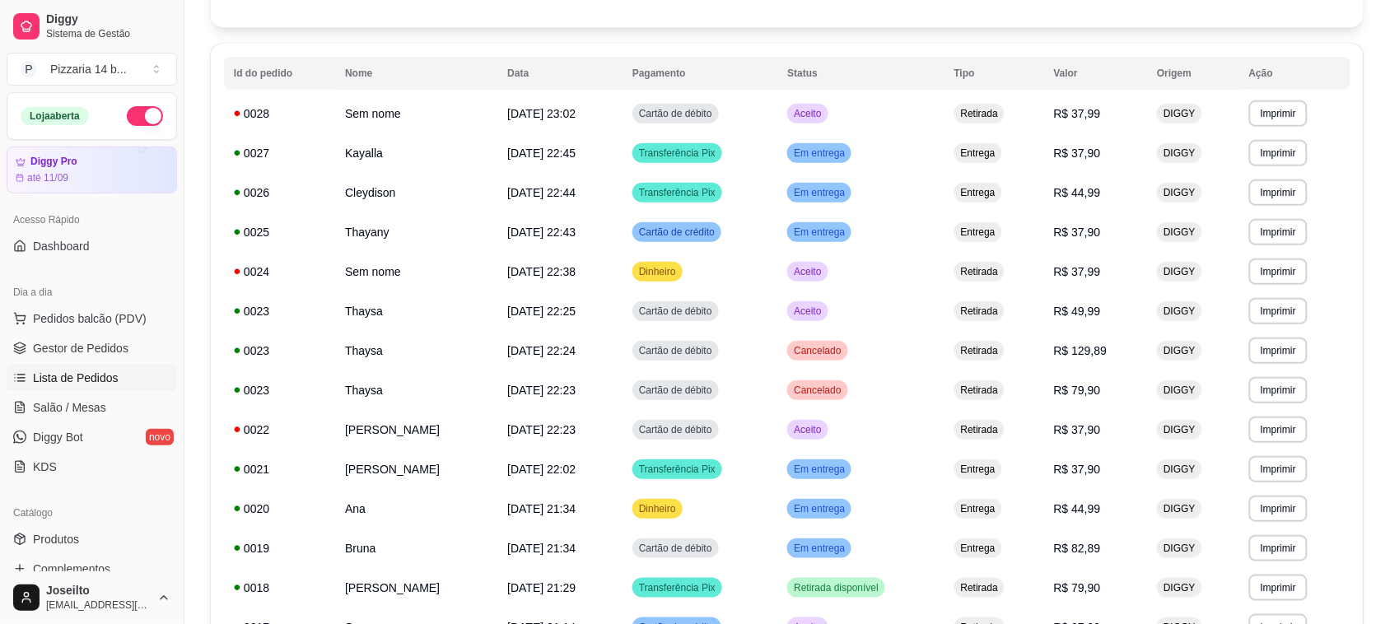
click at [80, 379] on span "Lista de Pedidos" at bounding box center [76, 378] width 86 height 16
